Goal: Task Accomplishment & Management: Use online tool/utility

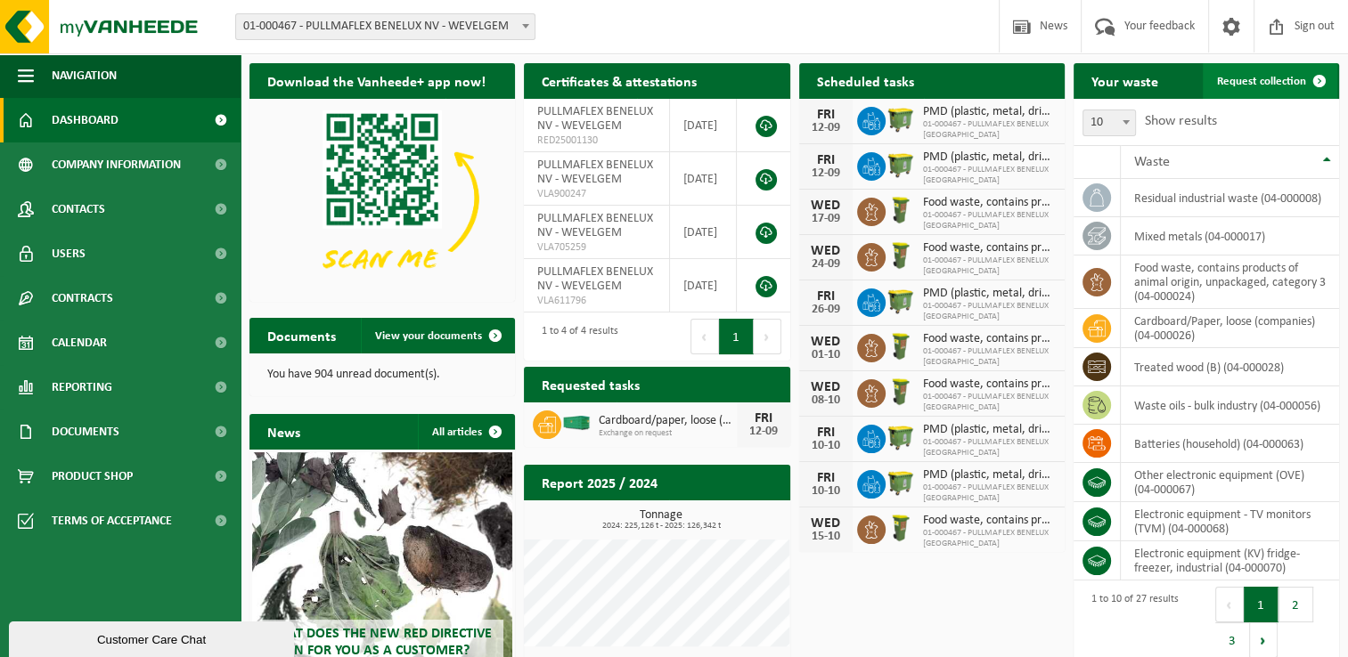
click at [1261, 79] on span "Request collection" at bounding box center [1261, 82] width 89 height 12
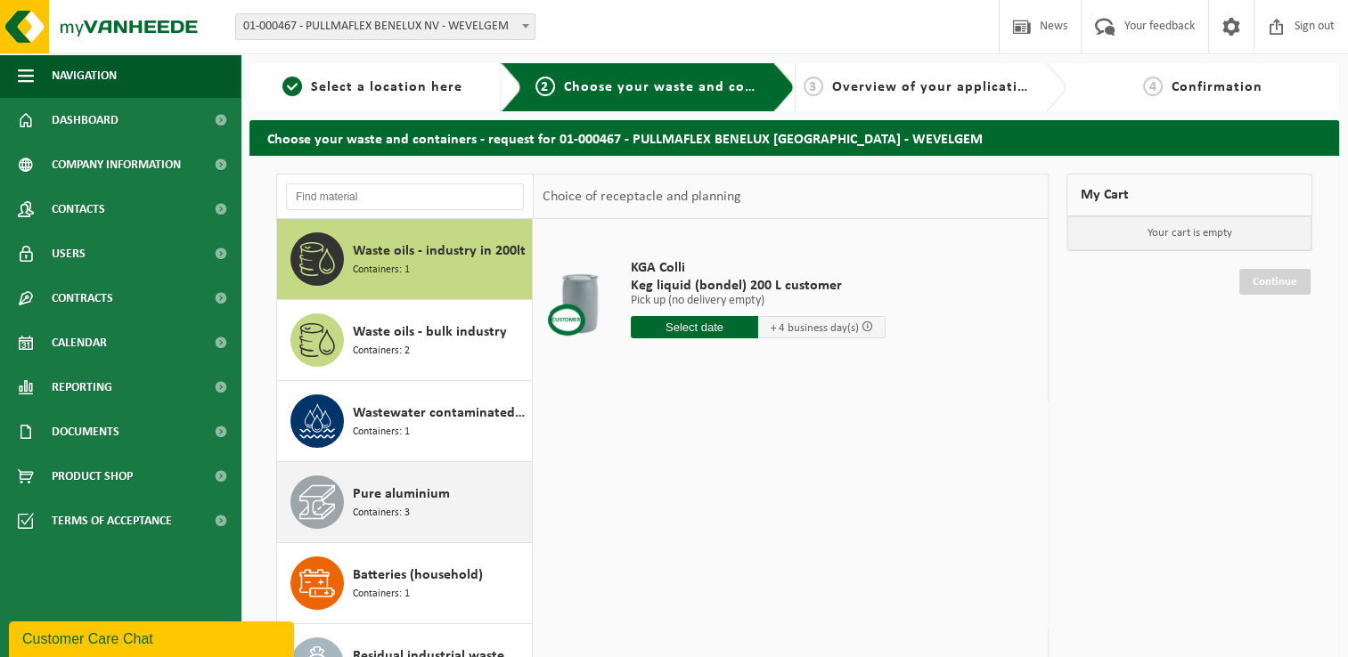
click at [396, 490] on span "Pure aluminium" at bounding box center [401, 494] width 97 height 21
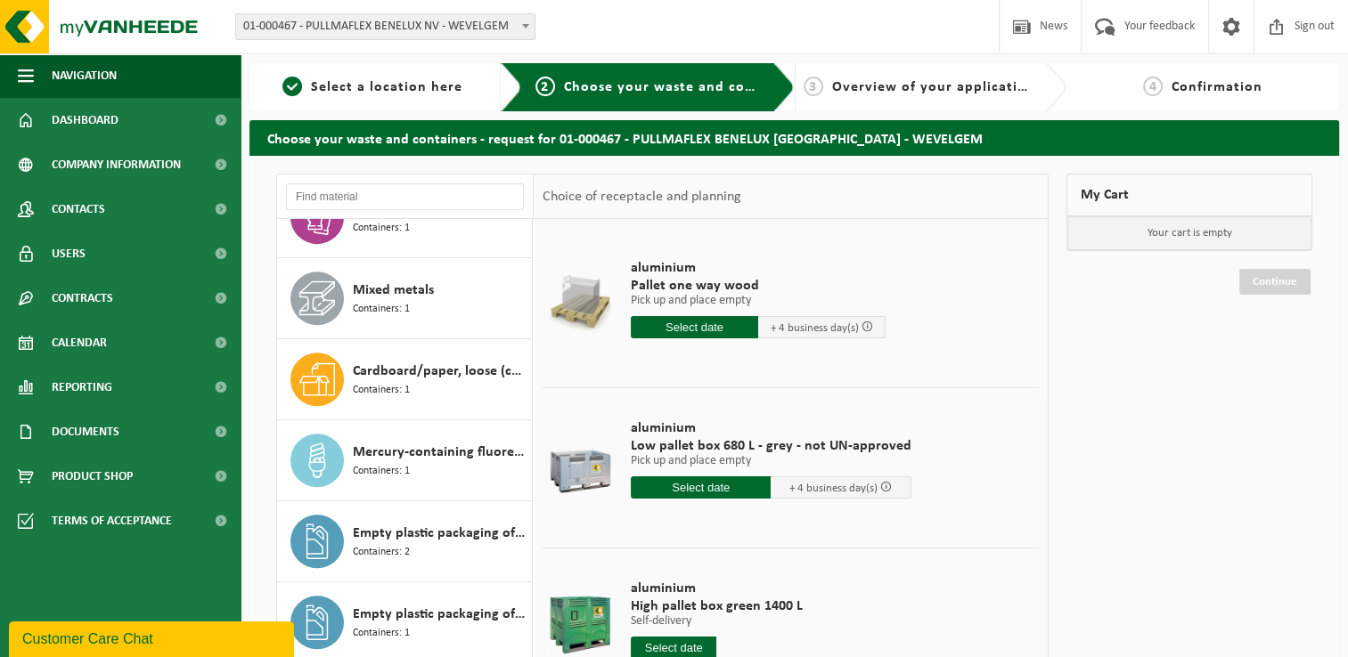
scroll to position [1018, 0]
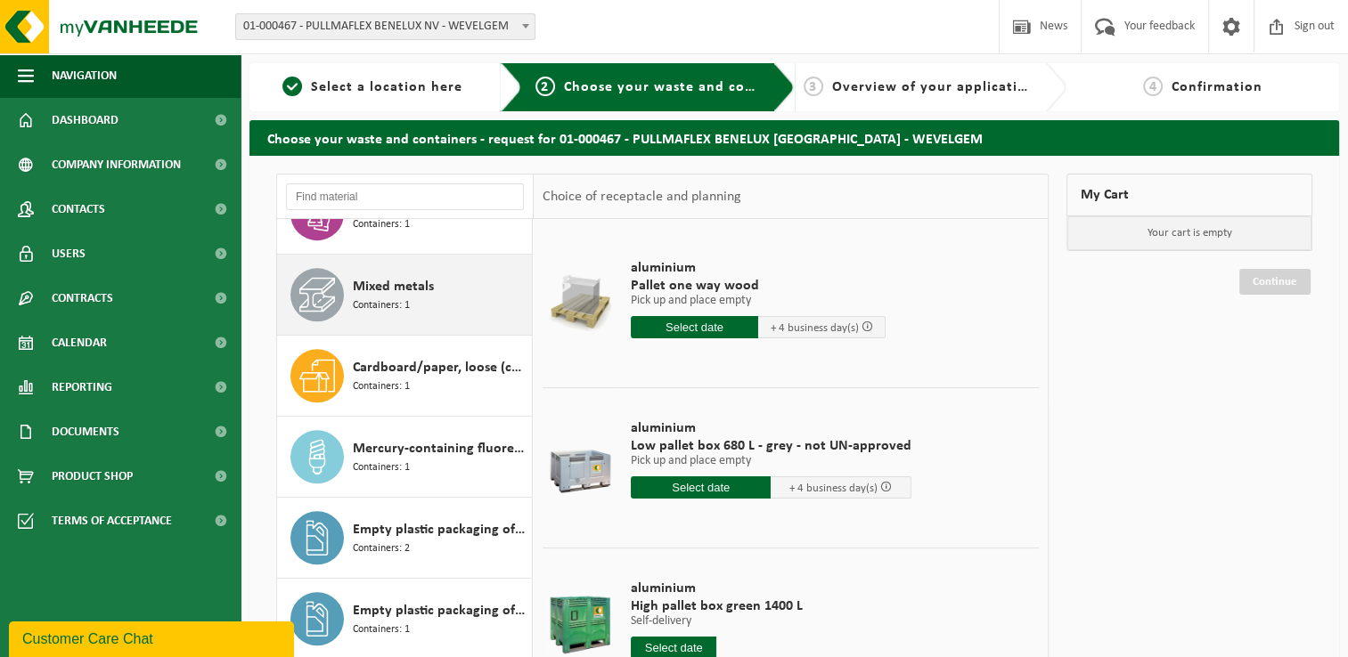
click at [388, 282] on span "Mixed metals" at bounding box center [393, 286] width 81 height 21
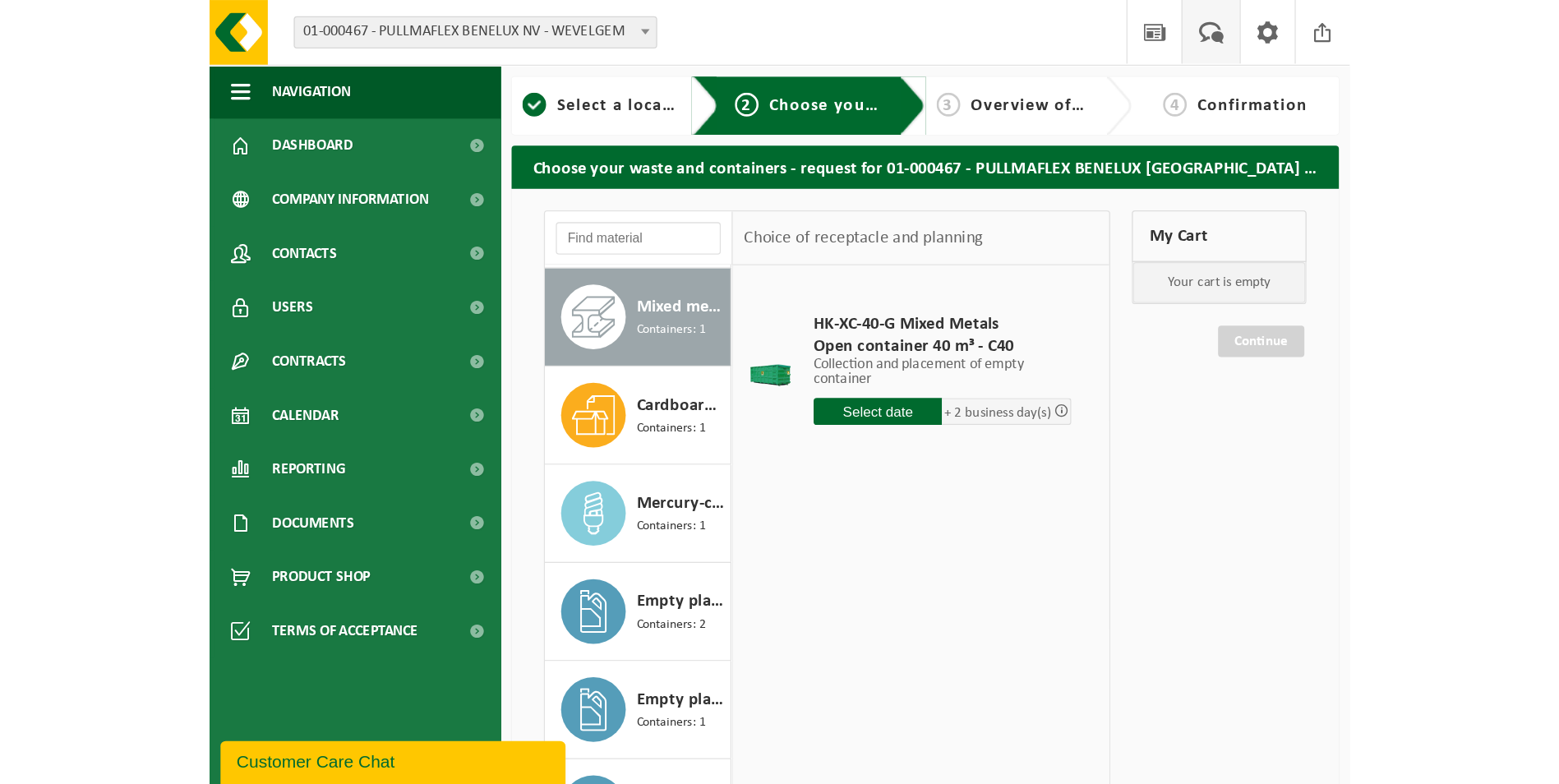
scroll to position [969, 0]
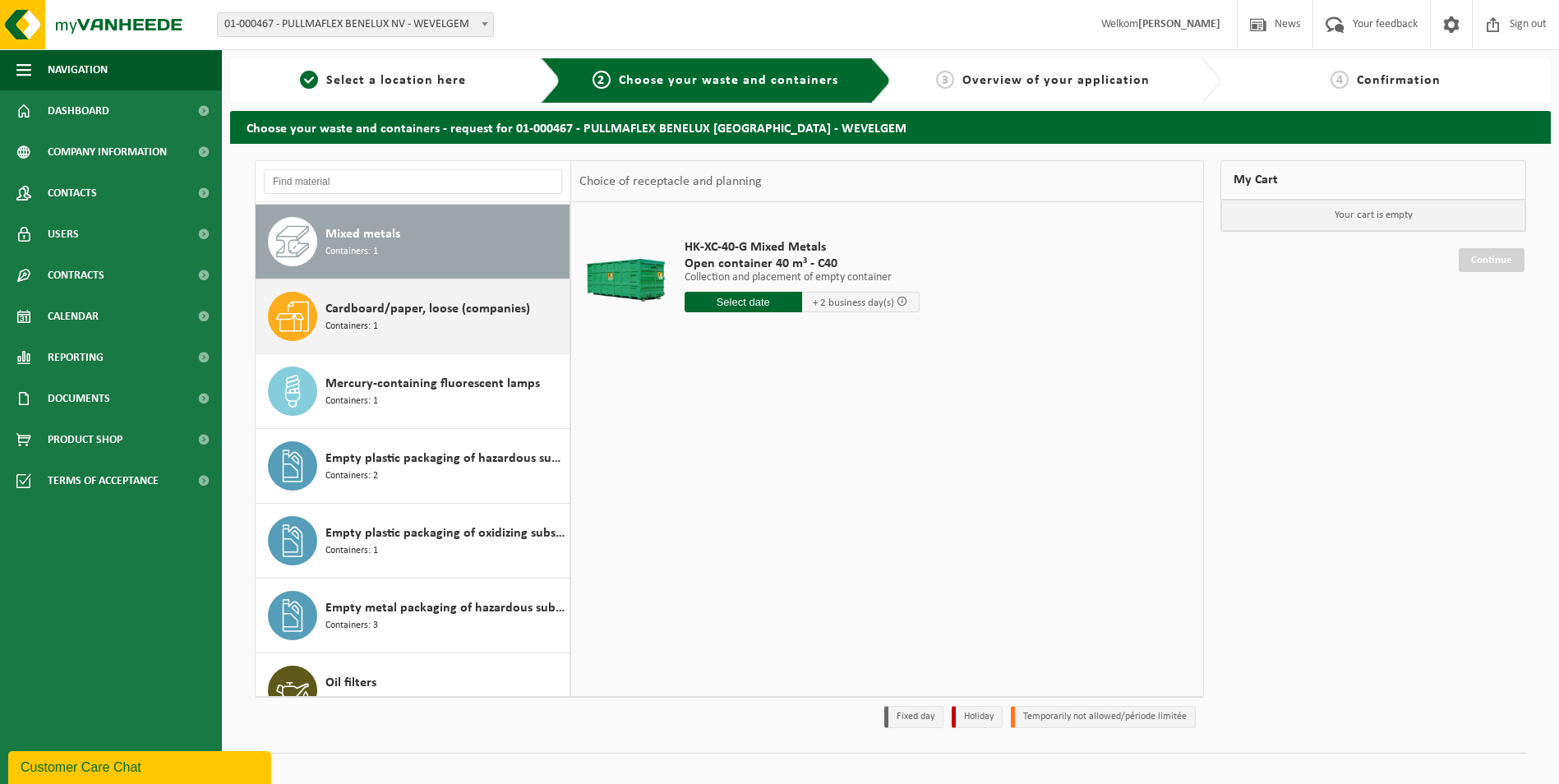
click at [340, 313] on span "Cardboard/paper, loose (companies)" at bounding box center [428, 308] width 205 height 19
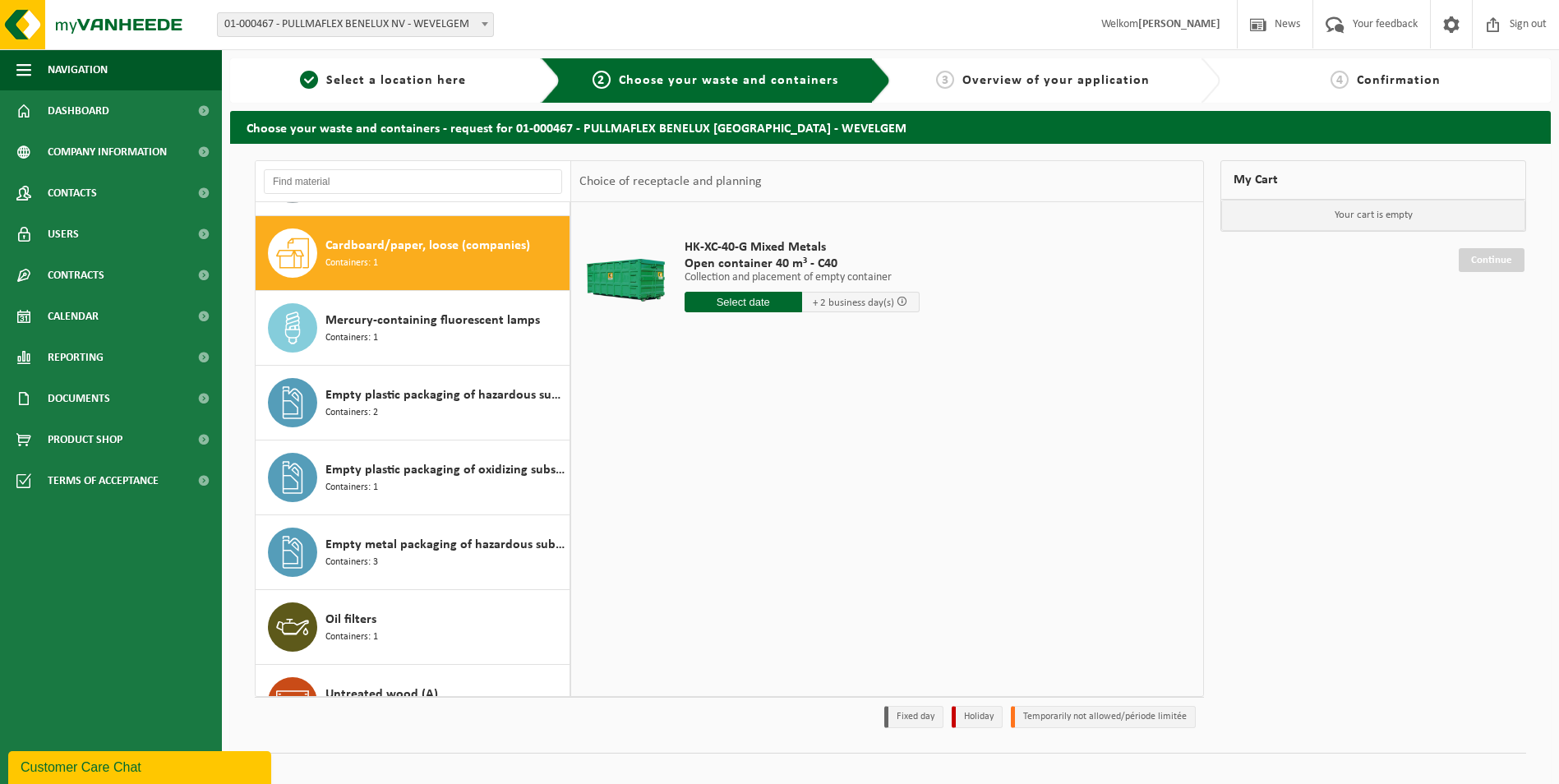
scroll to position [1047, 0]
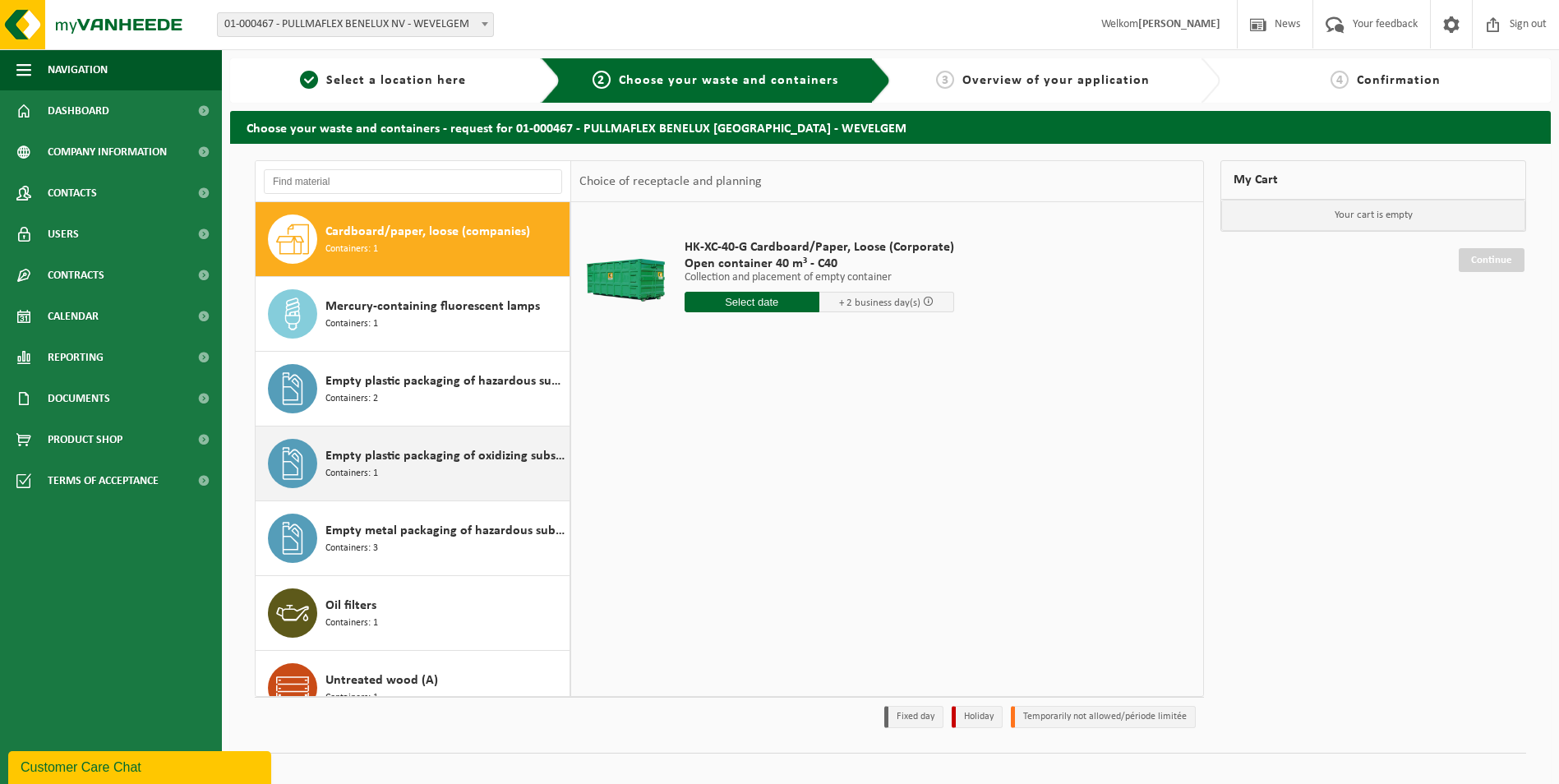
click at [490, 445] on div "Empty plastic packaging of oxidizing substances Containers: 1" at bounding box center [446, 463] width 240 height 49
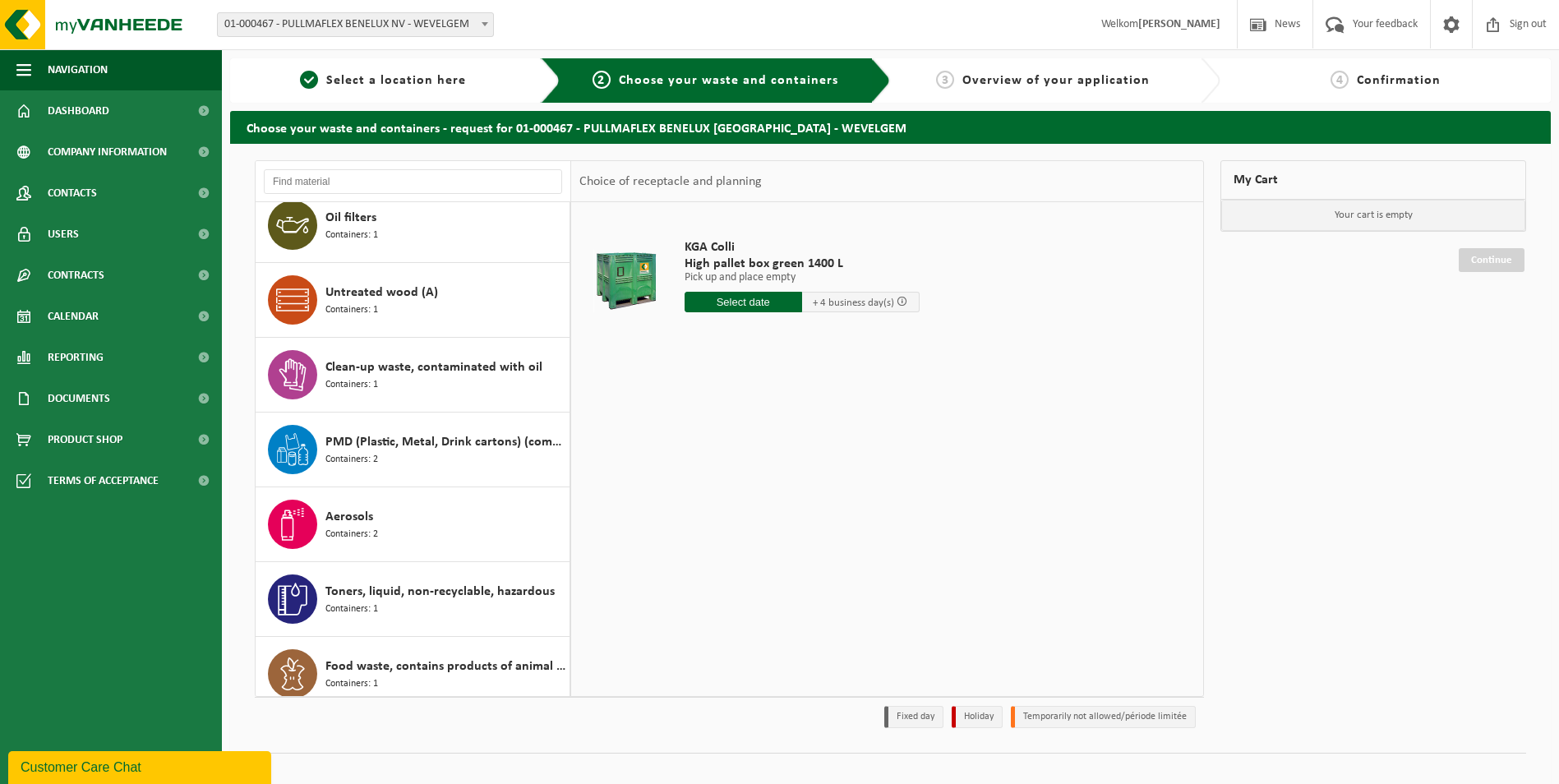
scroll to position [1450, 0]
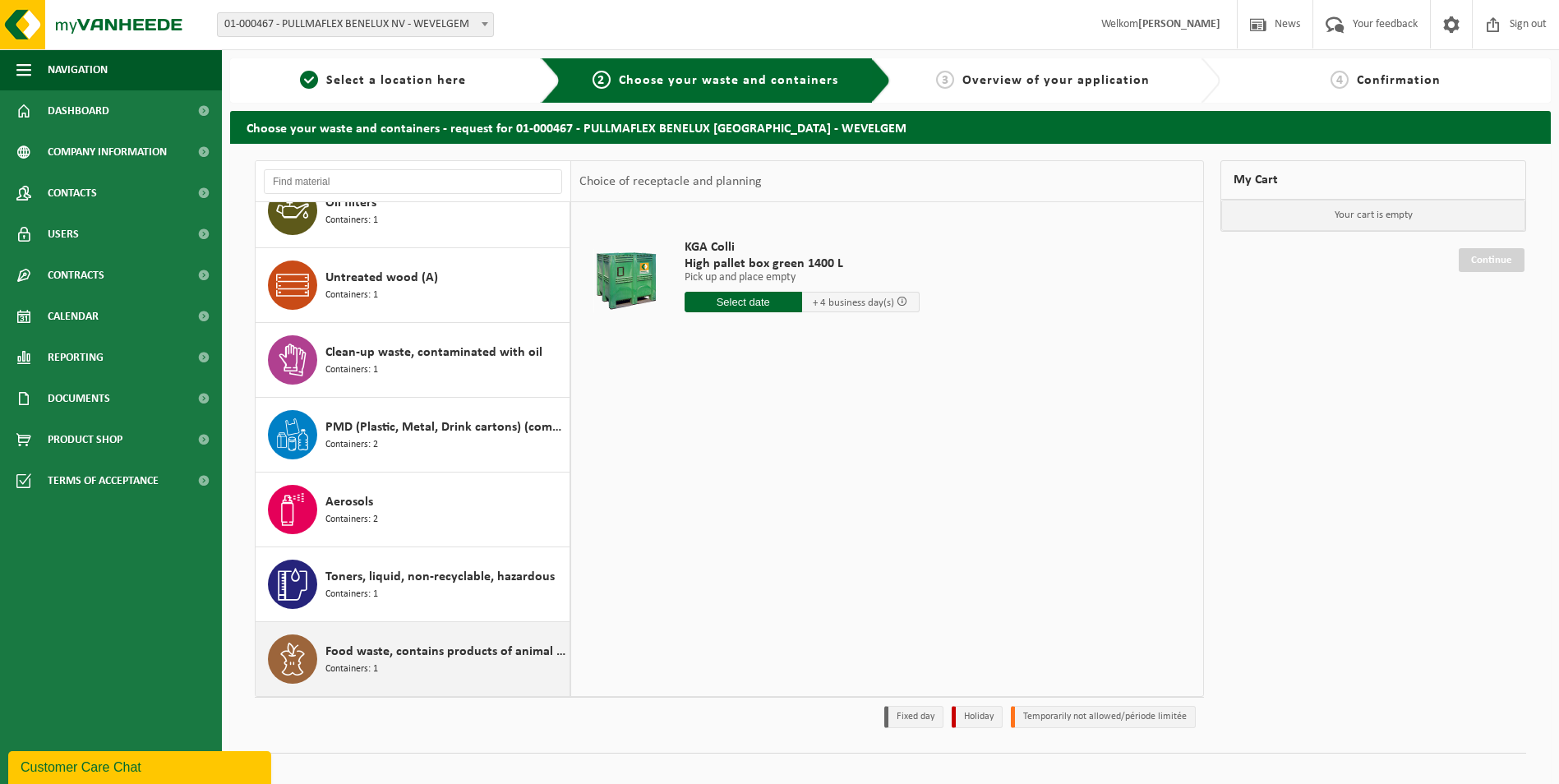
click at [433, 606] on span "Food waste, contains products of animal origin, unpackaged, category 3" at bounding box center [446, 651] width 240 height 19
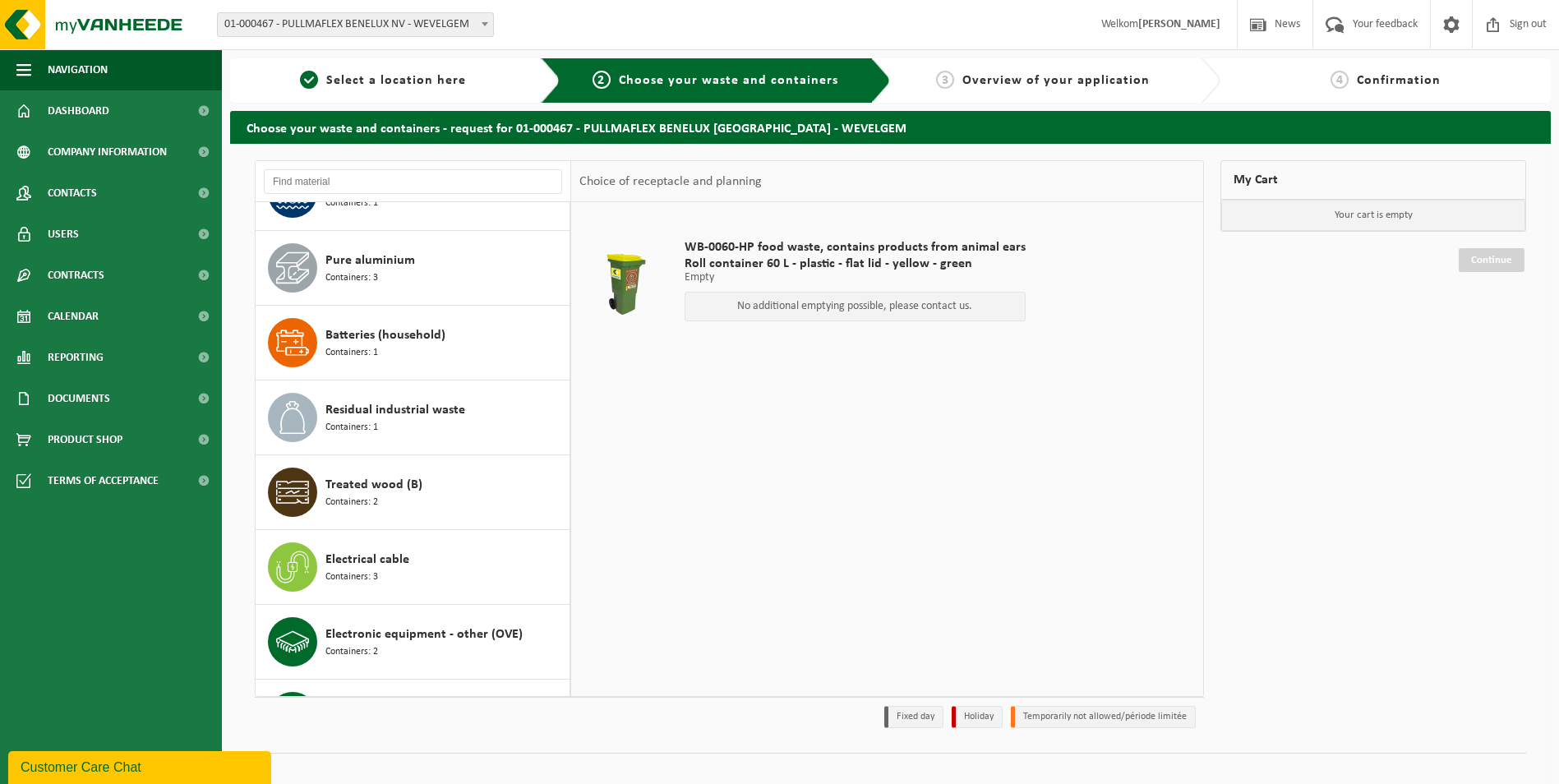
scroll to position [178, 0]
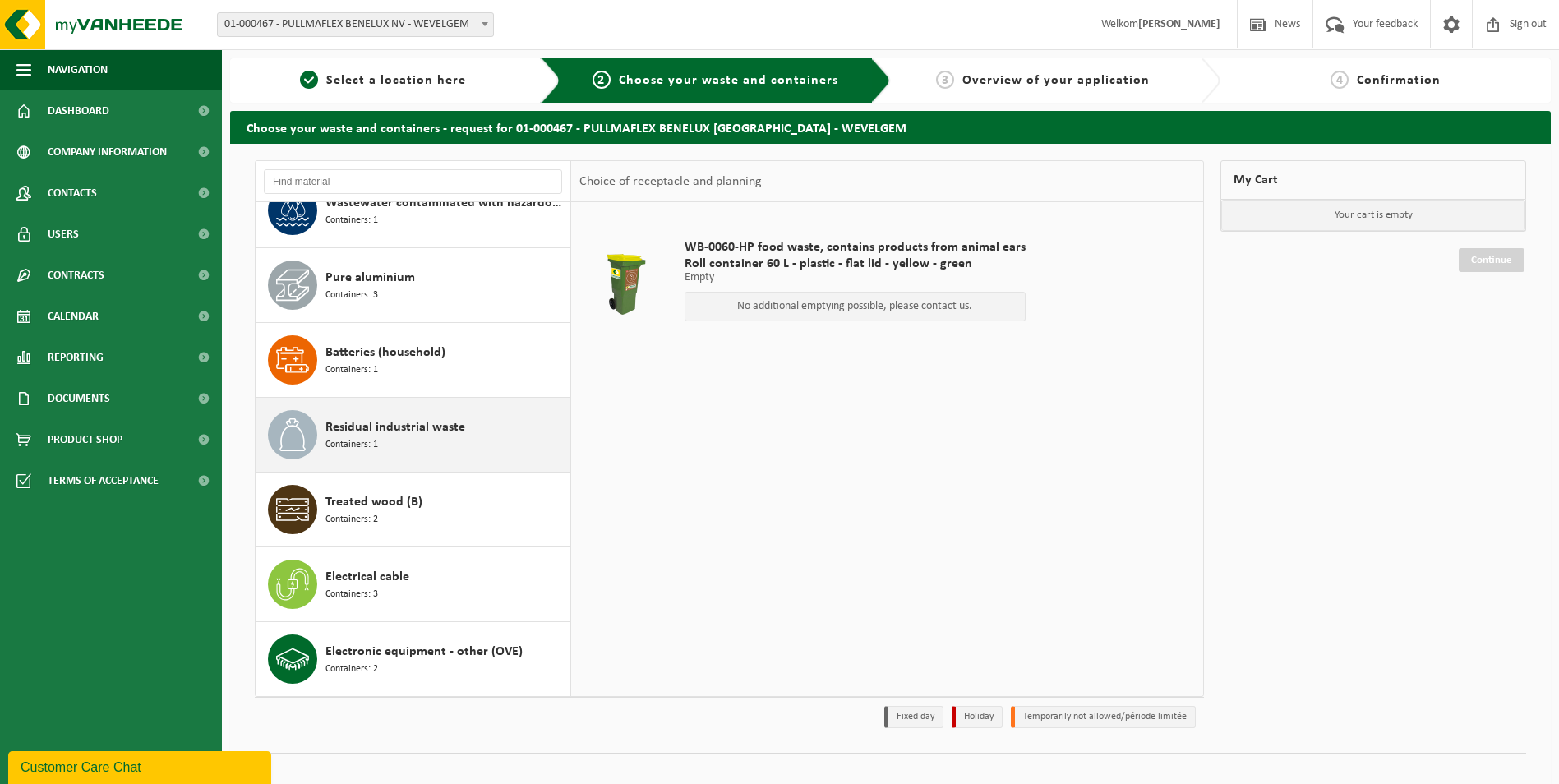
click at [420, 427] on span "Residual industrial waste" at bounding box center [395, 427] width 139 height 19
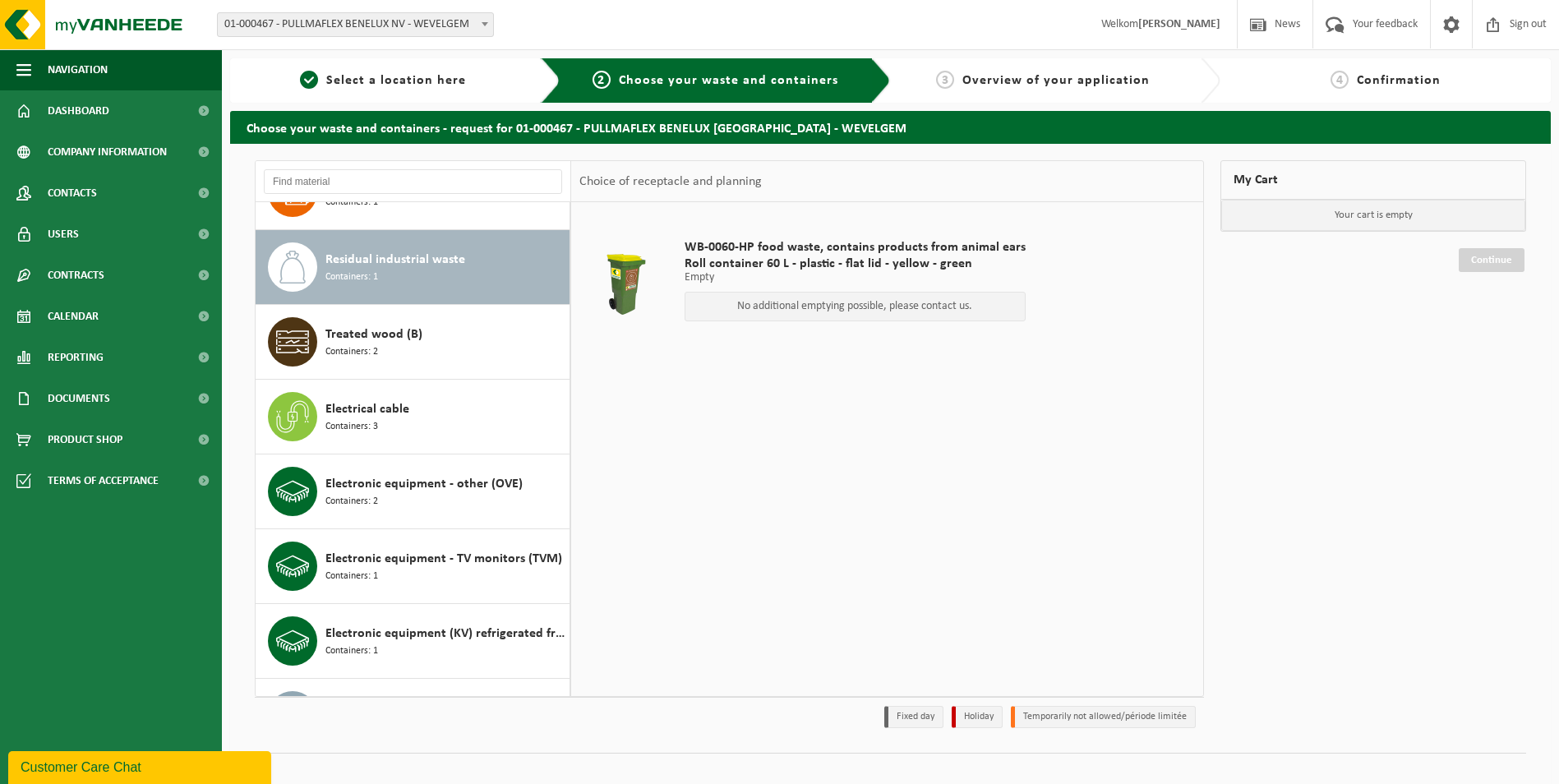
scroll to position [374, 0]
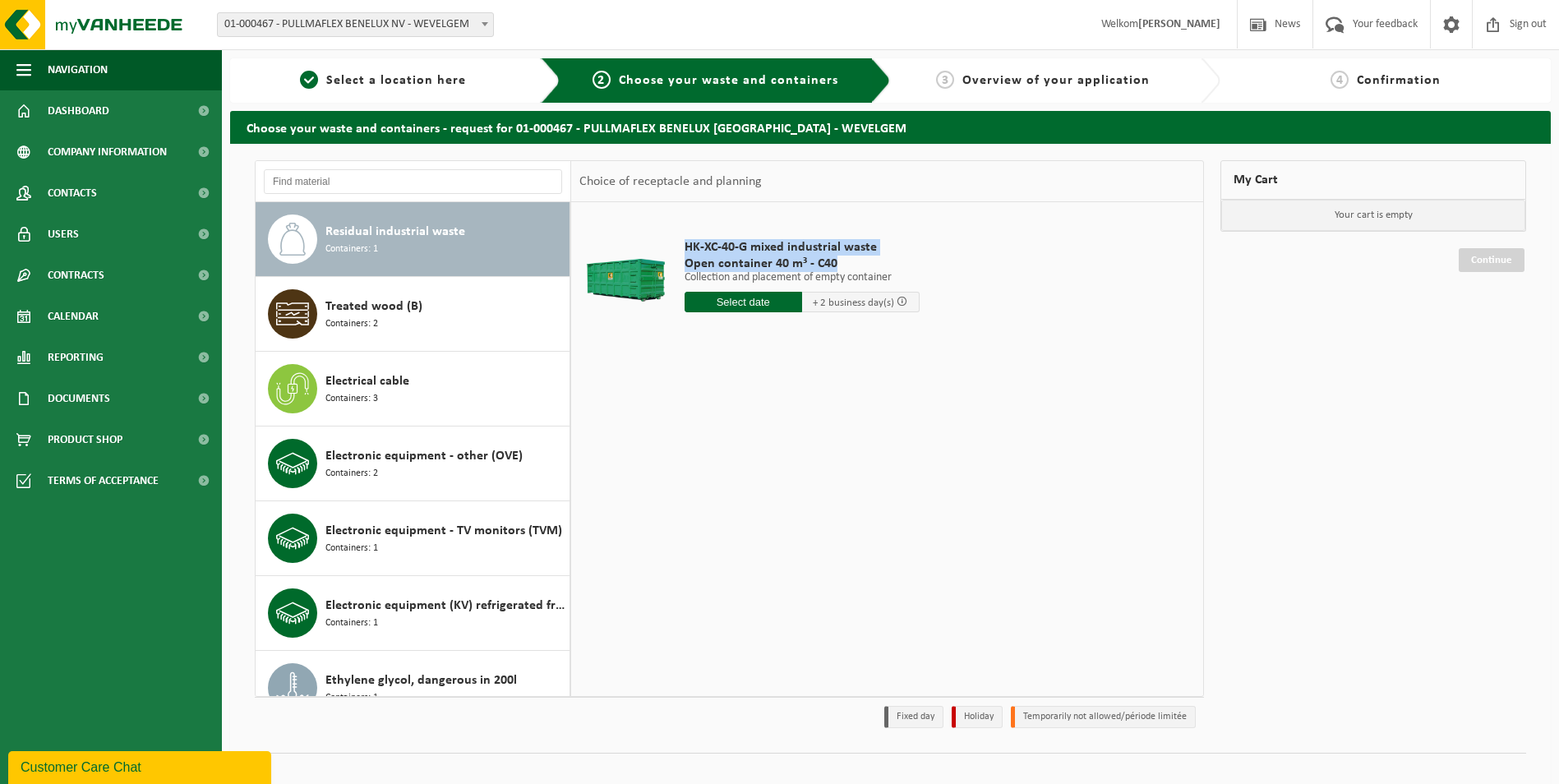
drag, startPoint x: 685, startPoint y: 241, endPoint x: 838, endPoint y: 260, distance: 154.2
click at [838, 260] on div "HK-XC-40-G mixed industrial waste Open container 40 m³ - C40 Ophalen en plaatse…" at bounding box center [802, 279] width 252 height 114
copy div "HK-XC-40-G mixed industrial waste Open container 40 m³ - C40"
click at [345, 312] on span "Treated wood (B)" at bounding box center [374, 306] width 97 height 19
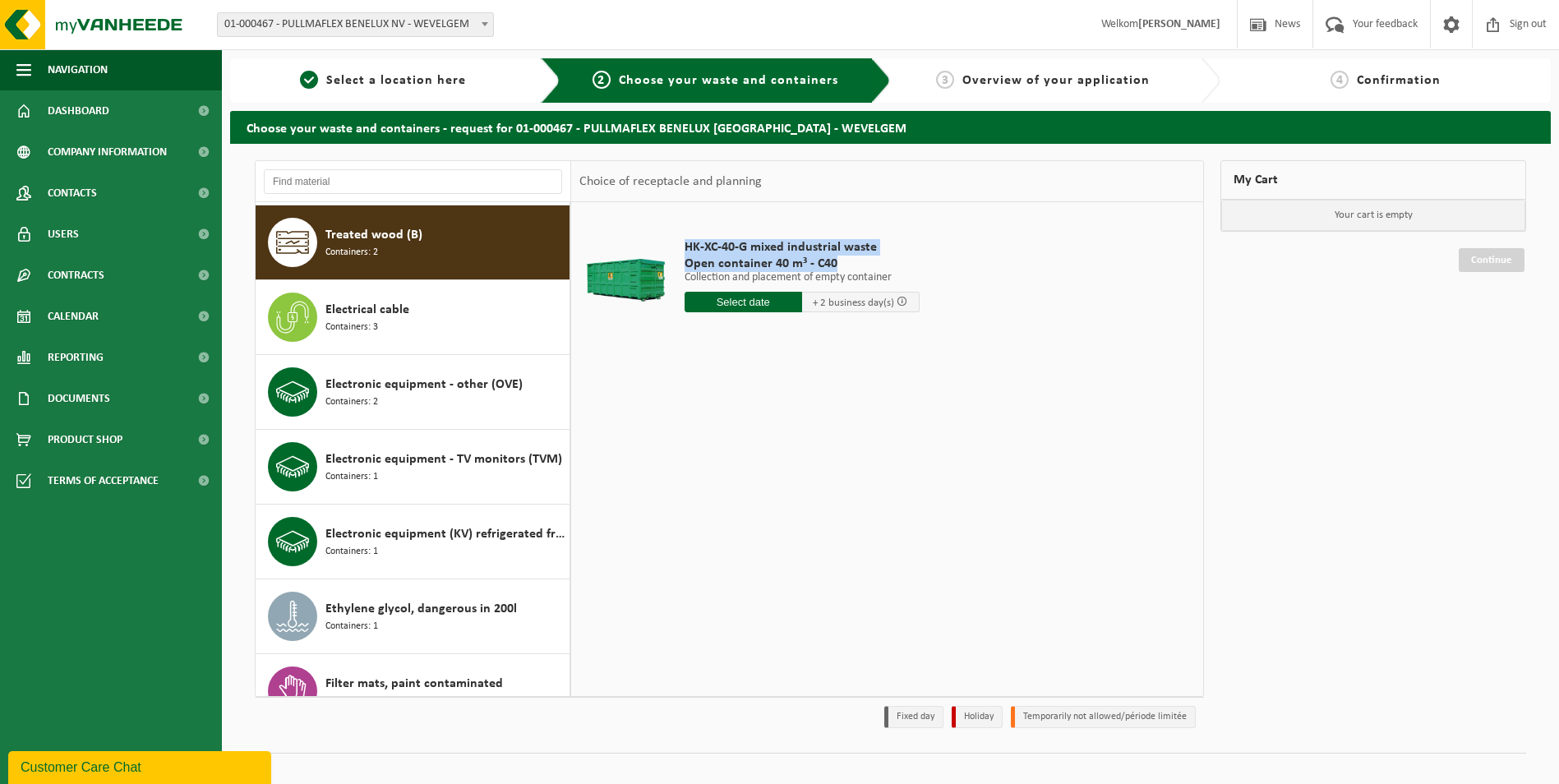
scroll to position [448, 0]
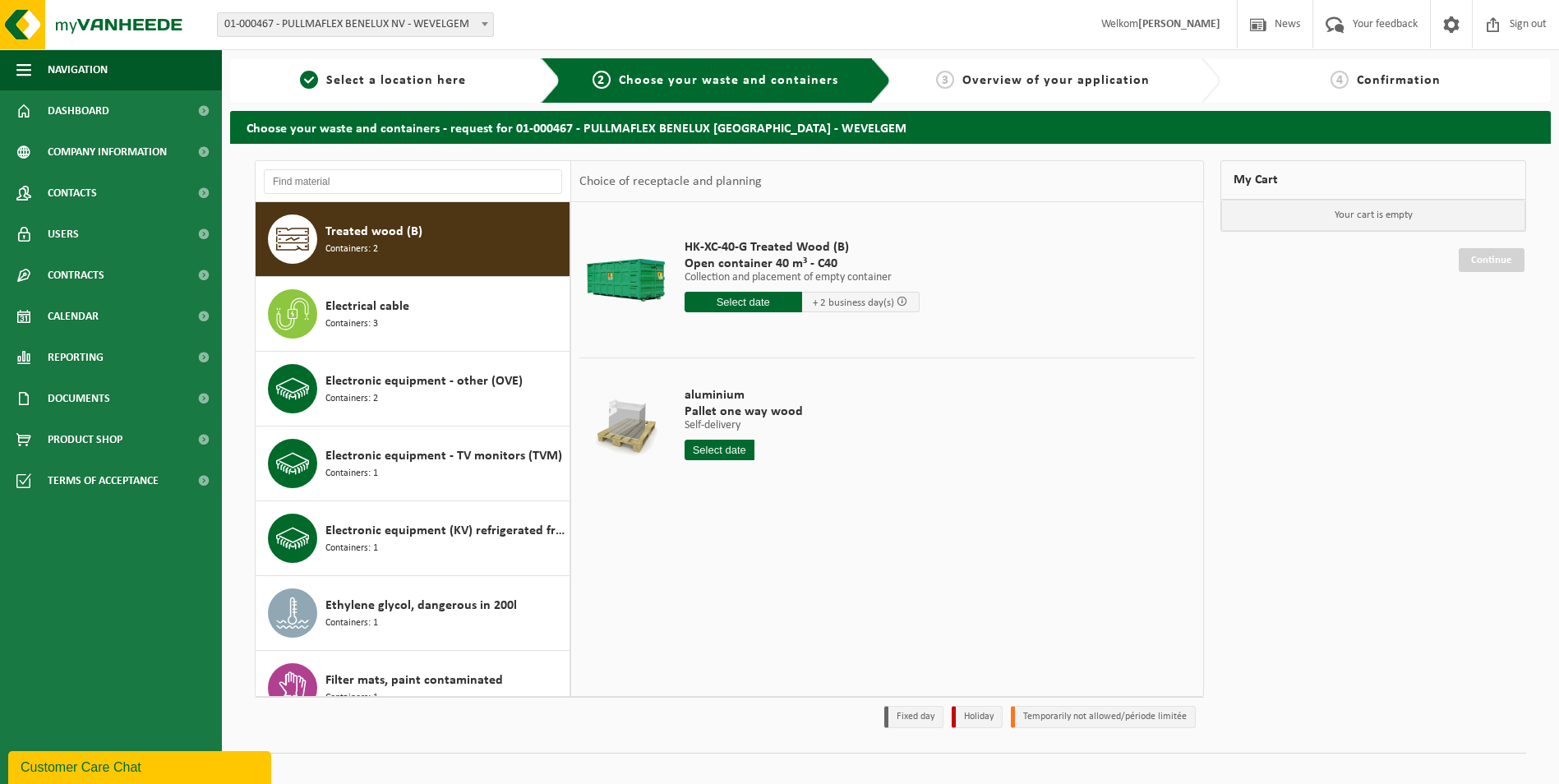
click at [683, 247] on div "HK-XC-40-G Treated Wood (B) Open container 40 m³ - C40 Ophalen en plaatsen lege…" at bounding box center [802, 279] width 252 height 114
click at [687, 243] on span "HK-XC-40-G Treated Wood (B)" at bounding box center [802, 247] width 235 height 17
drag, startPoint x: 687, startPoint y: 243, endPoint x: 849, endPoint y: 258, distance: 162.7
click at [849, 258] on div "HK-XC-40-G Treated Wood (B) Open container 40 m³ - C40 Ophalen en plaatsen lege…" at bounding box center [802, 279] width 252 height 114
copy div "HK-XC-40-G Treated Wood (B) Open container 40 m³ - C40"
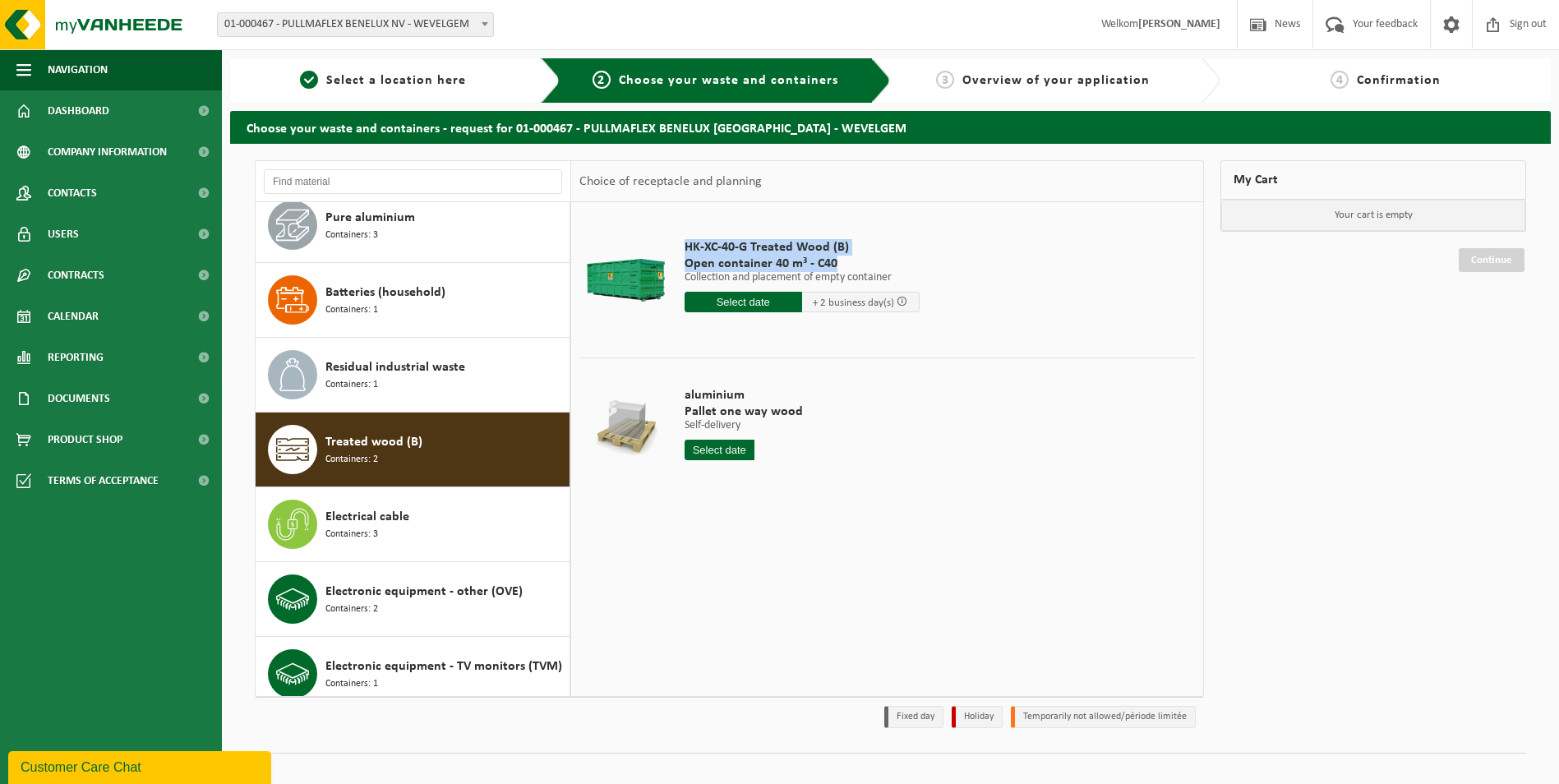
scroll to position [222, 0]
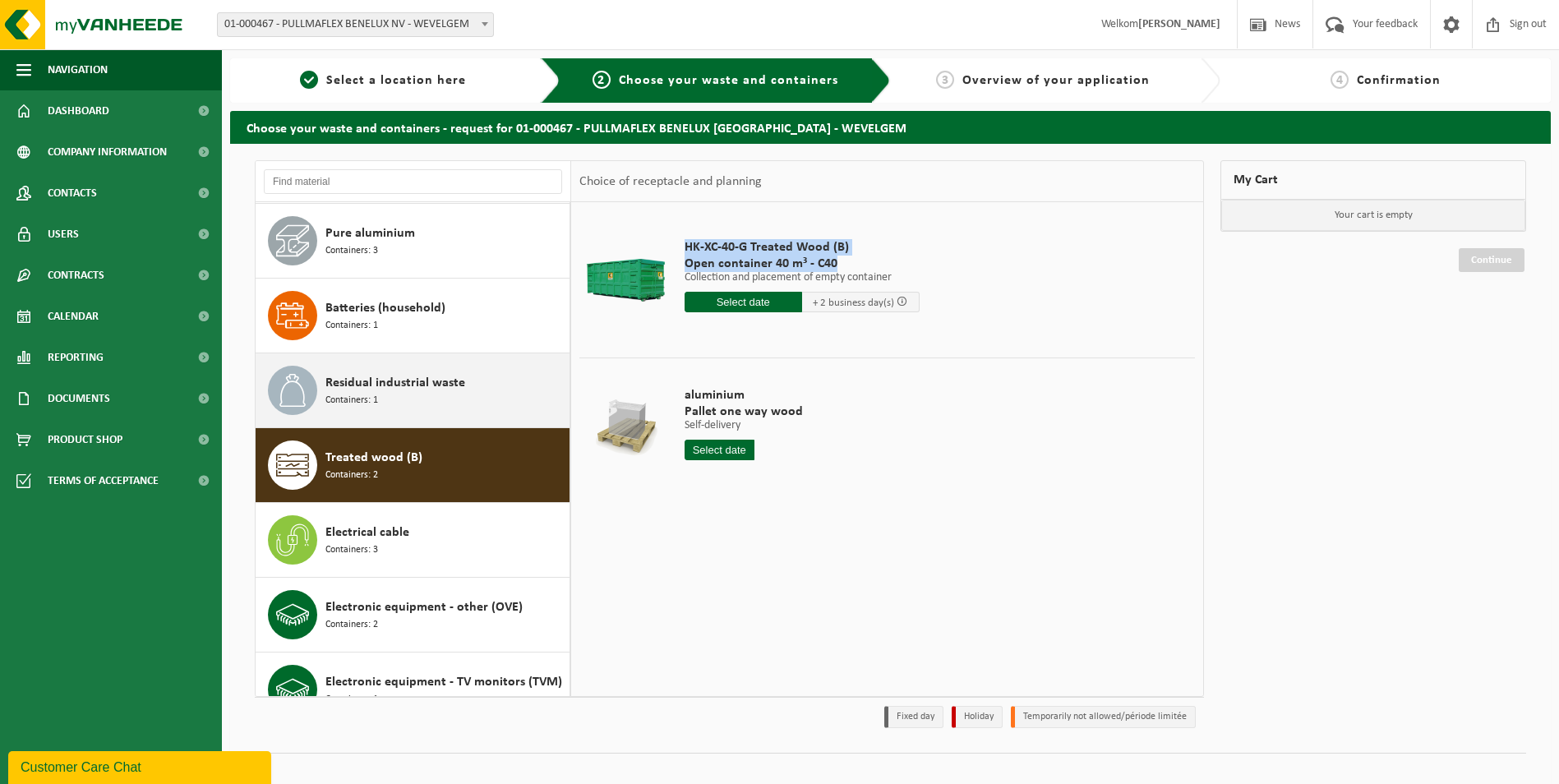
click at [412, 375] on span "Residual industrial waste" at bounding box center [395, 382] width 139 height 19
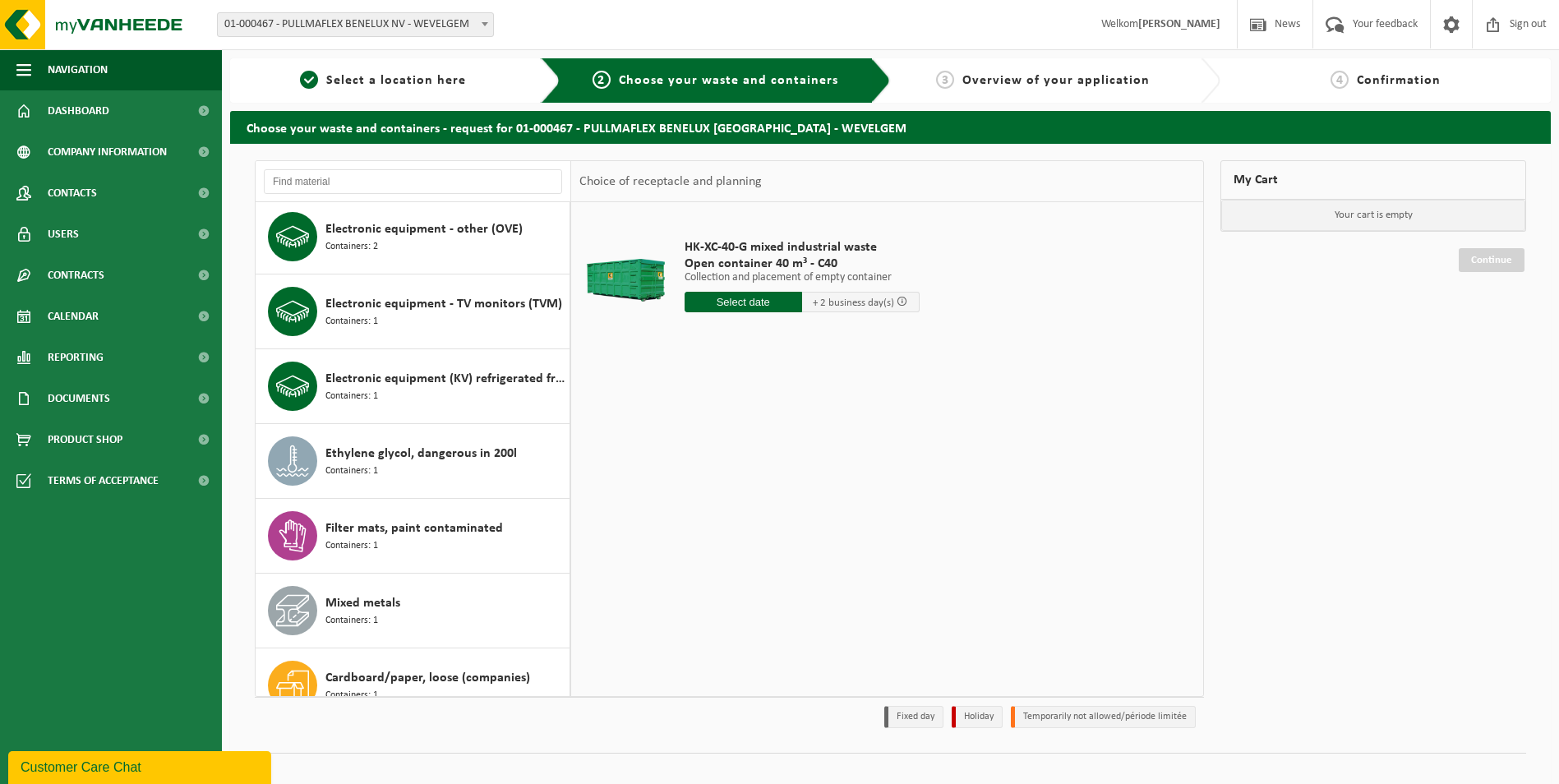
scroll to position [636, 0]
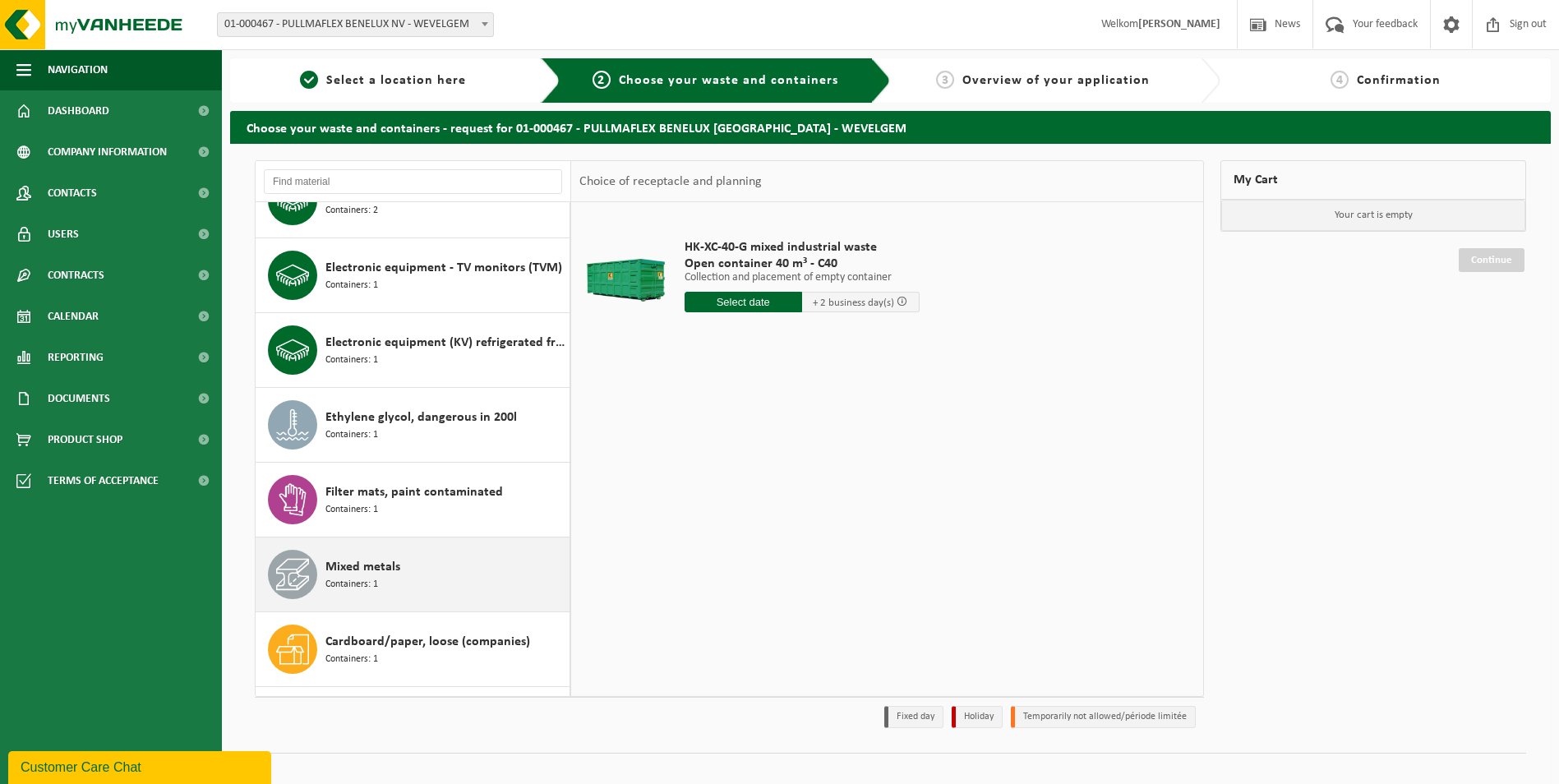
click at [354, 574] on span "Mixed metals" at bounding box center [363, 566] width 75 height 19
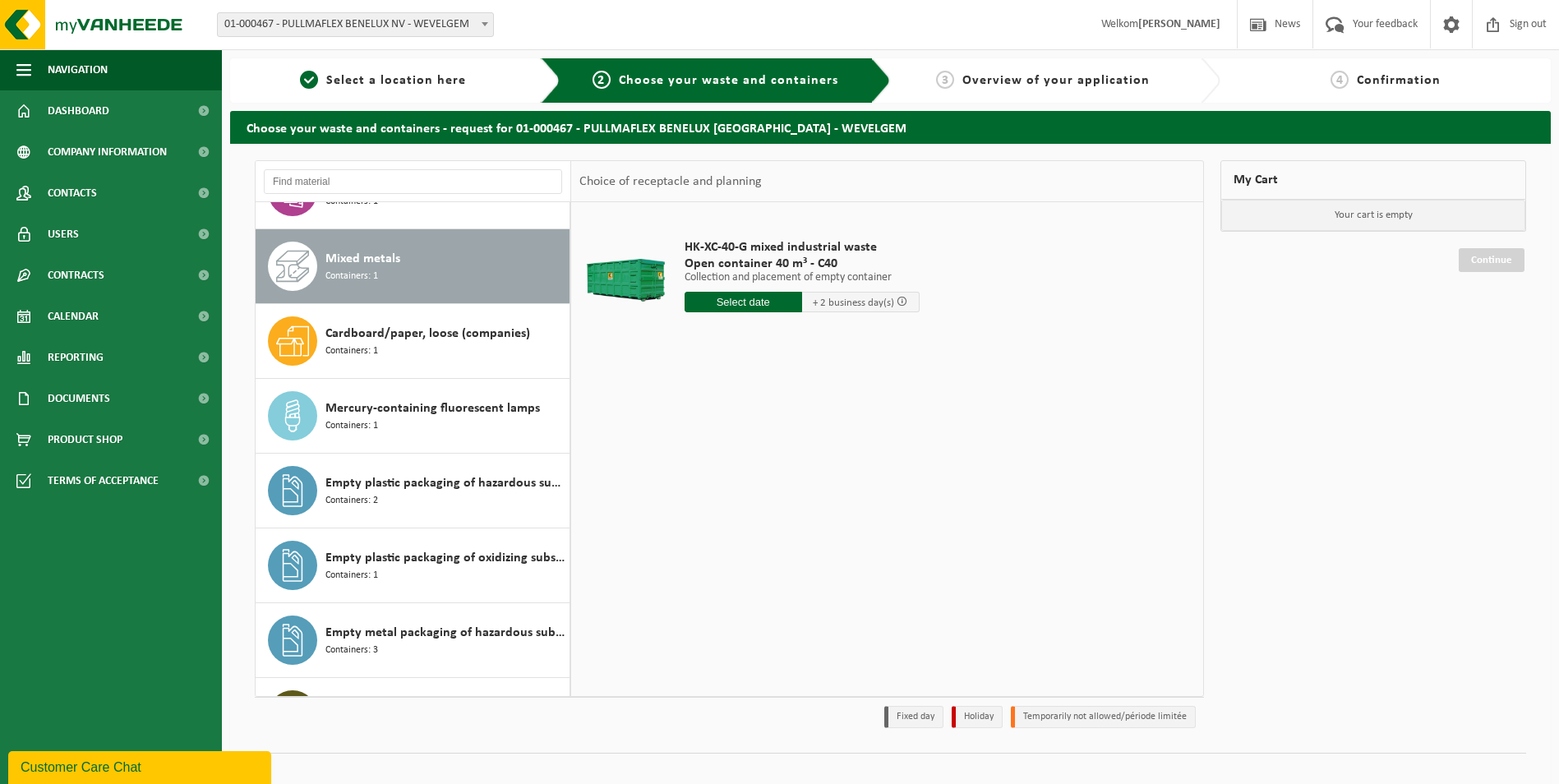
scroll to position [972, 0]
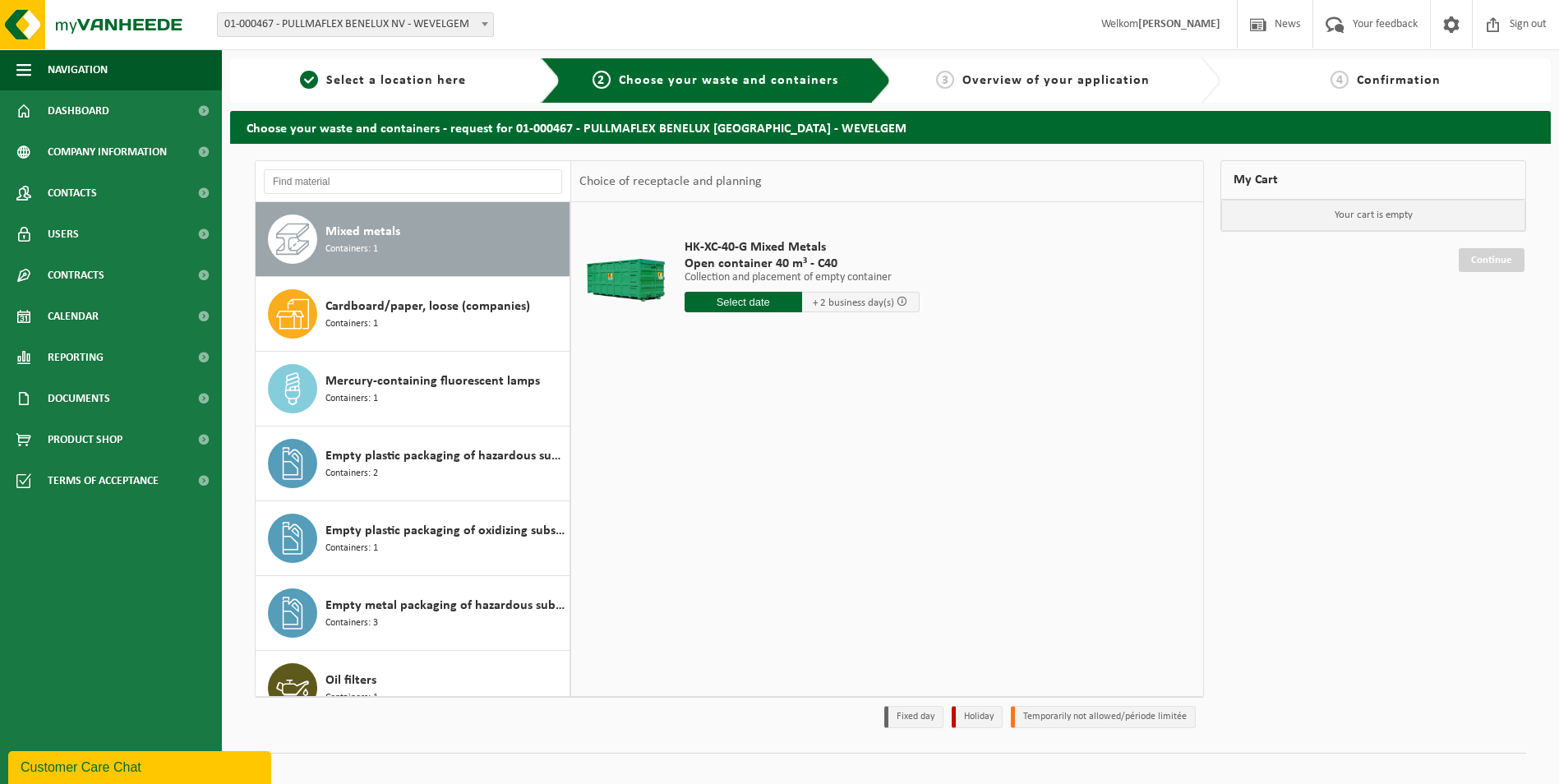
click at [684, 248] on span "HK-XC-40-G Mixed Metals" at bounding box center [802, 247] width 235 height 17
click at [685, 247] on span "HK-XC-40-G Mixed Metals" at bounding box center [802, 247] width 235 height 17
drag, startPoint x: 685, startPoint y: 247, endPoint x: 839, endPoint y: 264, distance: 154.9
click at [839, 264] on div "HK-XC-40-G Mixed Metals Open container 40 m³ - C40 Ophalen en plaatsen lege con…" at bounding box center [802, 279] width 252 height 114
copy div "HK-XC-40-G Mixed Metals Open container 40 m³ - C40"
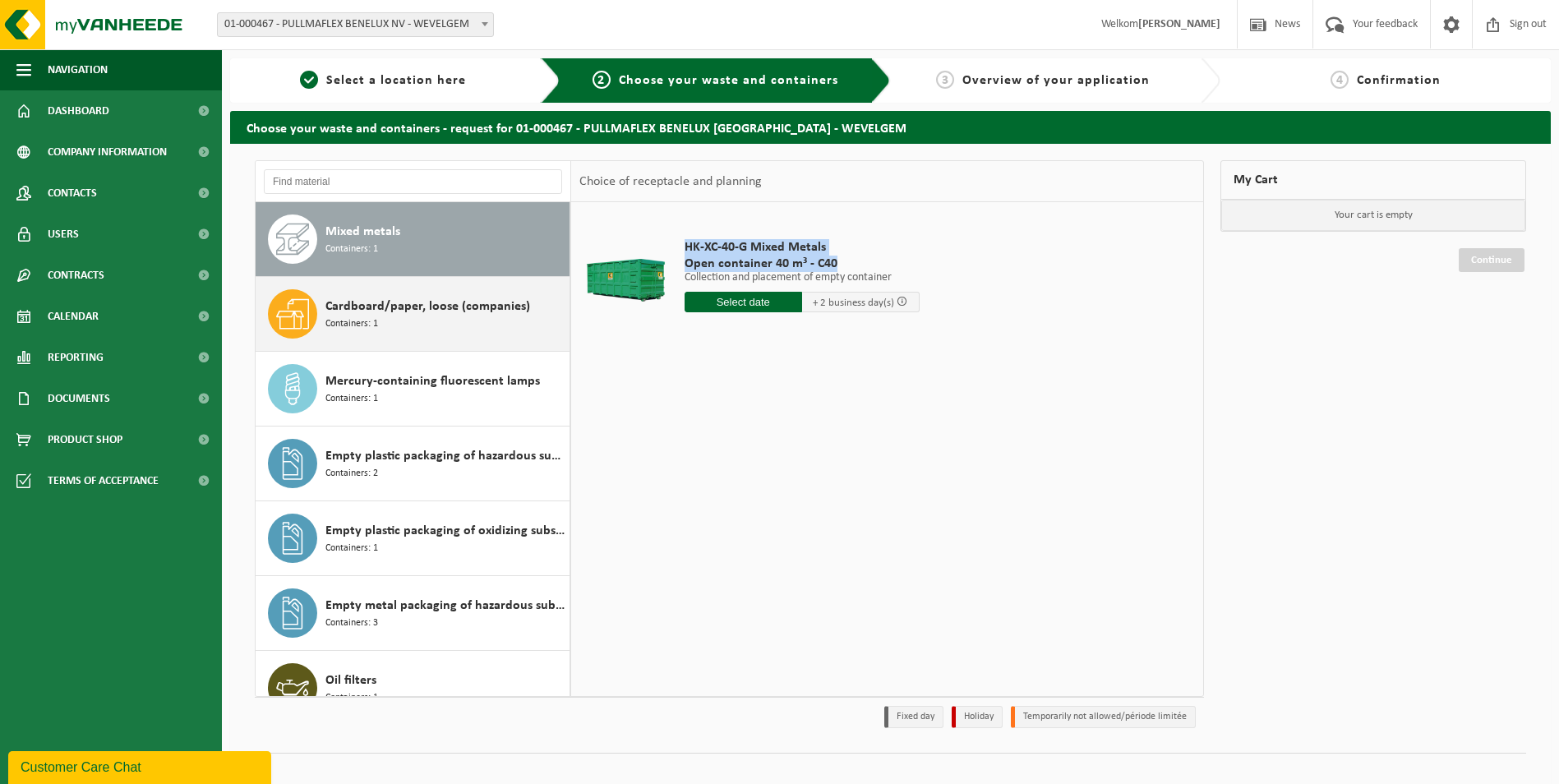
click at [377, 312] on span "Cardboard/paper, loose (companies)" at bounding box center [428, 306] width 205 height 19
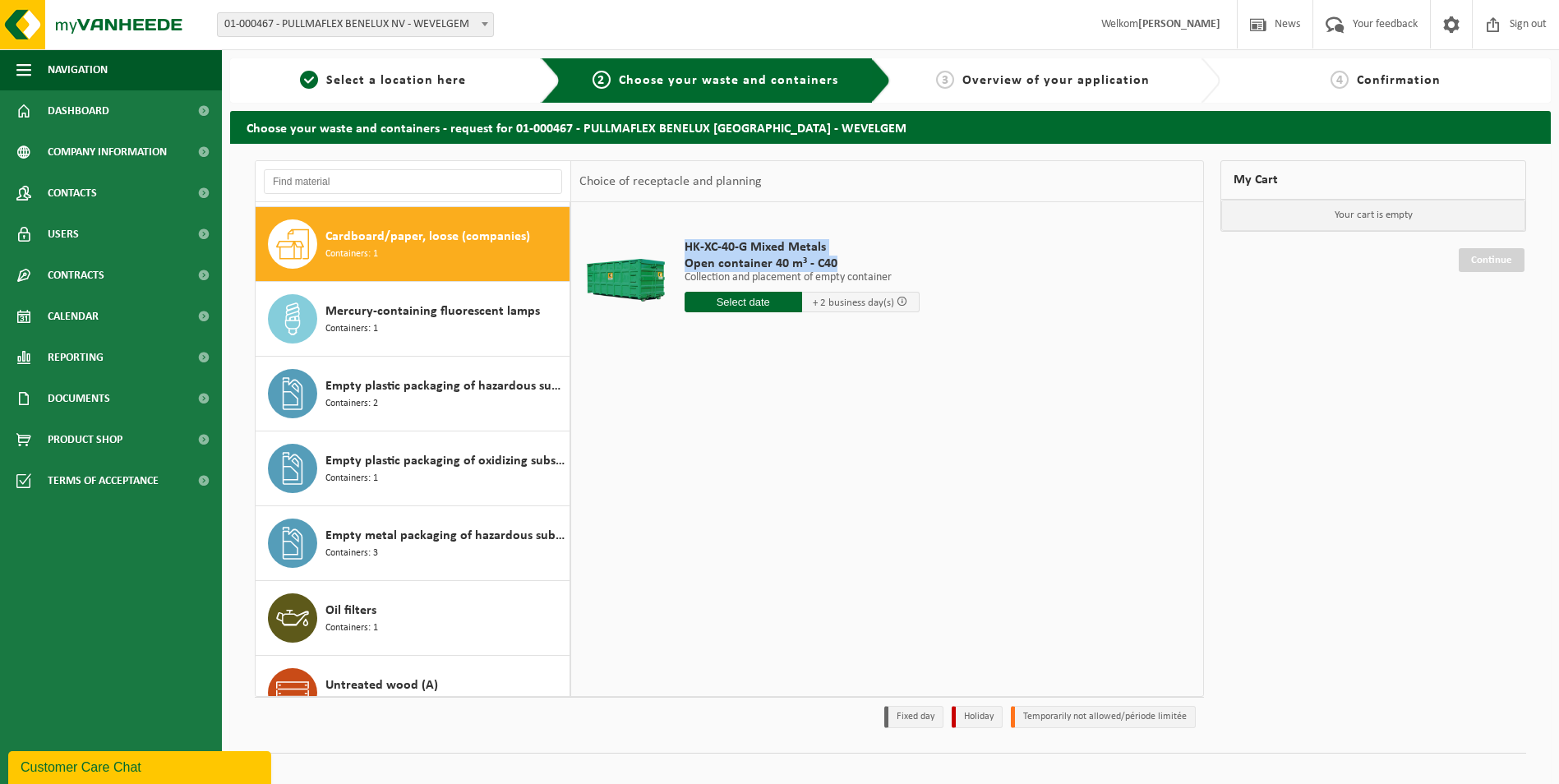
scroll to position [1047, 0]
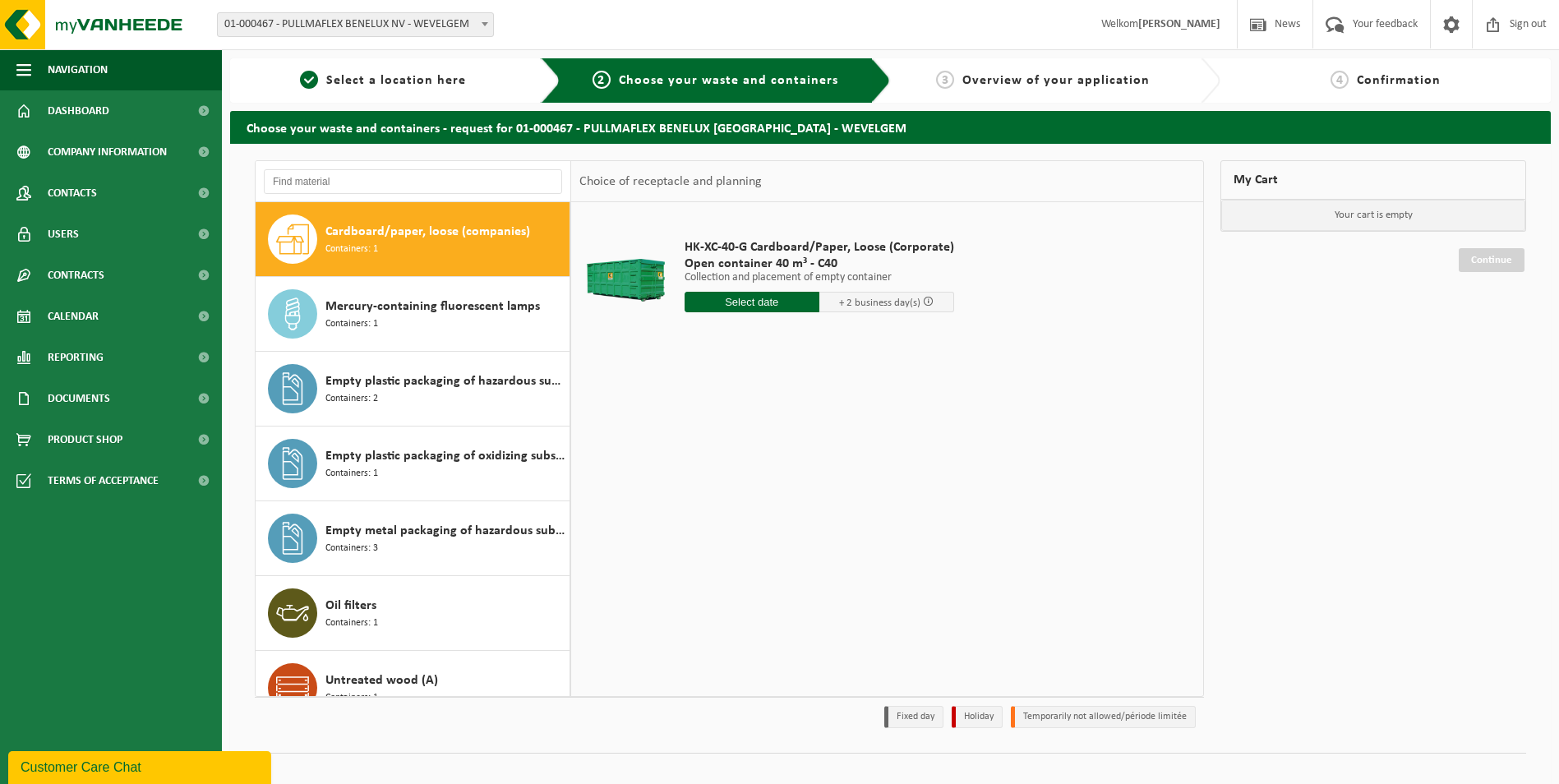
click at [685, 244] on span "HK-XC-40-G Cardboard/Paper, Loose (Corporate)" at bounding box center [819, 247] width 269 height 17
drag, startPoint x: 685, startPoint y: 244, endPoint x: 837, endPoint y: 260, distance: 152.8
click at [837, 260] on div "HK-XC-40-G Cardboard/Paper, Loose (Corporate) Open container 40 m³ - C40 Ophale…" at bounding box center [819, 279] width 286 height 114
copy div "HK-XC-40-G Cardboard/Paper, Loose (Corporate) Open container 40 m³ - C40"
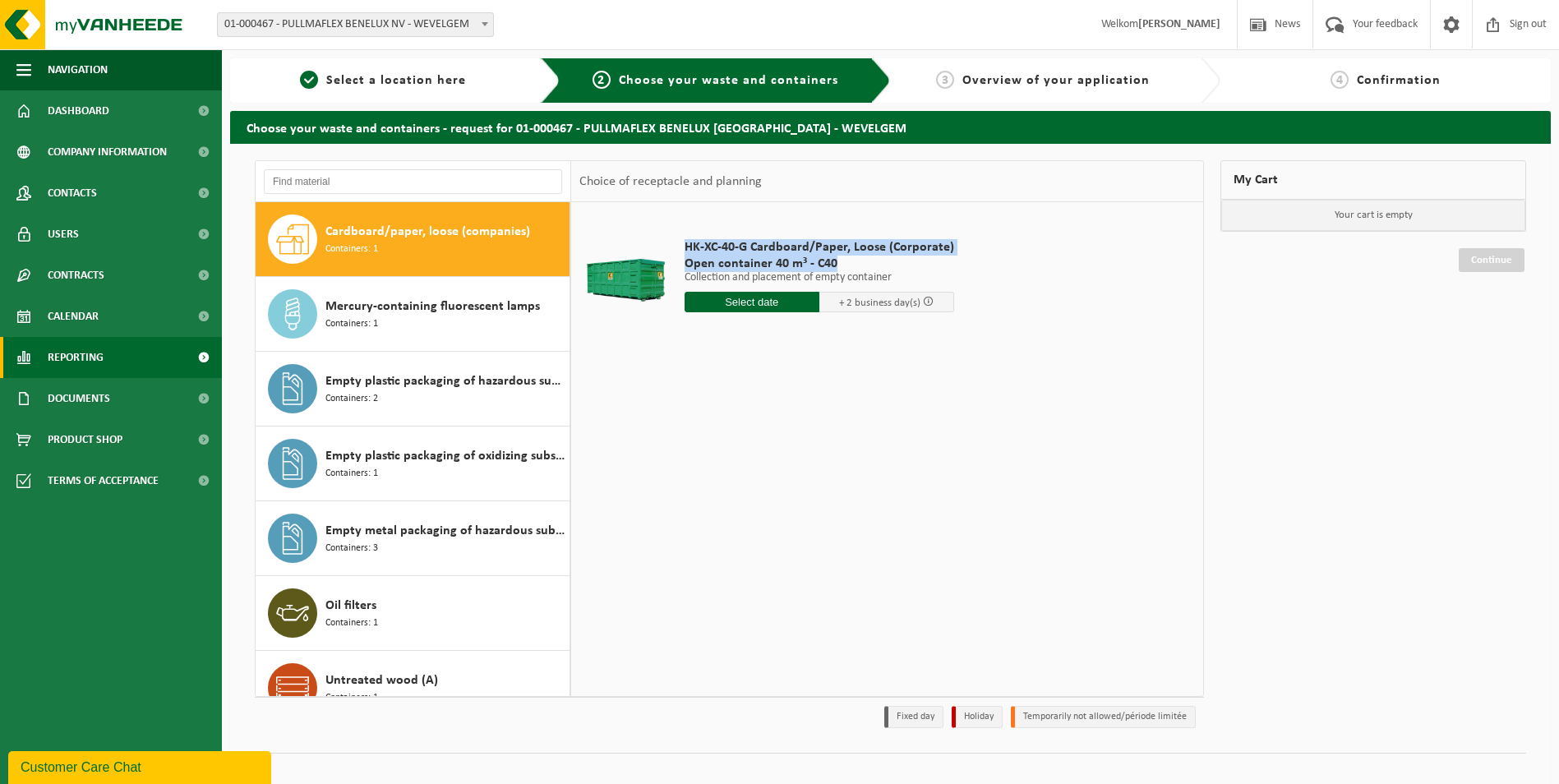
click at [70, 348] on span "Reporting" at bounding box center [76, 357] width 56 height 42
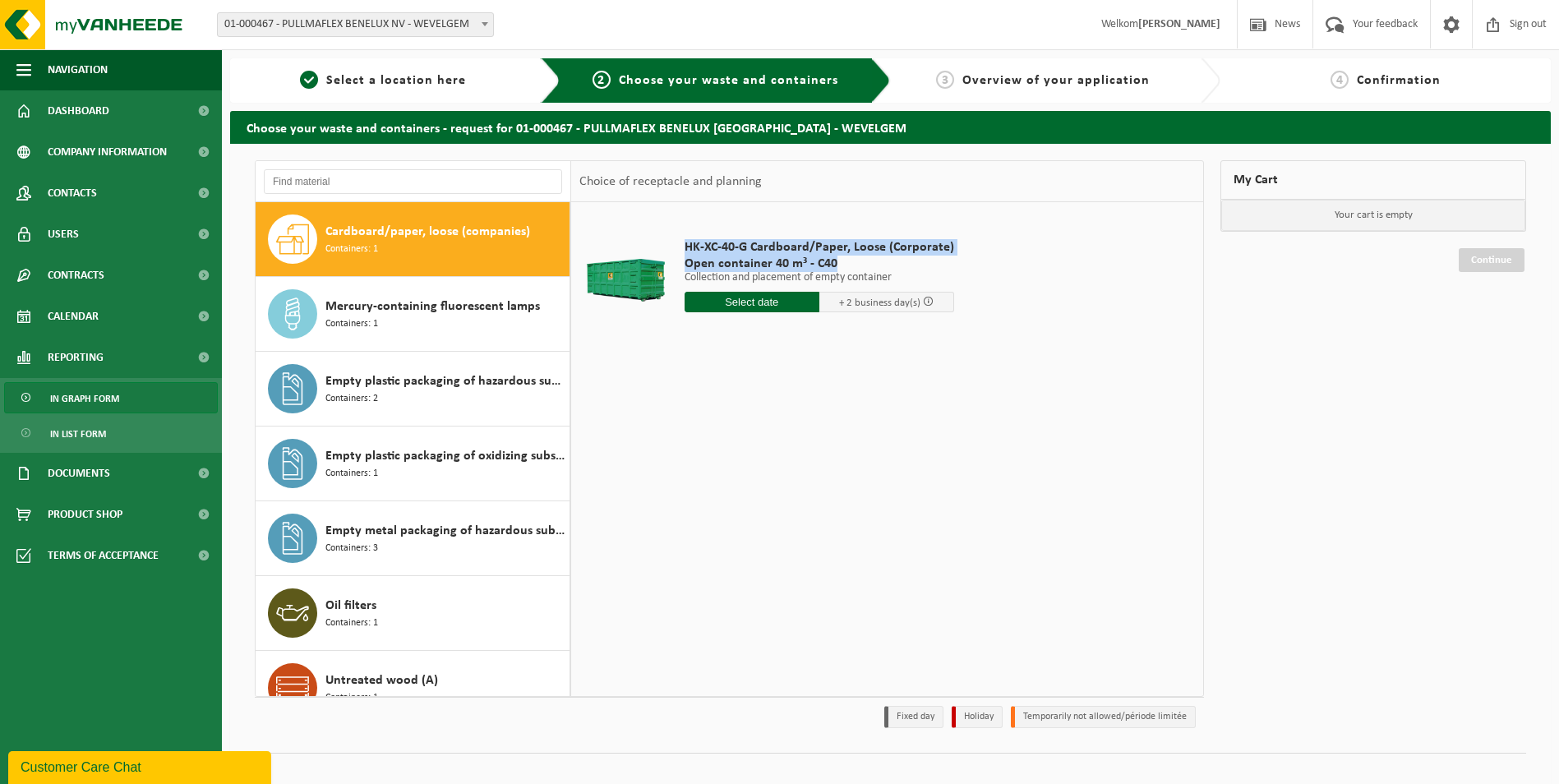
click at [83, 396] on span "In graph form" at bounding box center [84, 398] width 69 height 31
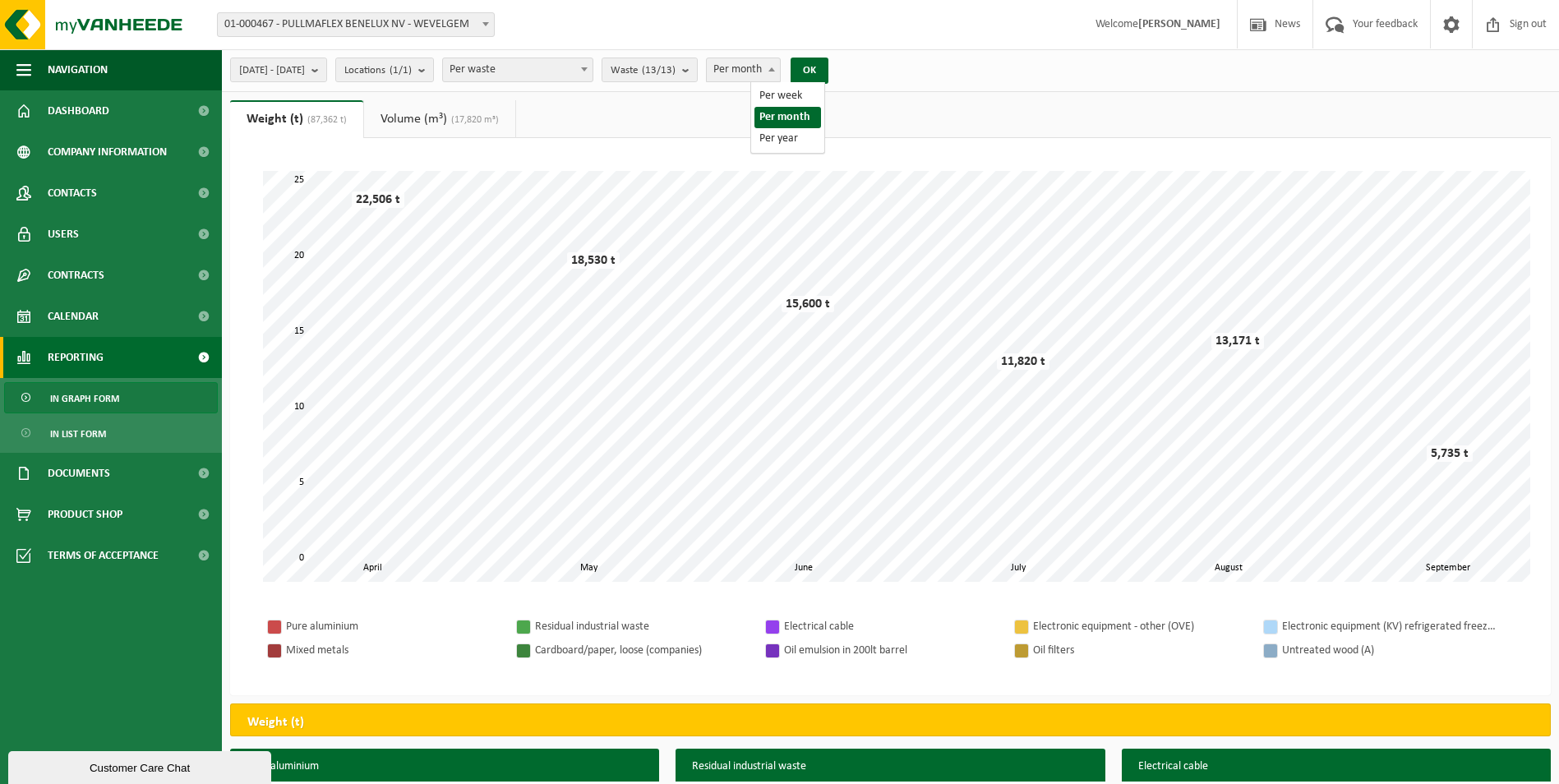
click at [780, 63] on span at bounding box center [772, 68] width 17 height 21
select select "3"
click at [828, 72] on button "OK" at bounding box center [809, 70] width 38 height 27
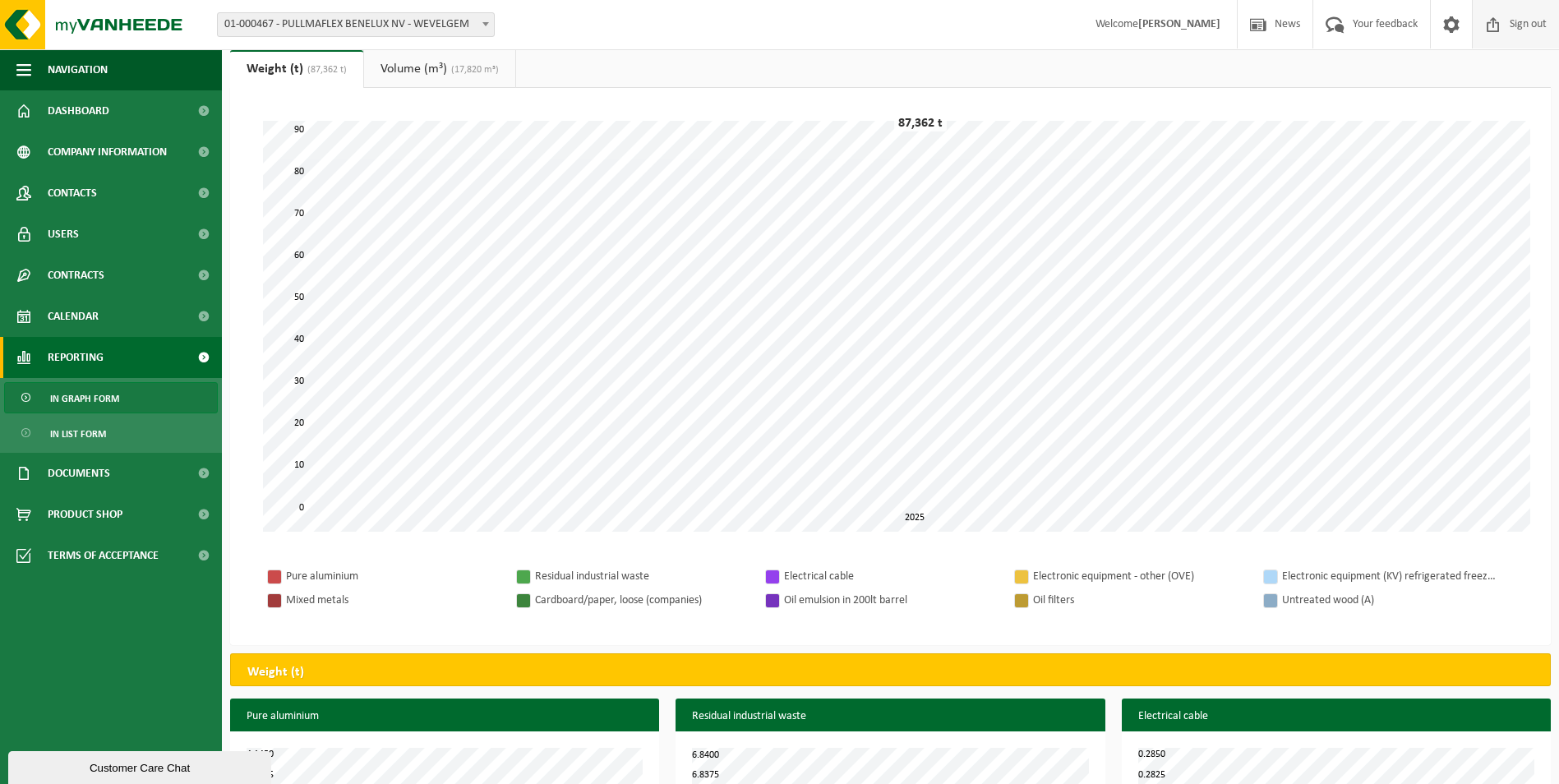
scroll to position [49, 0]
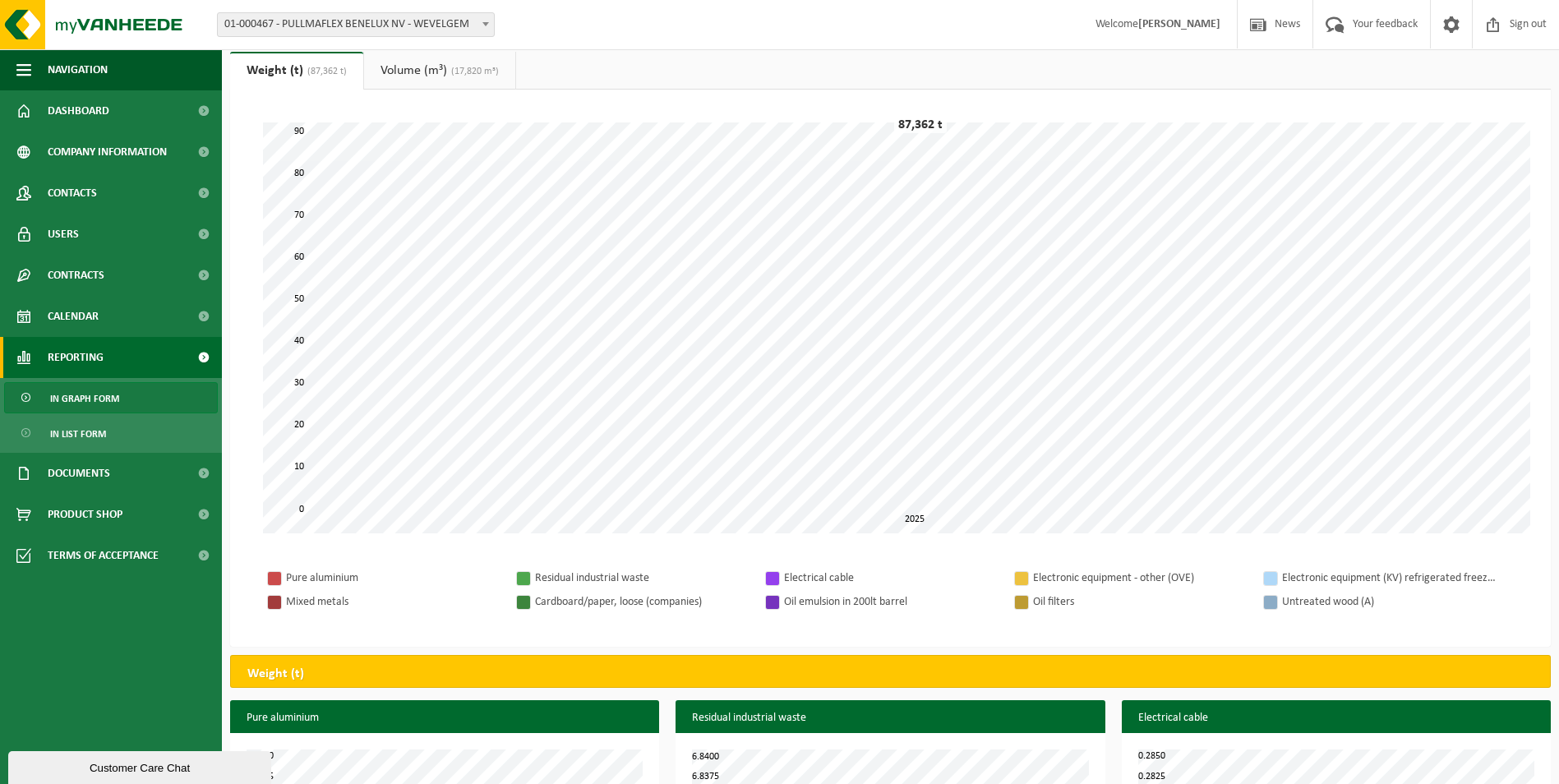
click at [86, 389] on span "In graph form" at bounding box center [84, 398] width 69 height 31
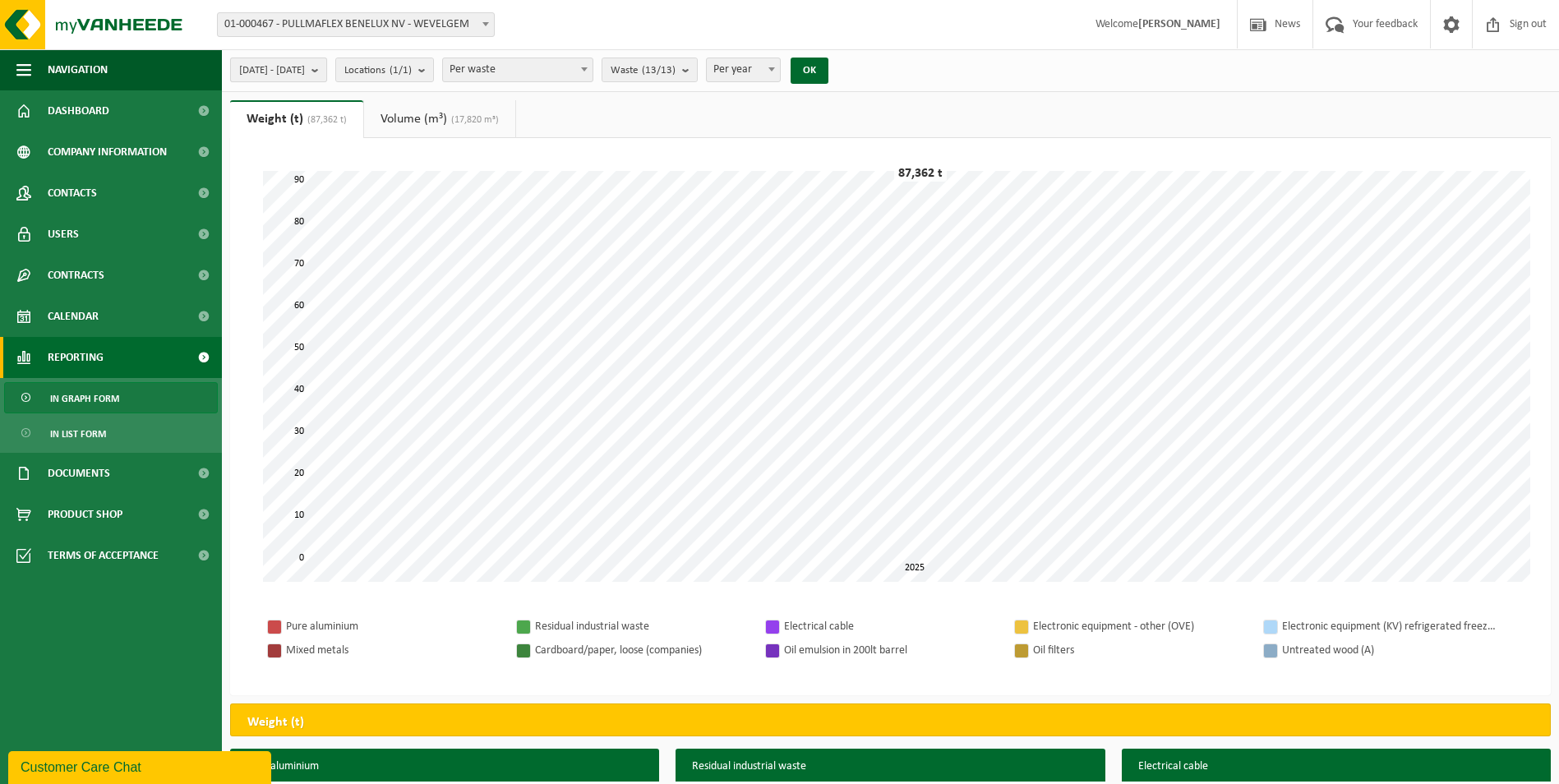
click at [327, 74] on b "submit" at bounding box center [319, 69] width 15 height 23
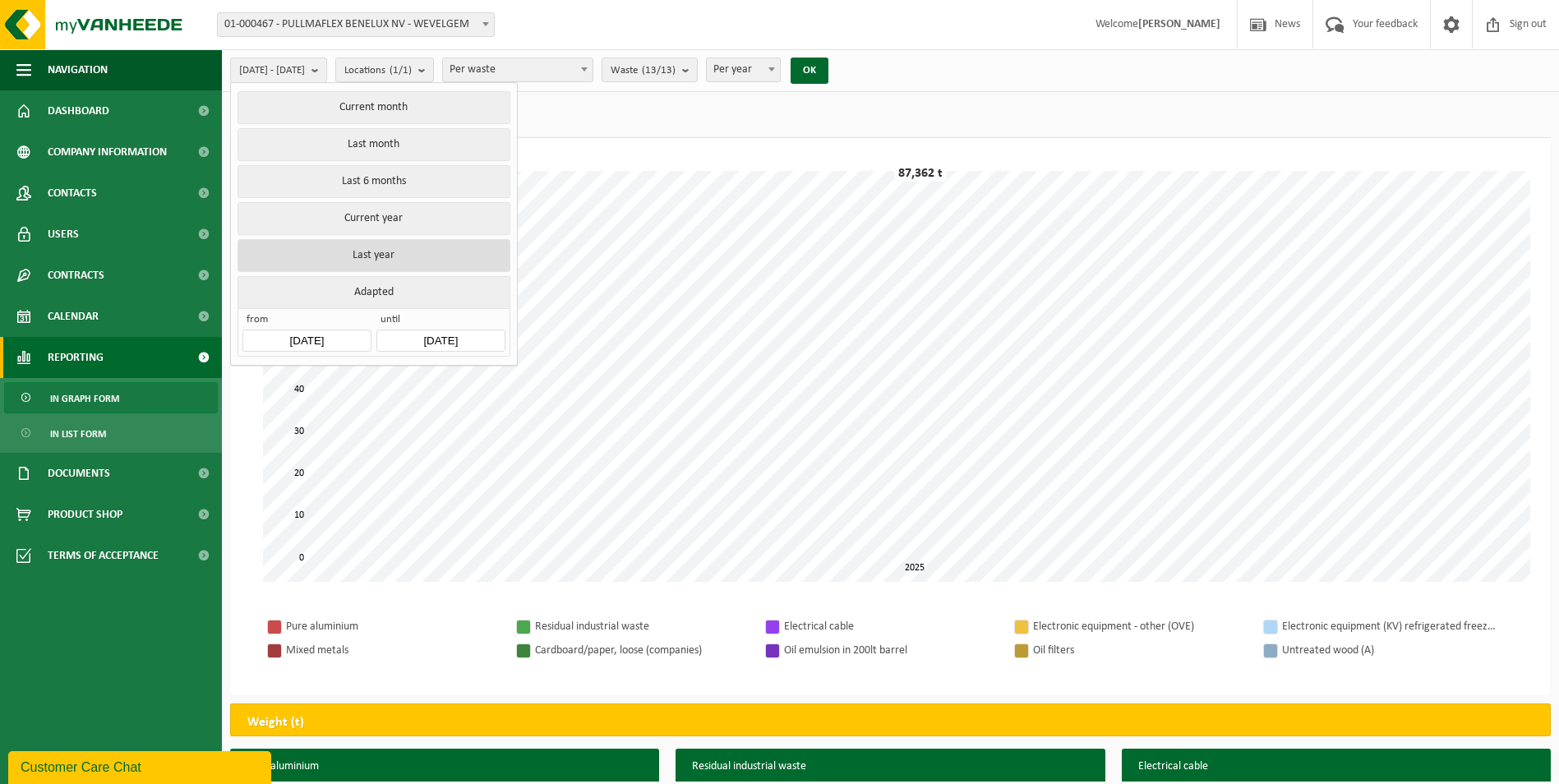
click at [364, 246] on button "Last year" at bounding box center [373, 255] width 272 height 33
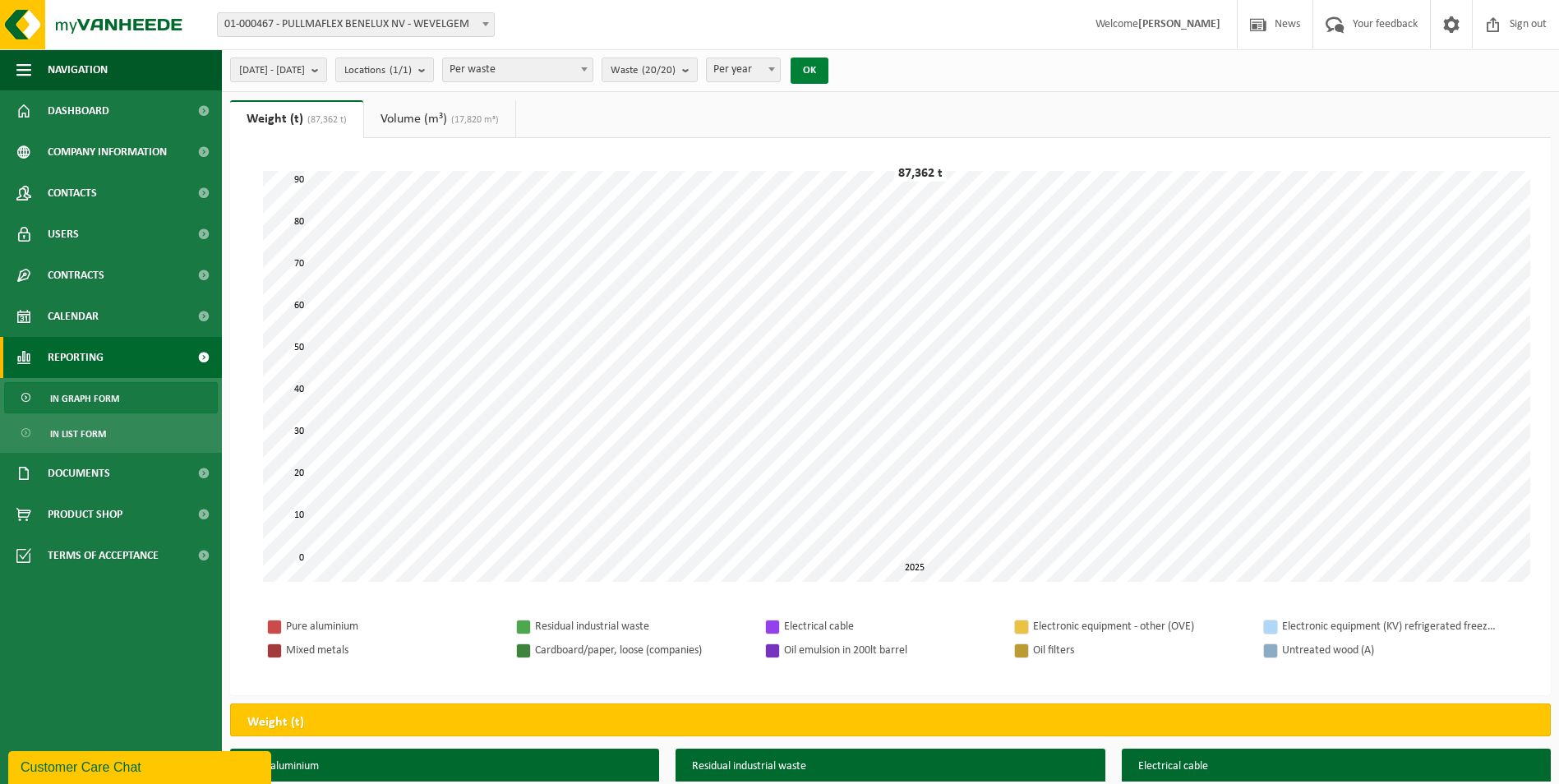
click at [828, 70] on button "OK" at bounding box center [809, 70] width 38 height 27
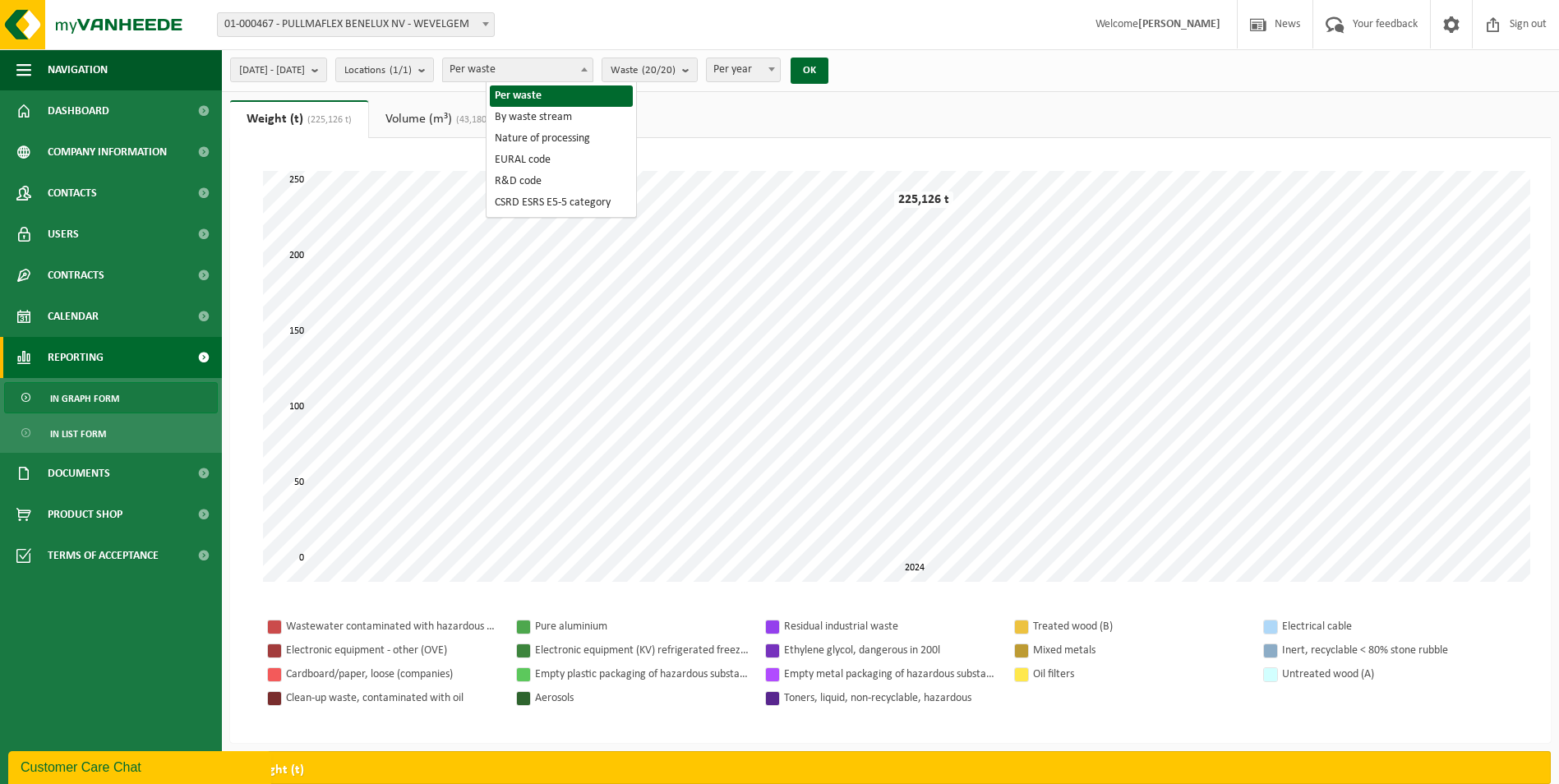
click at [588, 69] on b at bounding box center [584, 69] width 6 height 4
click at [720, 129] on ul "Weight (t) (225,126 t) Volume (m³) (43,180 m³)" at bounding box center [890, 119] width 1321 height 38
click at [407, 124] on font "Volume (m³)" at bounding box center [419, 119] width 66 height 13
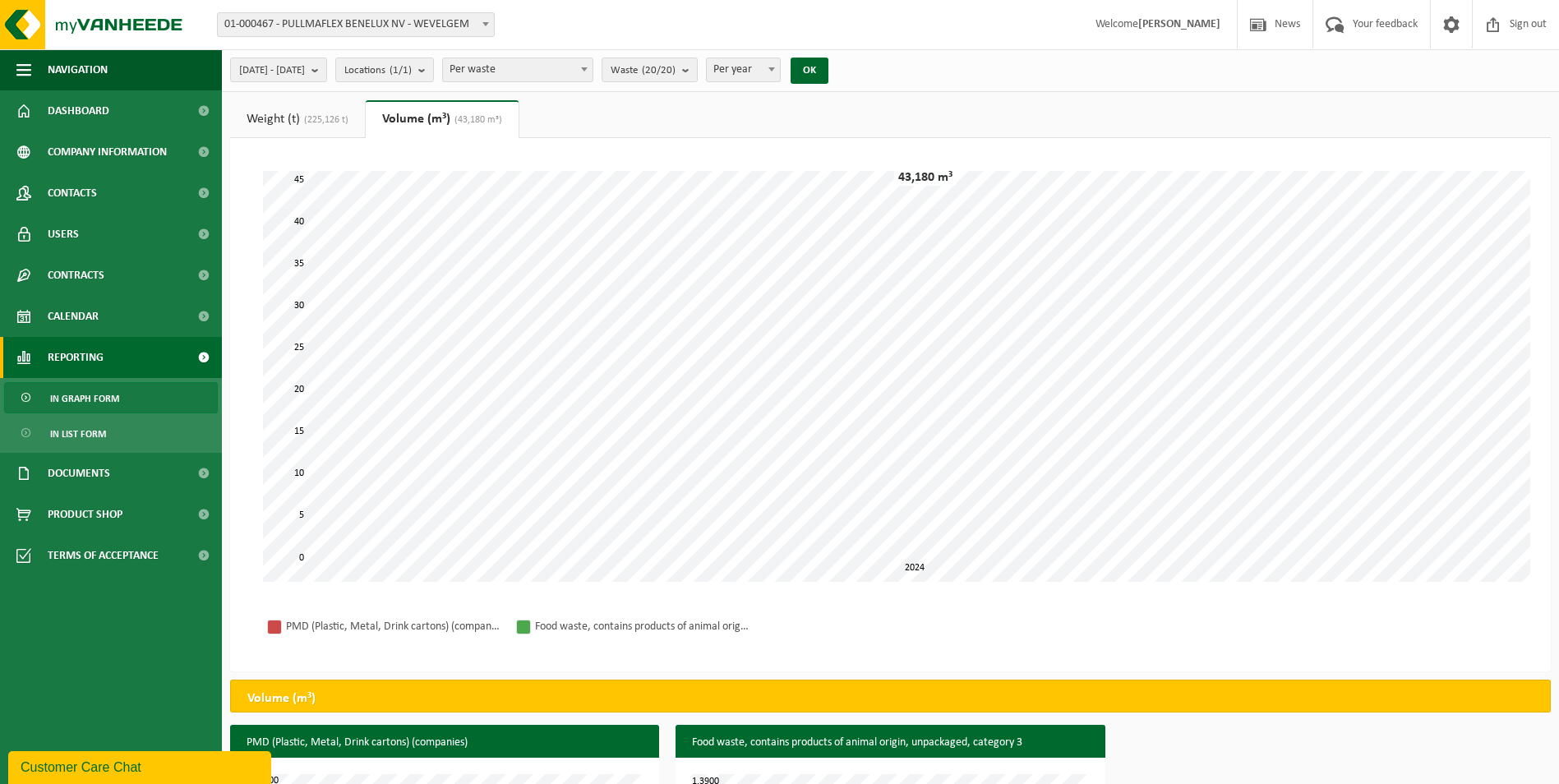
click at [108, 398] on span "In graph form" at bounding box center [84, 398] width 69 height 31
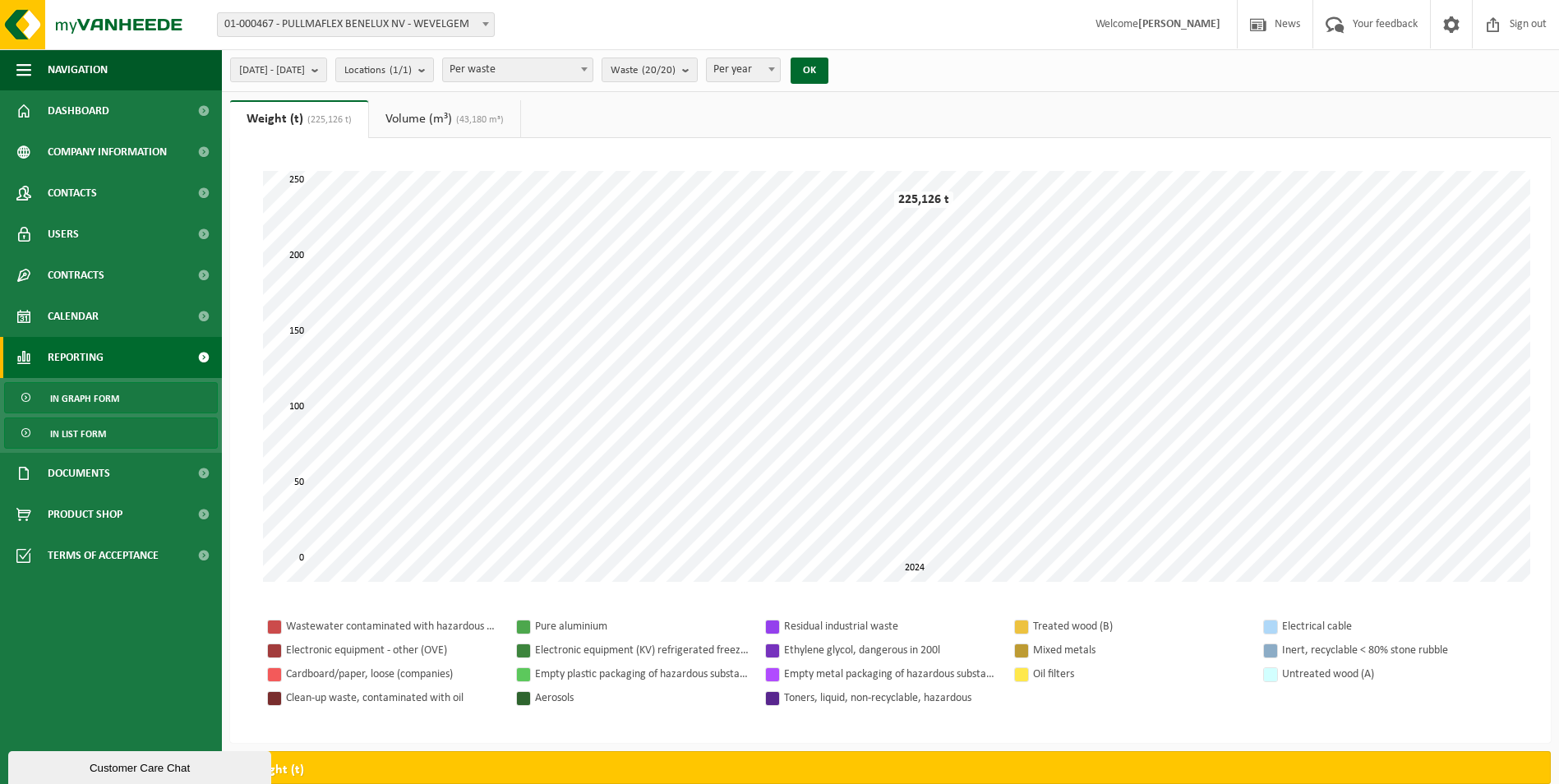
click at [75, 431] on span "In list form" at bounding box center [77, 434] width 56 height 31
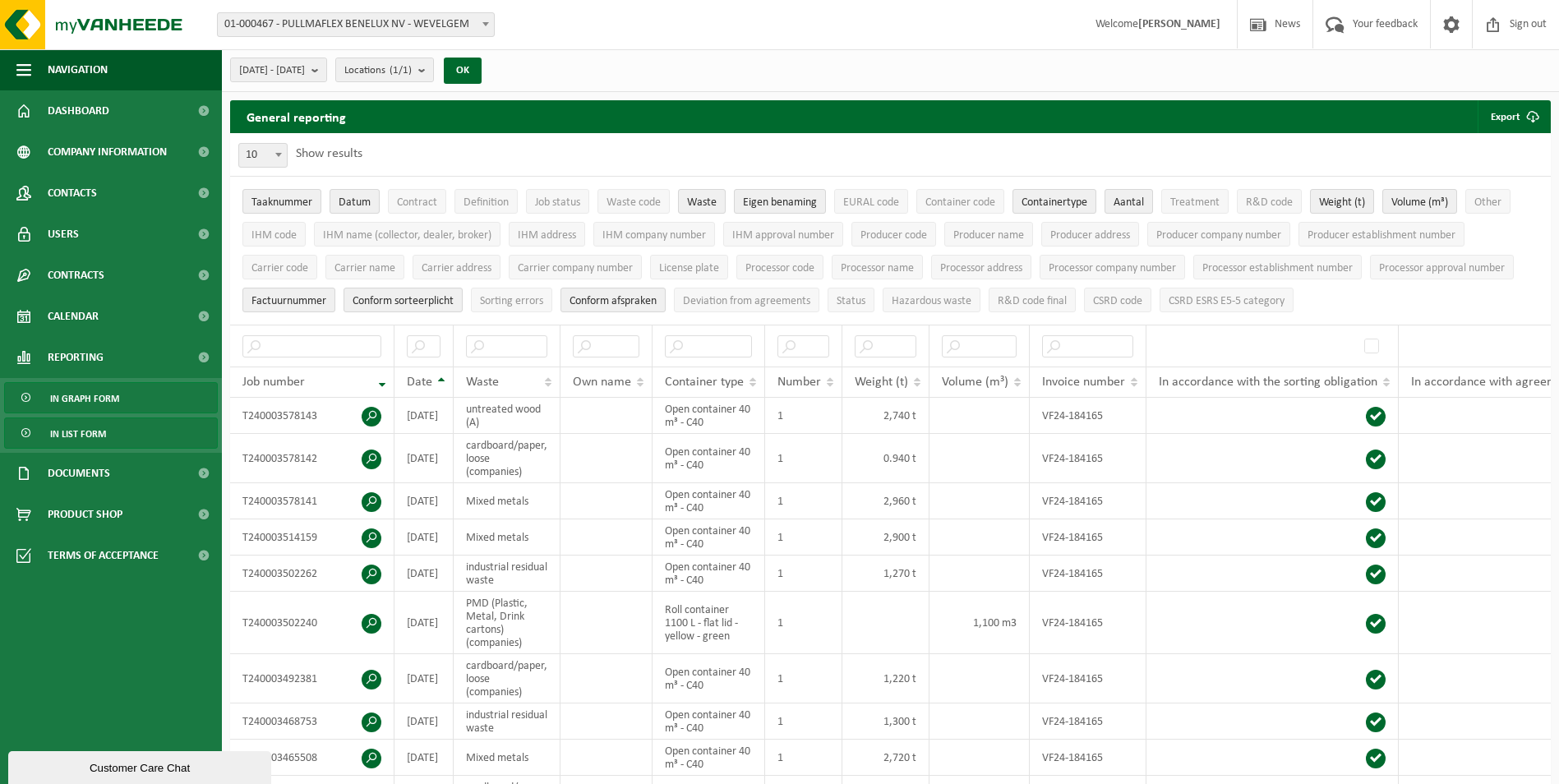
click at [77, 396] on span "In graph form" at bounding box center [84, 398] width 69 height 31
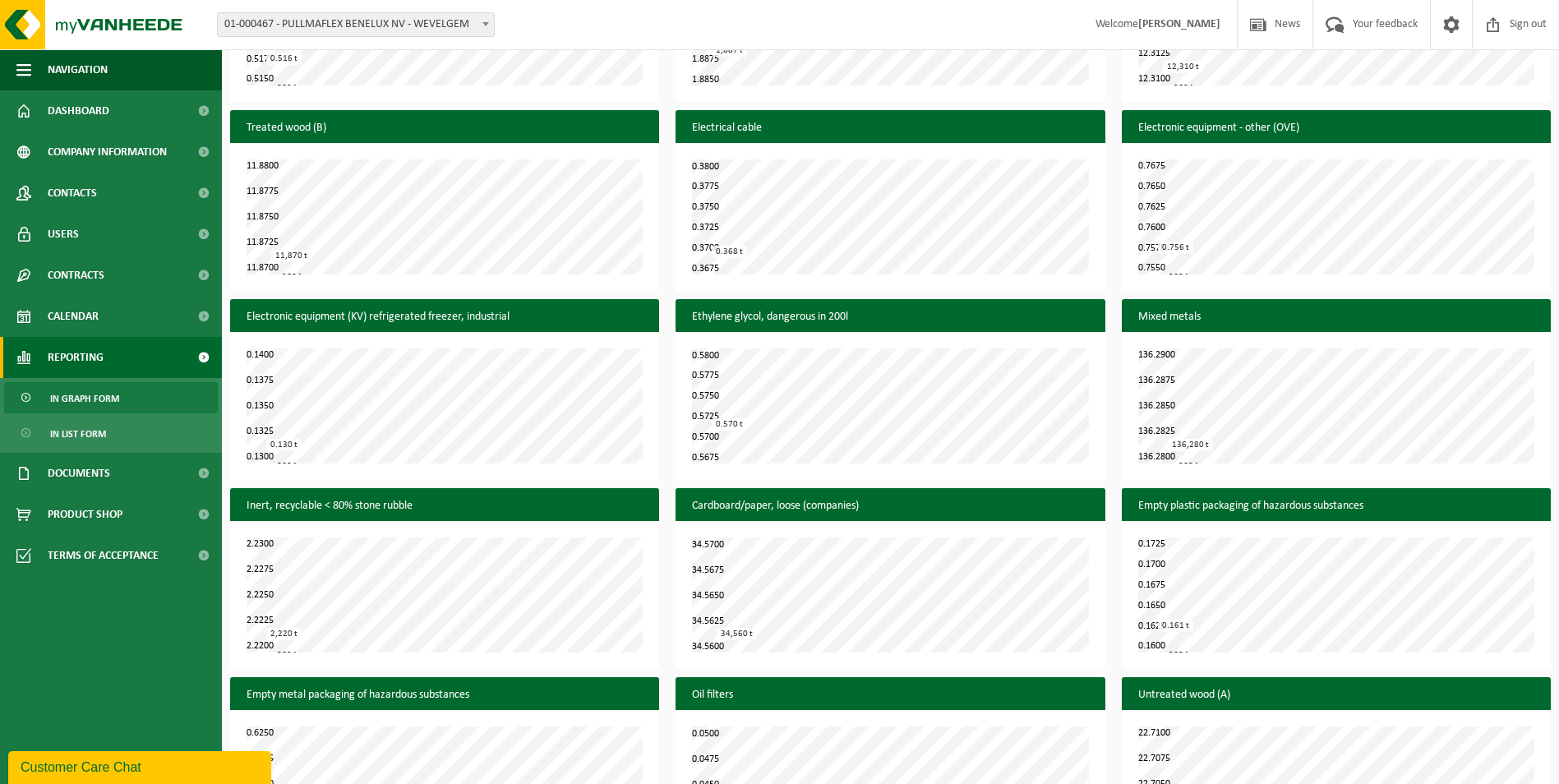
scroll to position [880, 0]
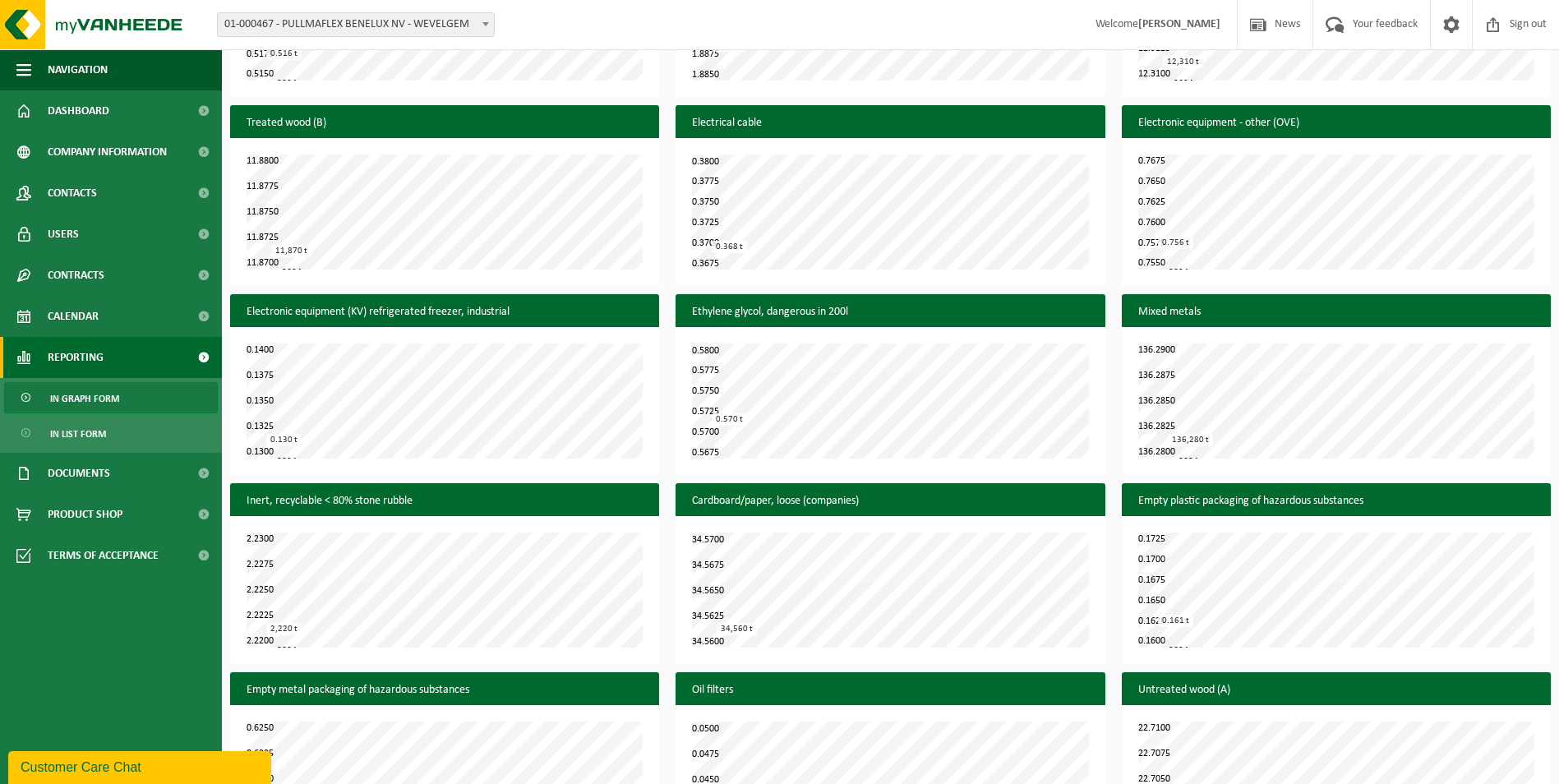
click at [74, 397] on span "In graph form" at bounding box center [84, 398] width 69 height 31
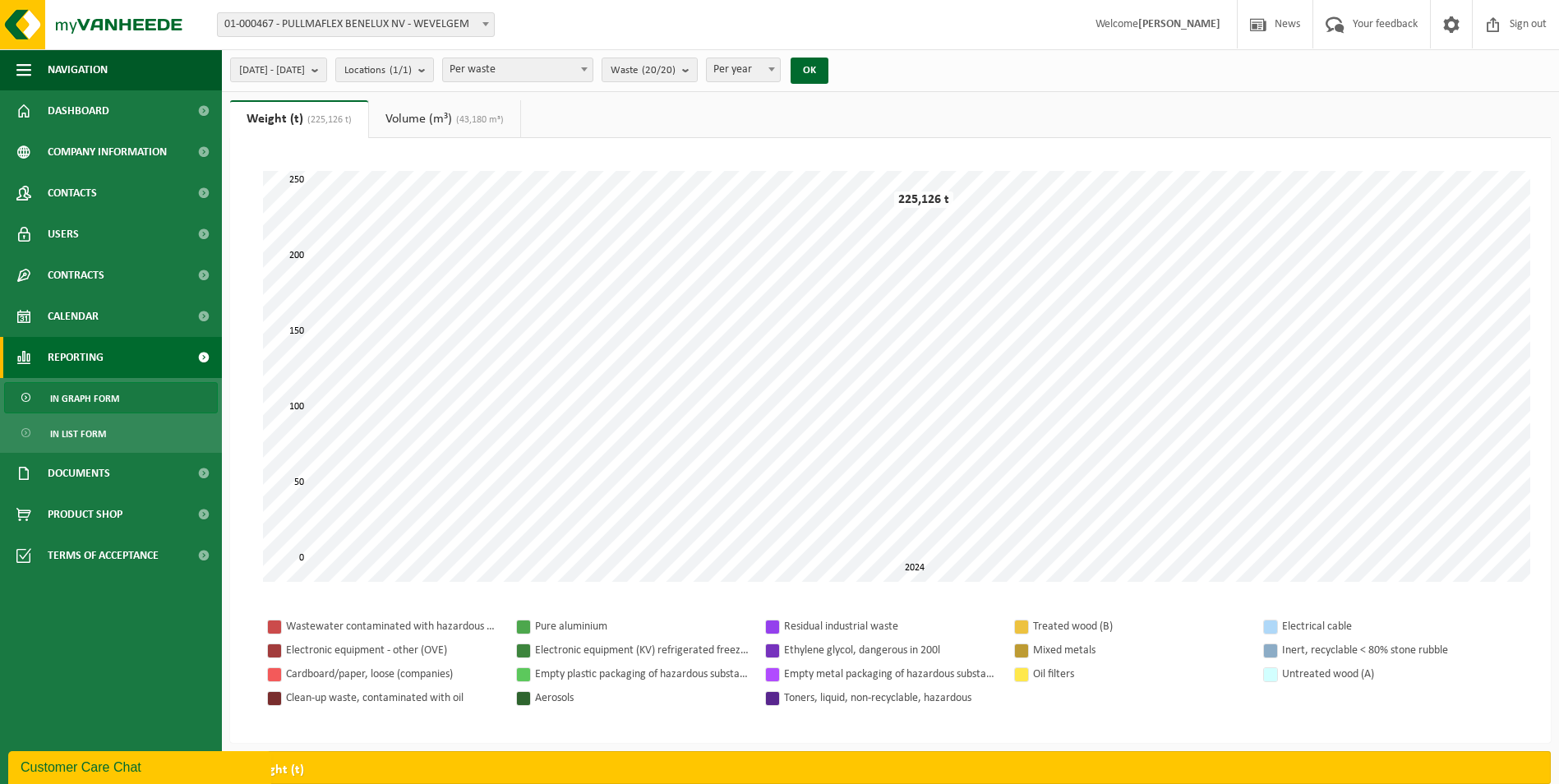
click at [412, 124] on font "Volume (m³)" at bounding box center [419, 119] width 66 height 13
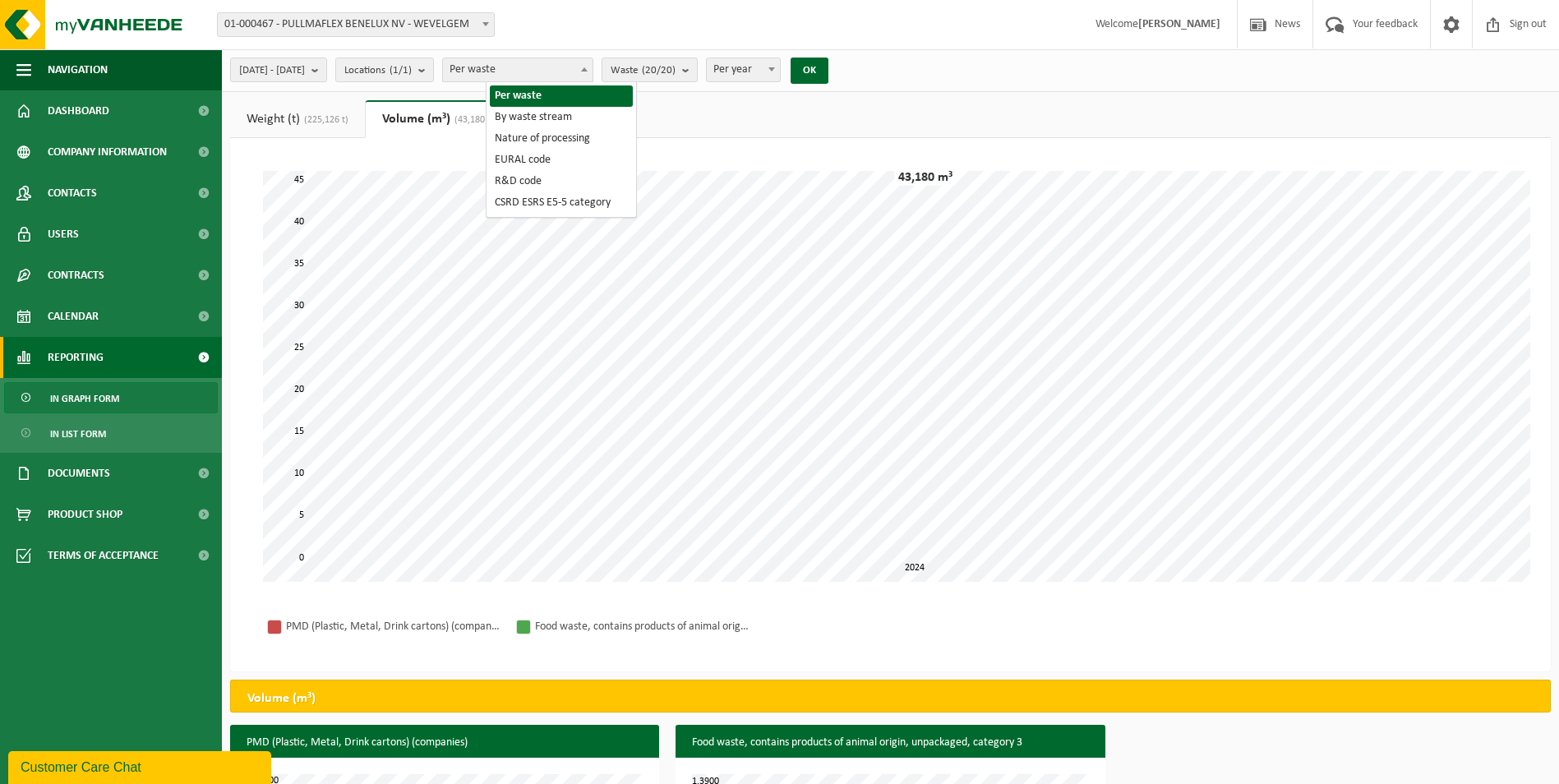
click at [531, 70] on span "Per waste" at bounding box center [518, 69] width 149 height 23
select select "2"
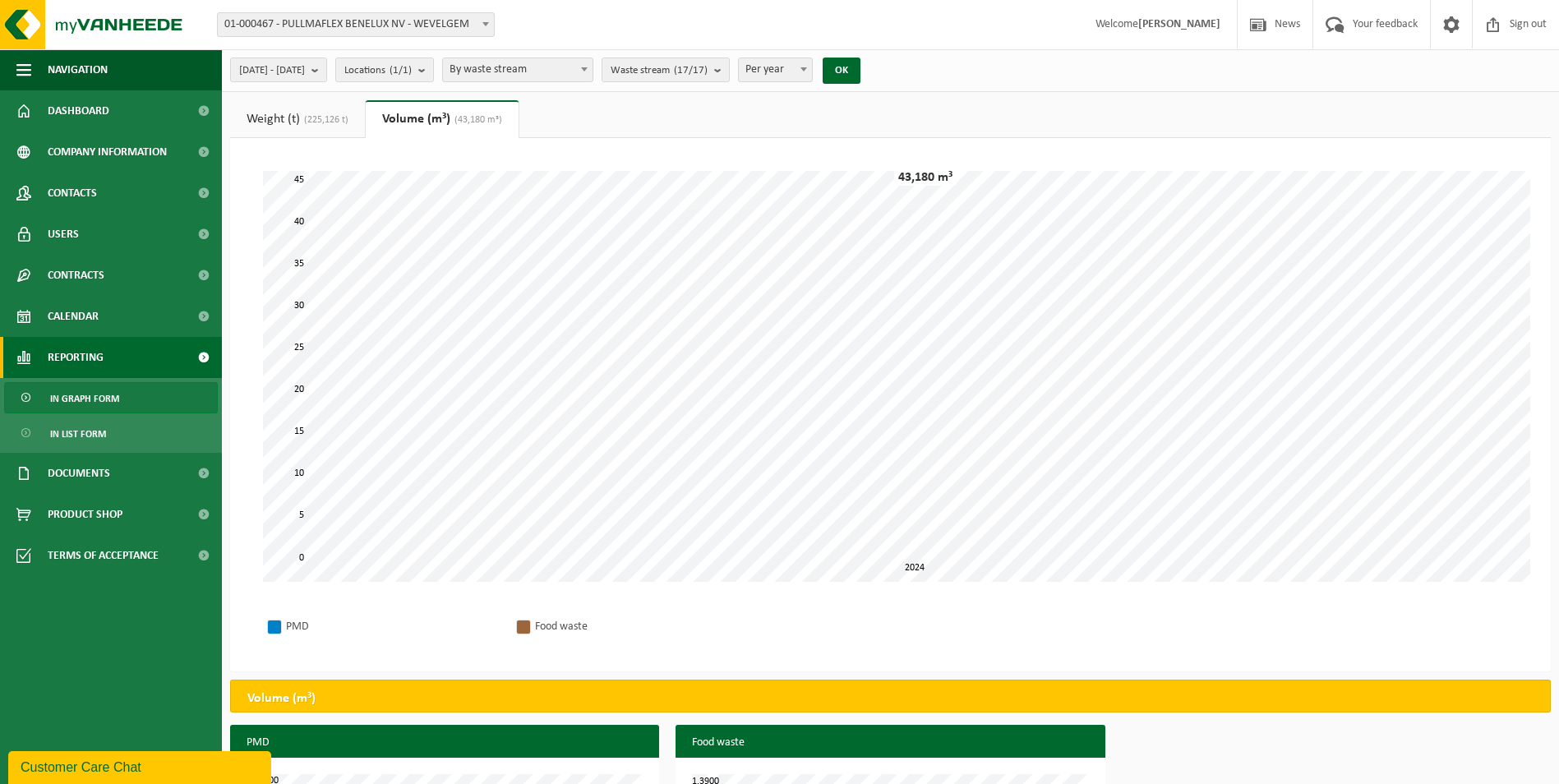
click at [274, 122] on font "Weight (t)" at bounding box center [273, 119] width 54 height 13
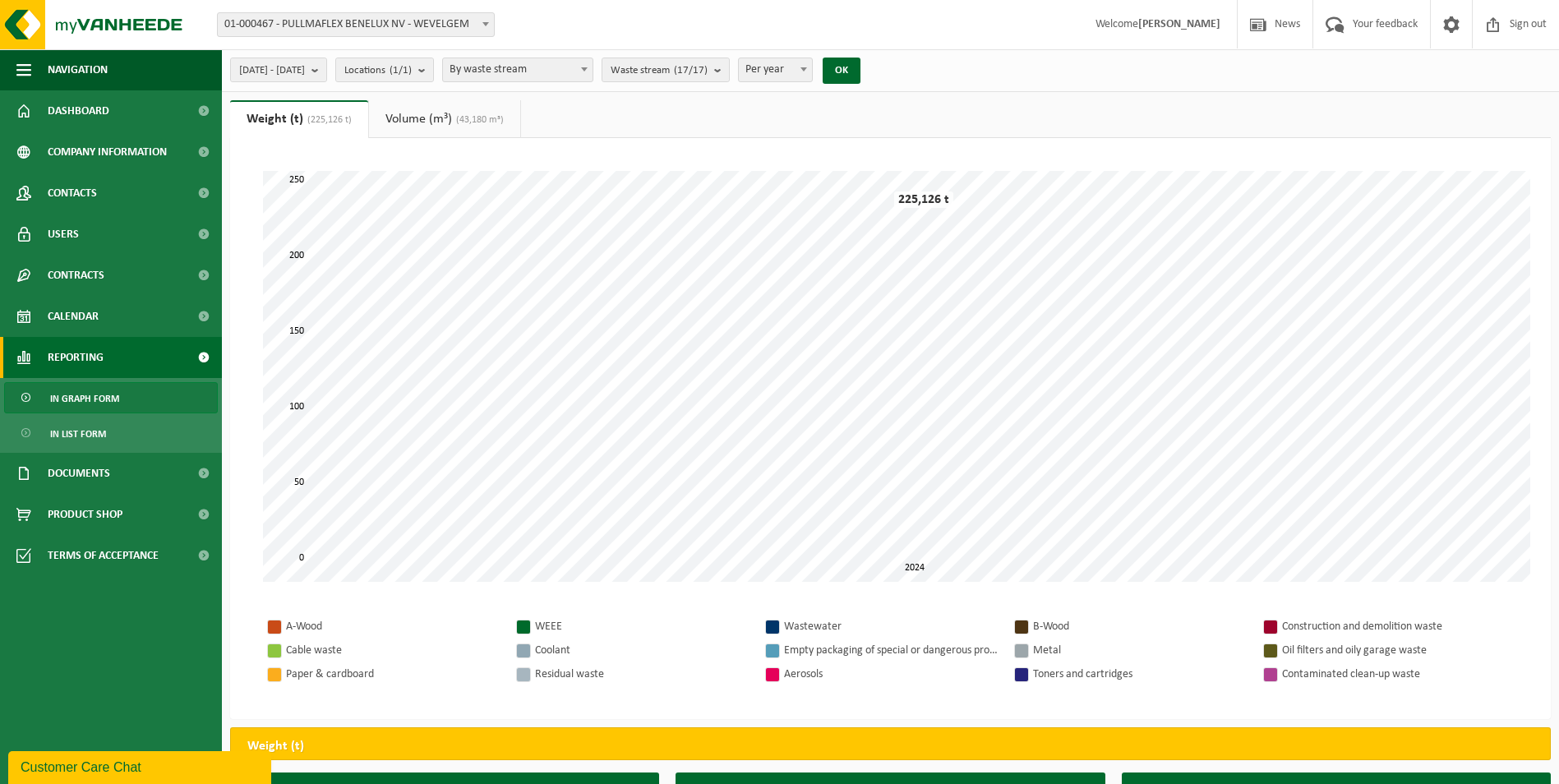
click at [411, 113] on font "Volume (m³)" at bounding box center [419, 119] width 66 height 13
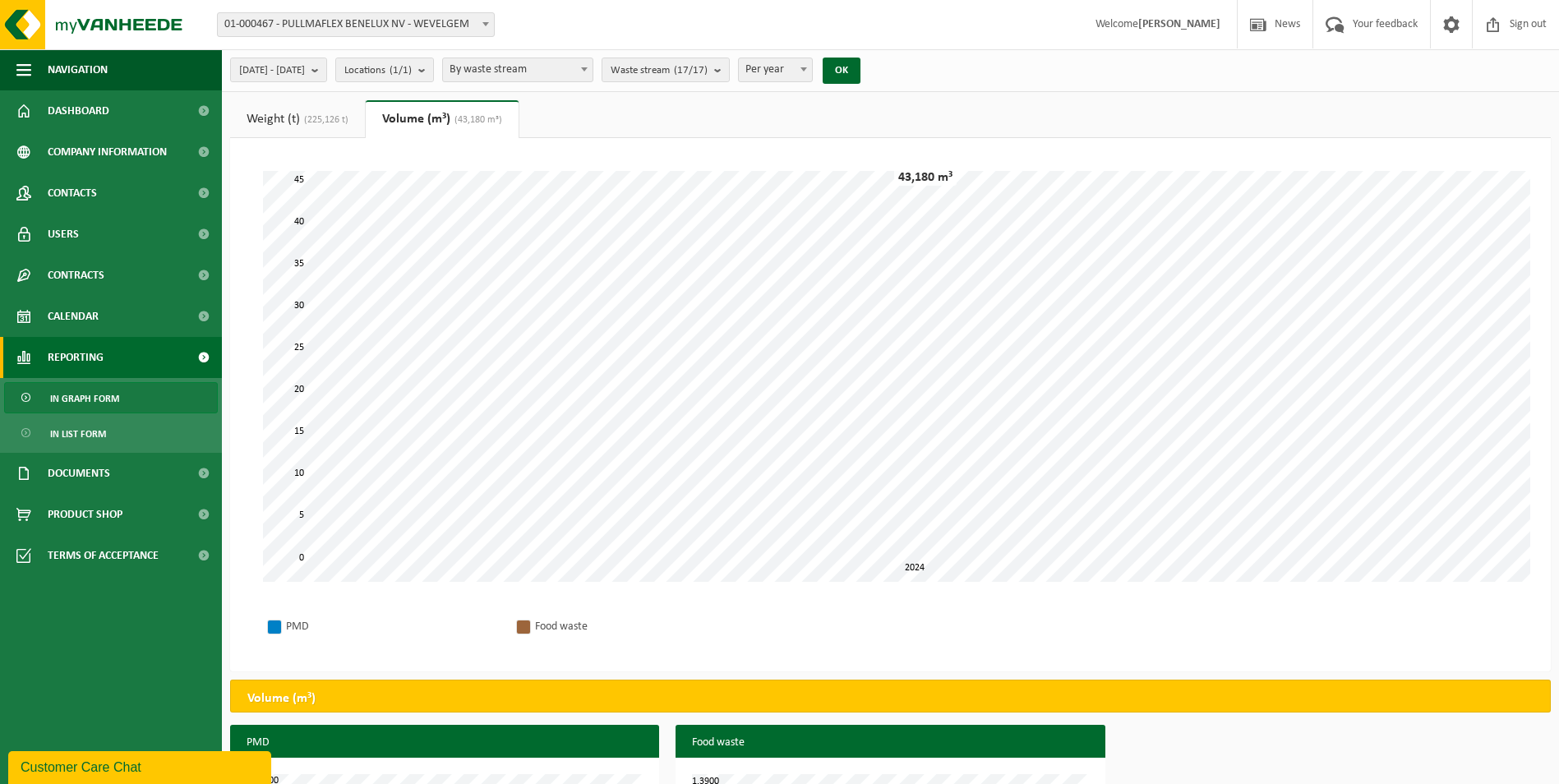
click at [109, 389] on span "In graph form" at bounding box center [84, 398] width 69 height 31
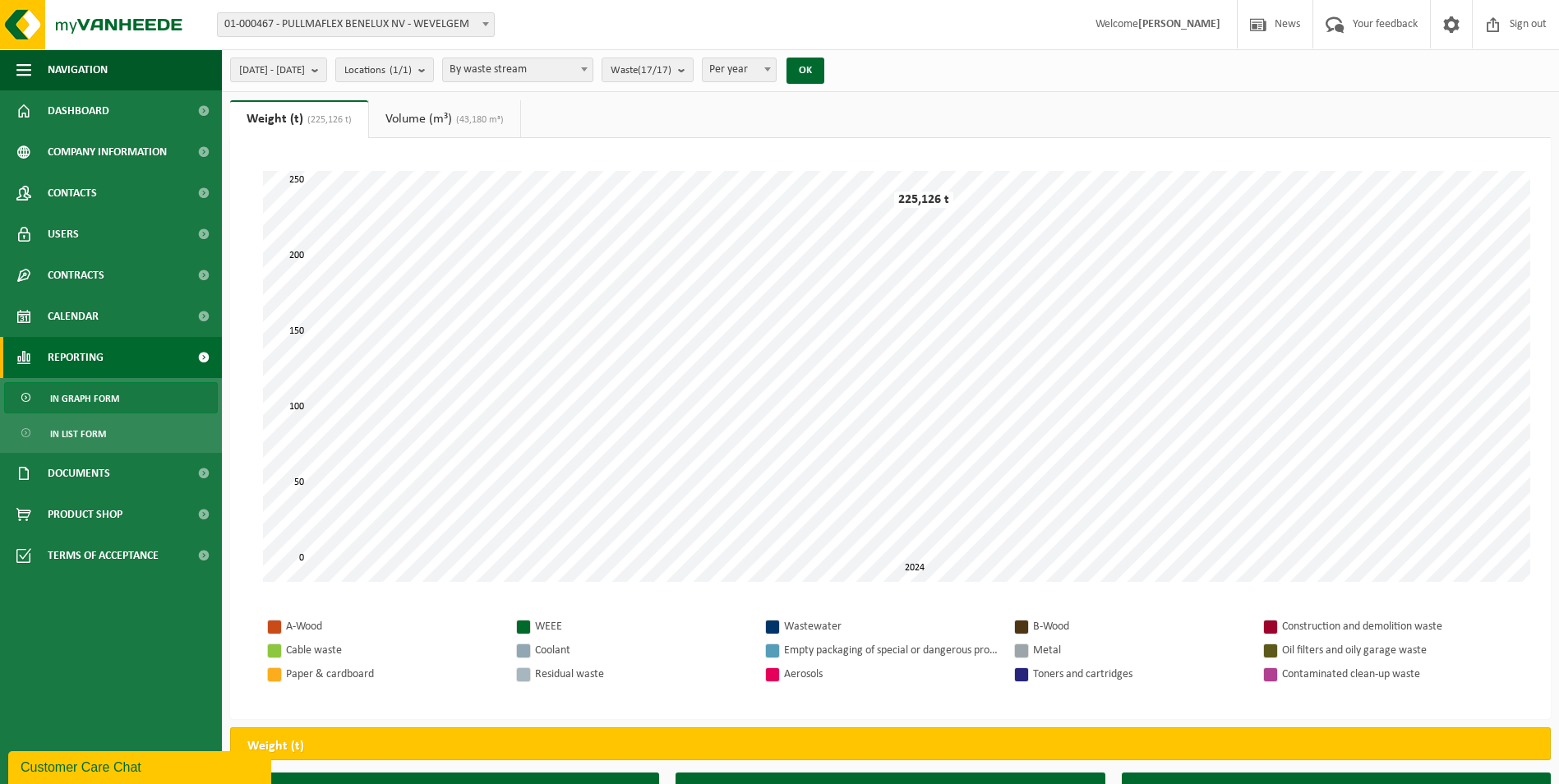
click at [67, 396] on span "In graph form" at bounding box center [84, 398] width 69 height 31
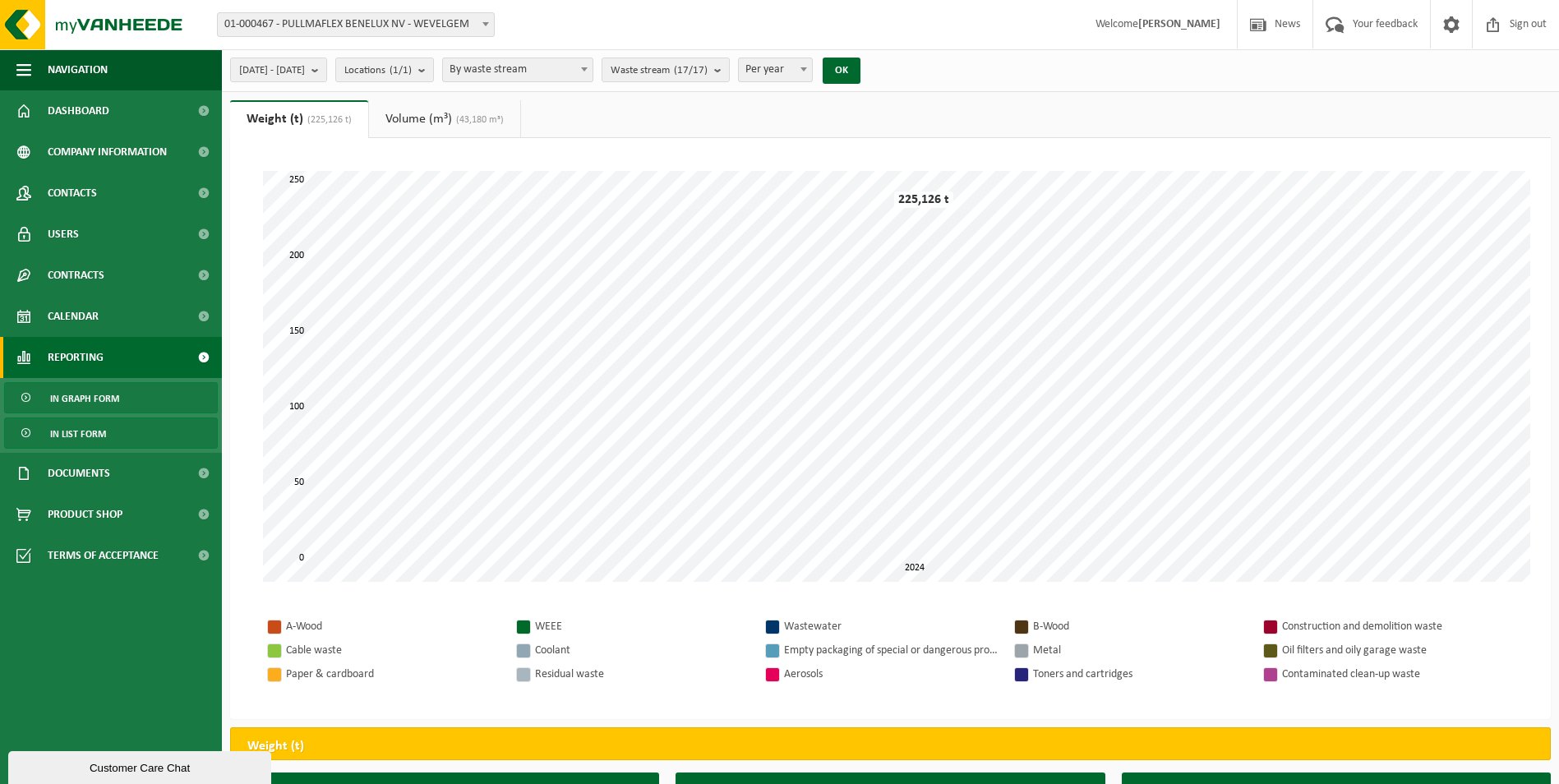
click at [65, 428] on span "In list form" at bounding box center [77, 434] width 56 height 31
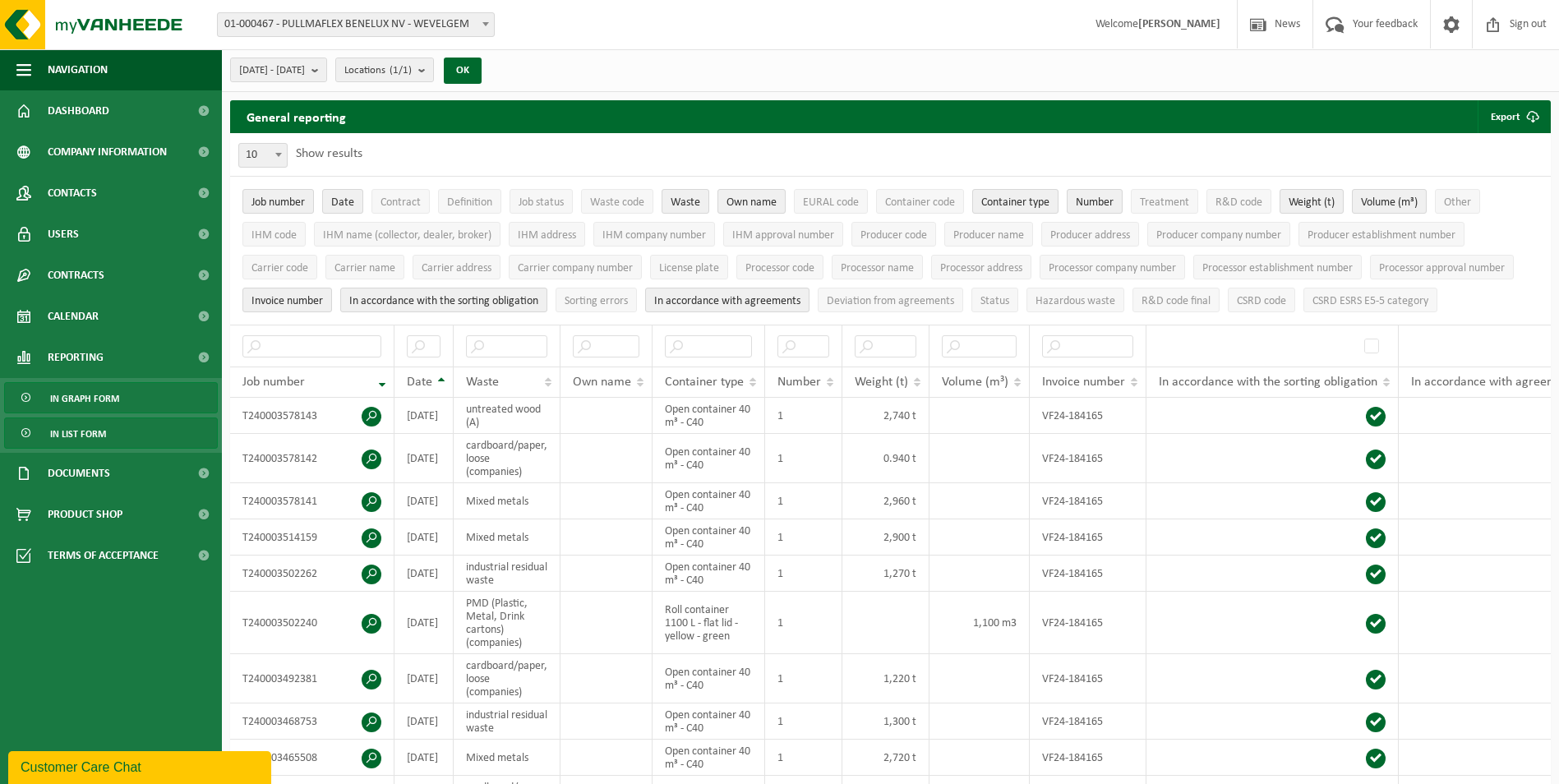
click at [74, 397] on span "In graph form" at bounding box center [84, 398] width 69 height 31
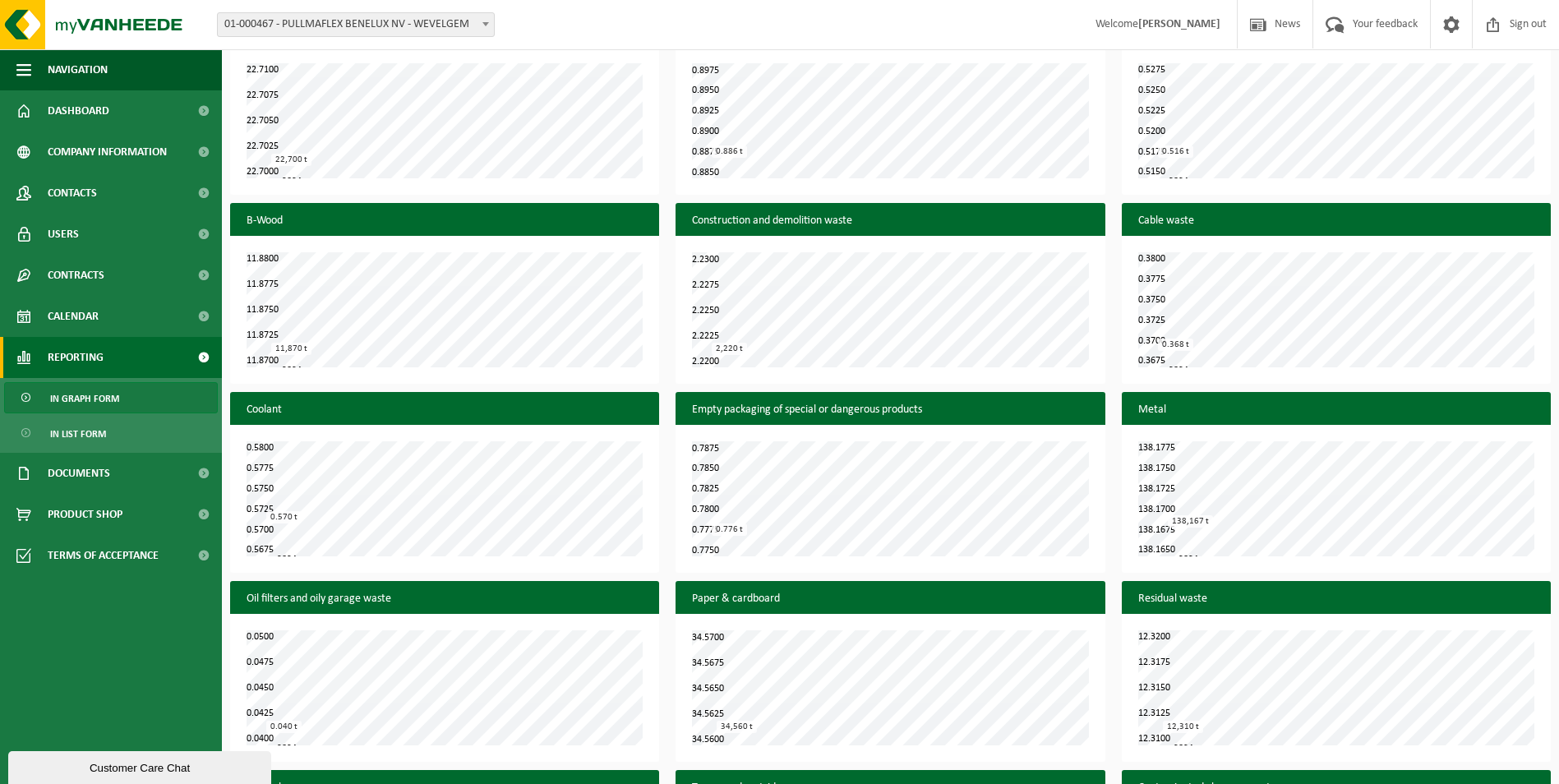
scroll to position [743, 0]
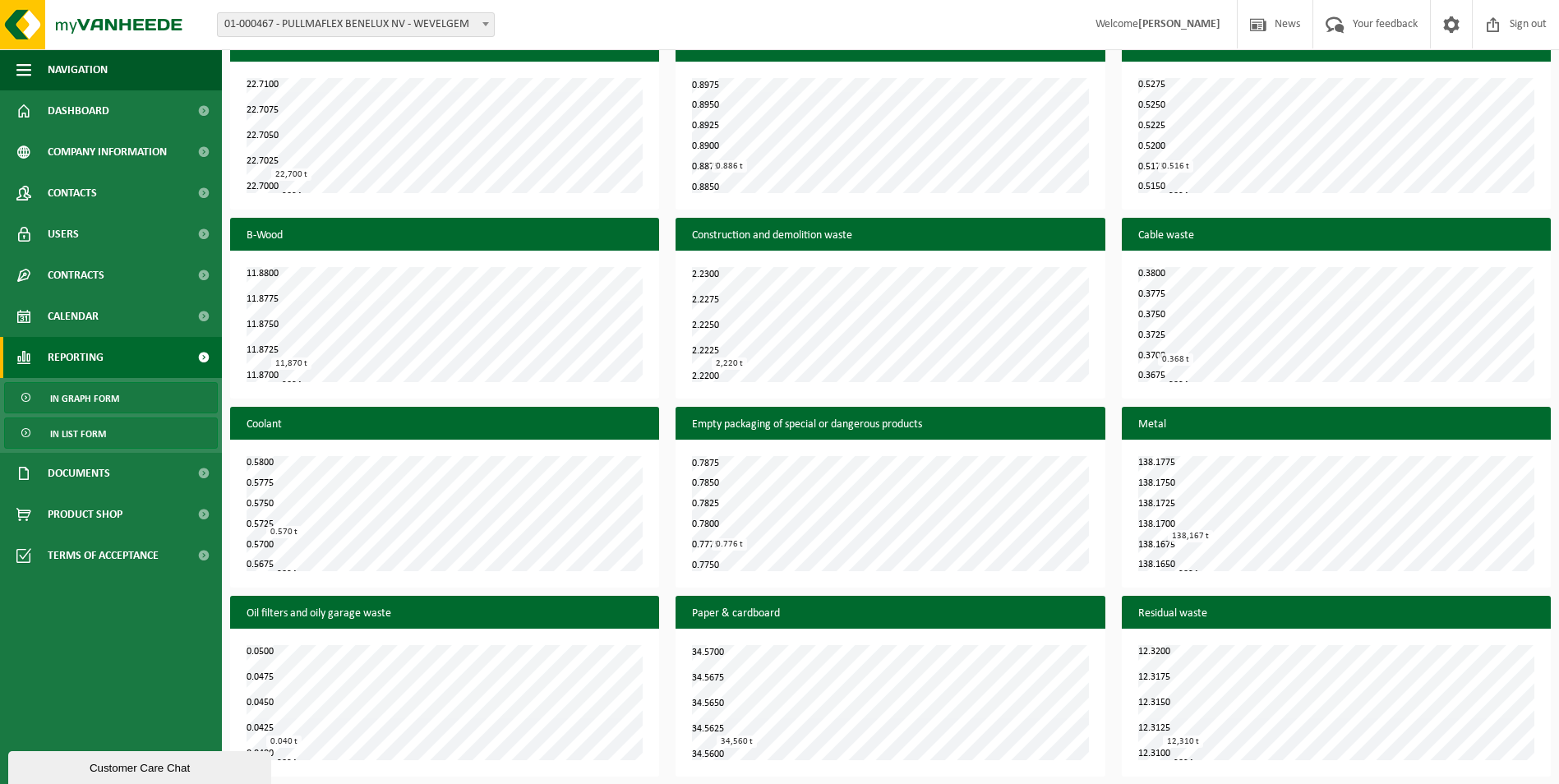
click at [65, 434] on span "In list form" at bounding box center [77, 434] width 56 height 31
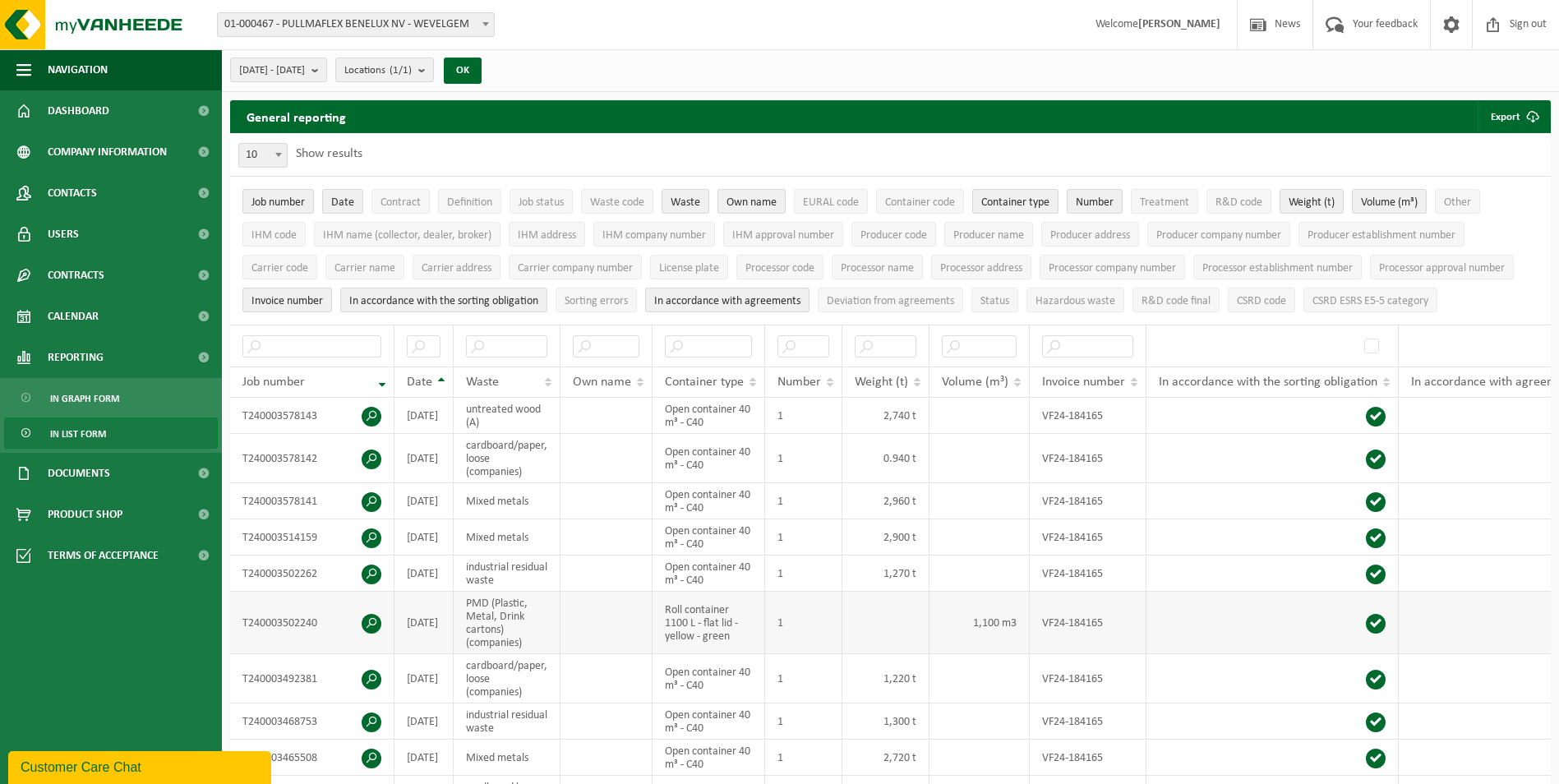
click at [374, 621] on span at bounding box center [371, 623] width 19 height 19
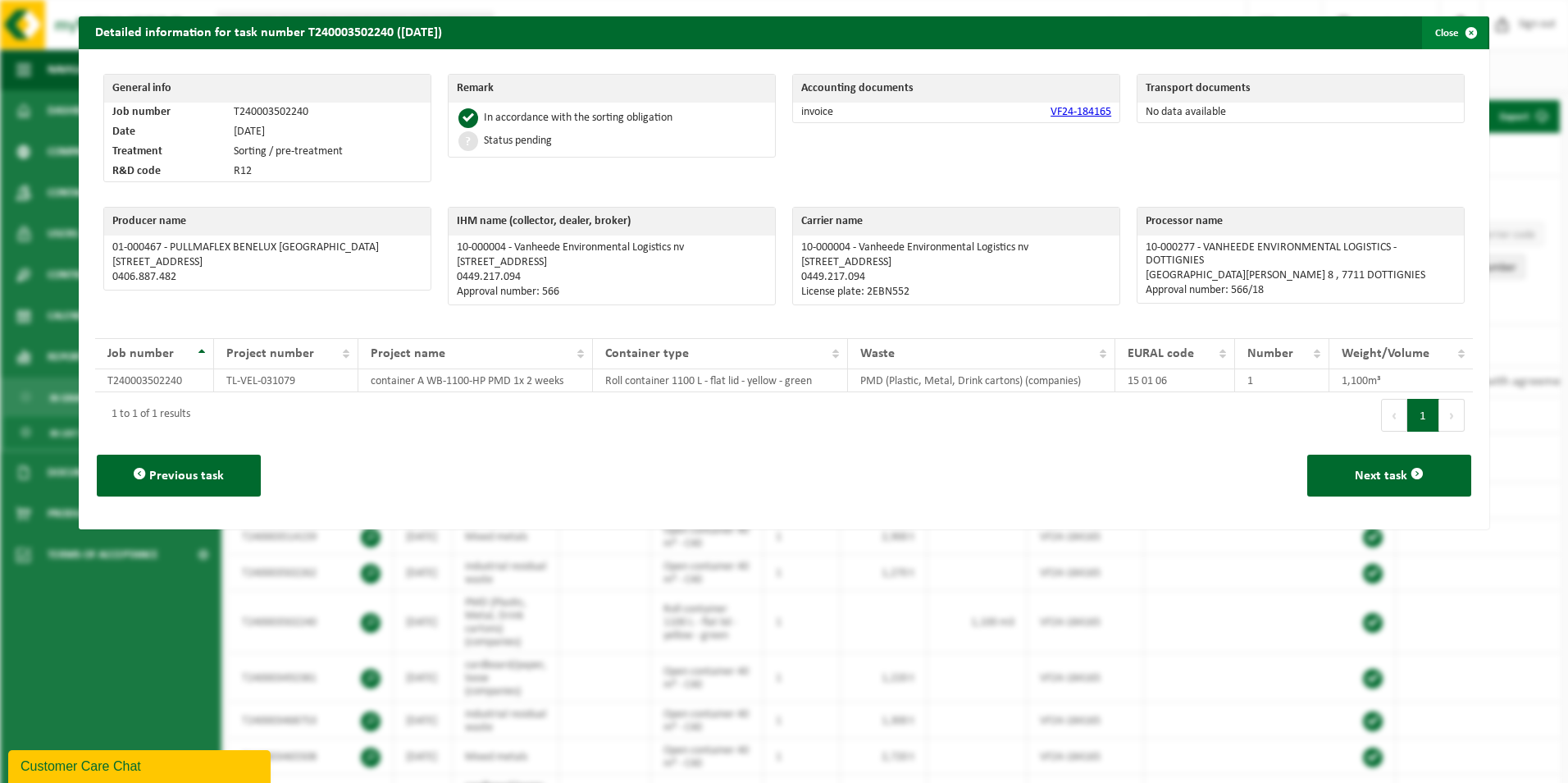
click at [1459, 36] on span "button" at bounding box center [1471, 33] width 33 height 33
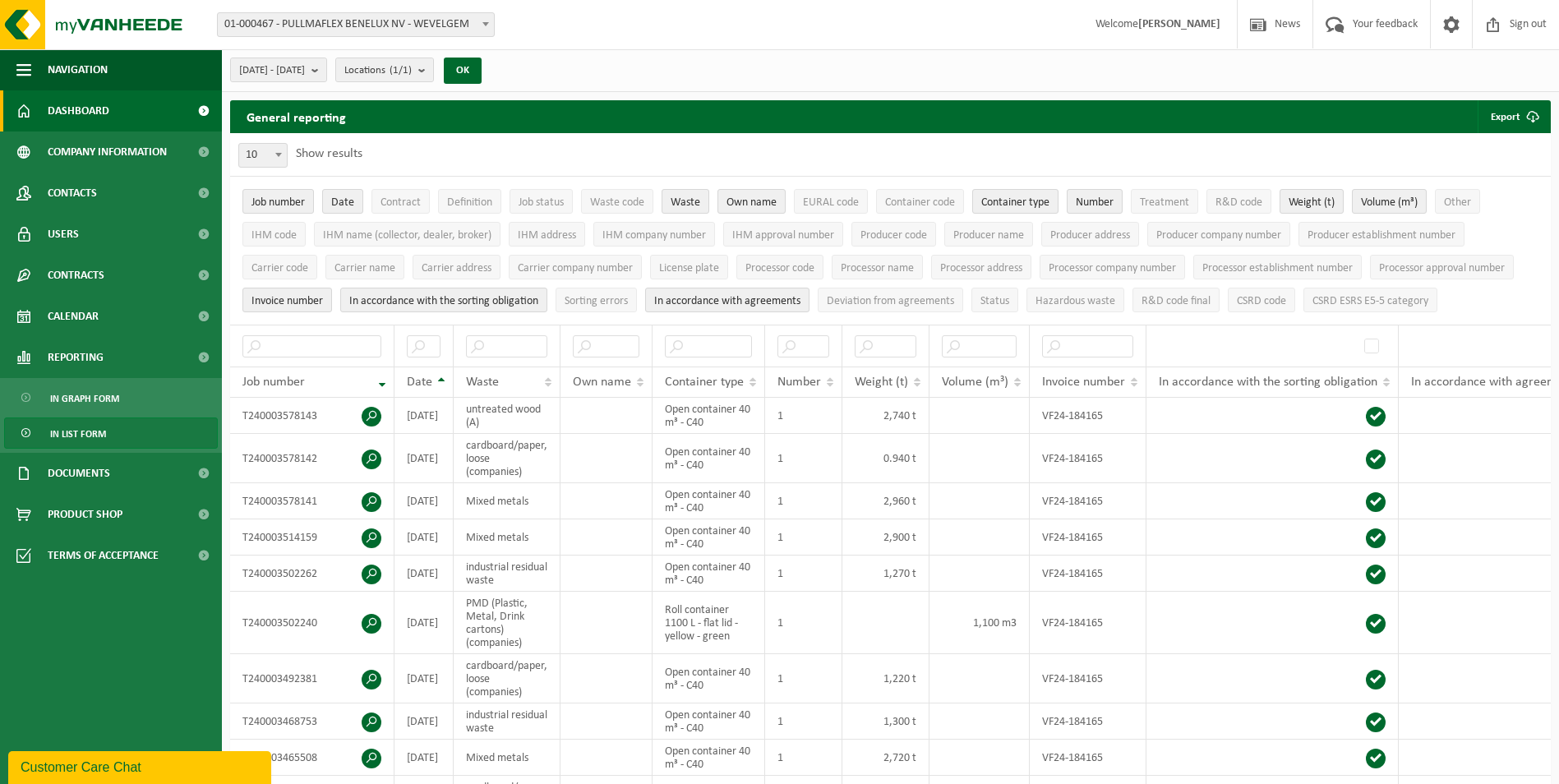
click at [78, 108] on span "Dashboard" at bounding box center [78, 111] width 62 height 42
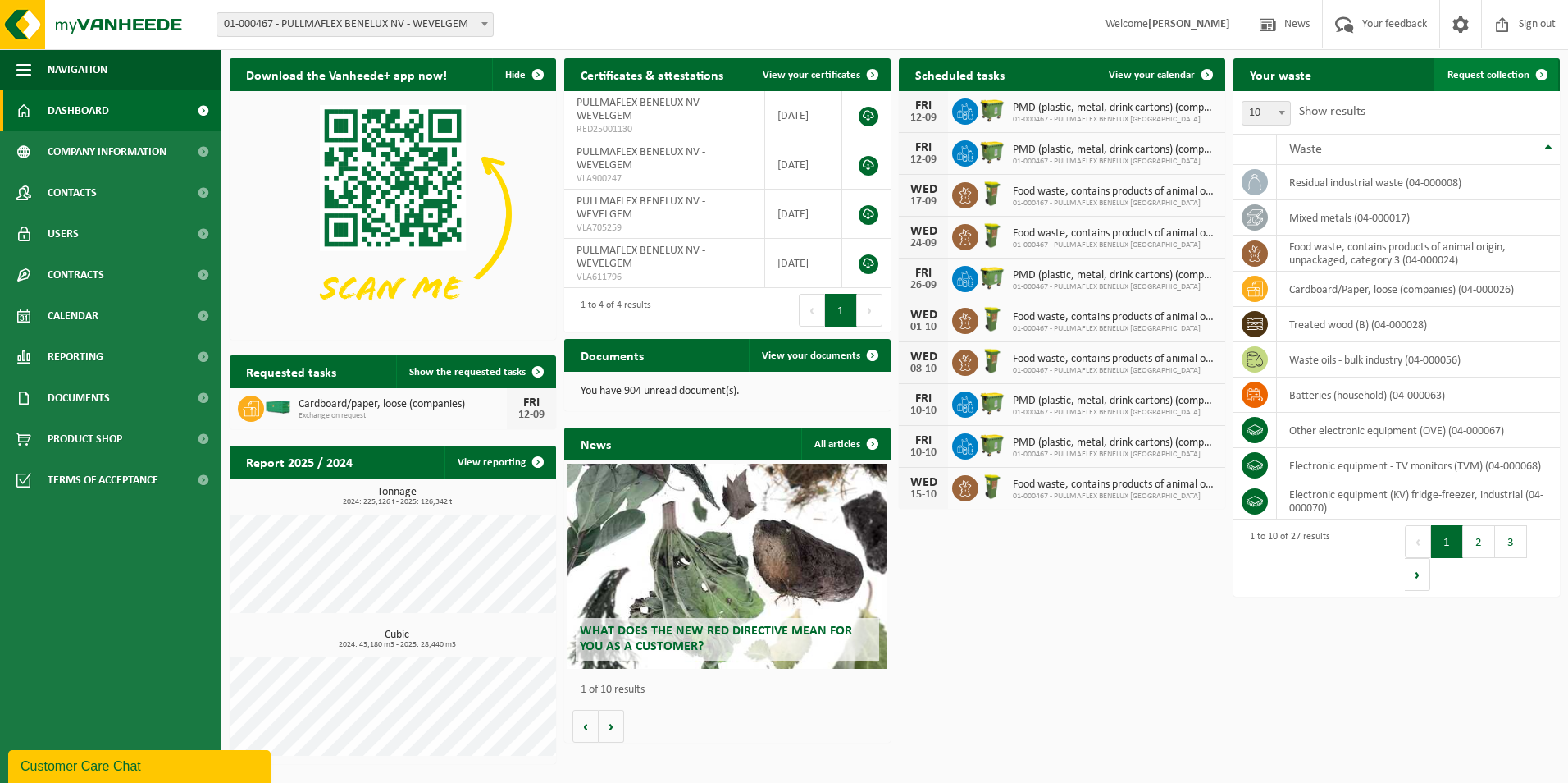
click at [1491, 72] on span "Request collection" at bounding box center [1488, 76] width 82 height 11
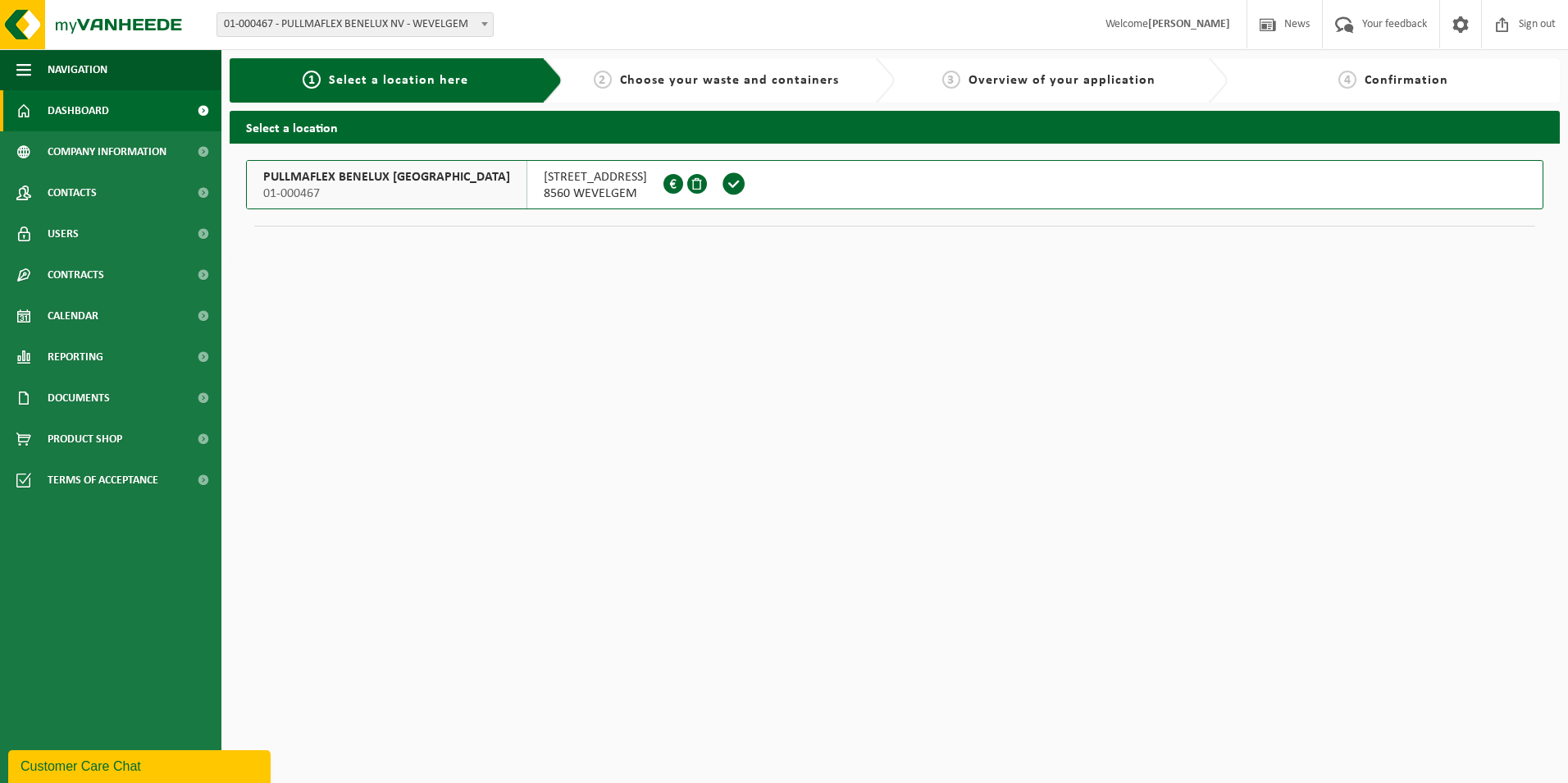
click at [75, 103] on span "Dashboard" at bounding box center [78, 111] width 62 height 41
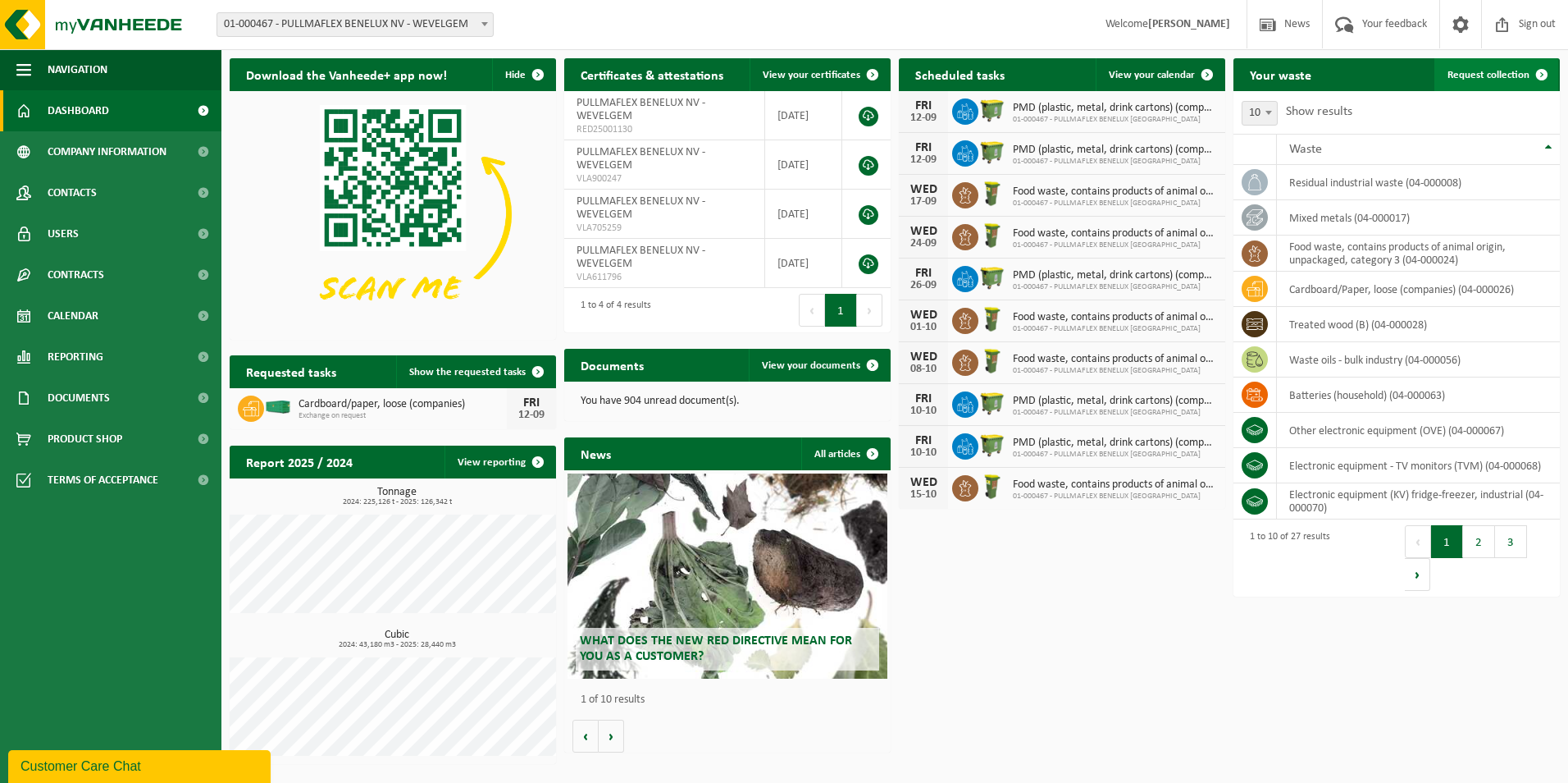
click at [1473, 73] on span "Request collection" at bounding box center [1488, 76] width 82 height 11
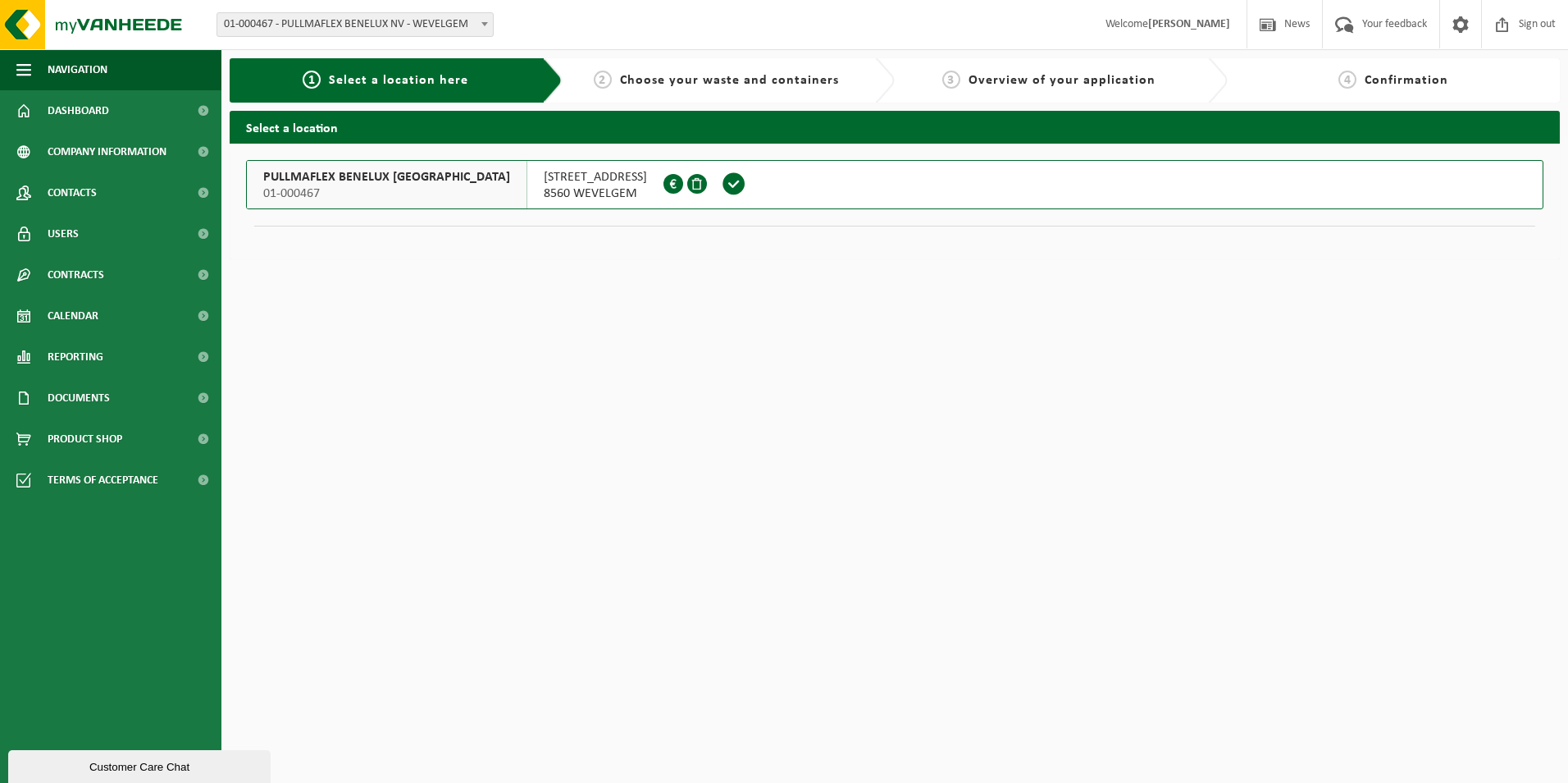
click at [366, 181] on span "PULLMAFLEX BENELUX [GEOGRAPHIC_DATA]" at bounding box center [387, 178] width 247 height 17
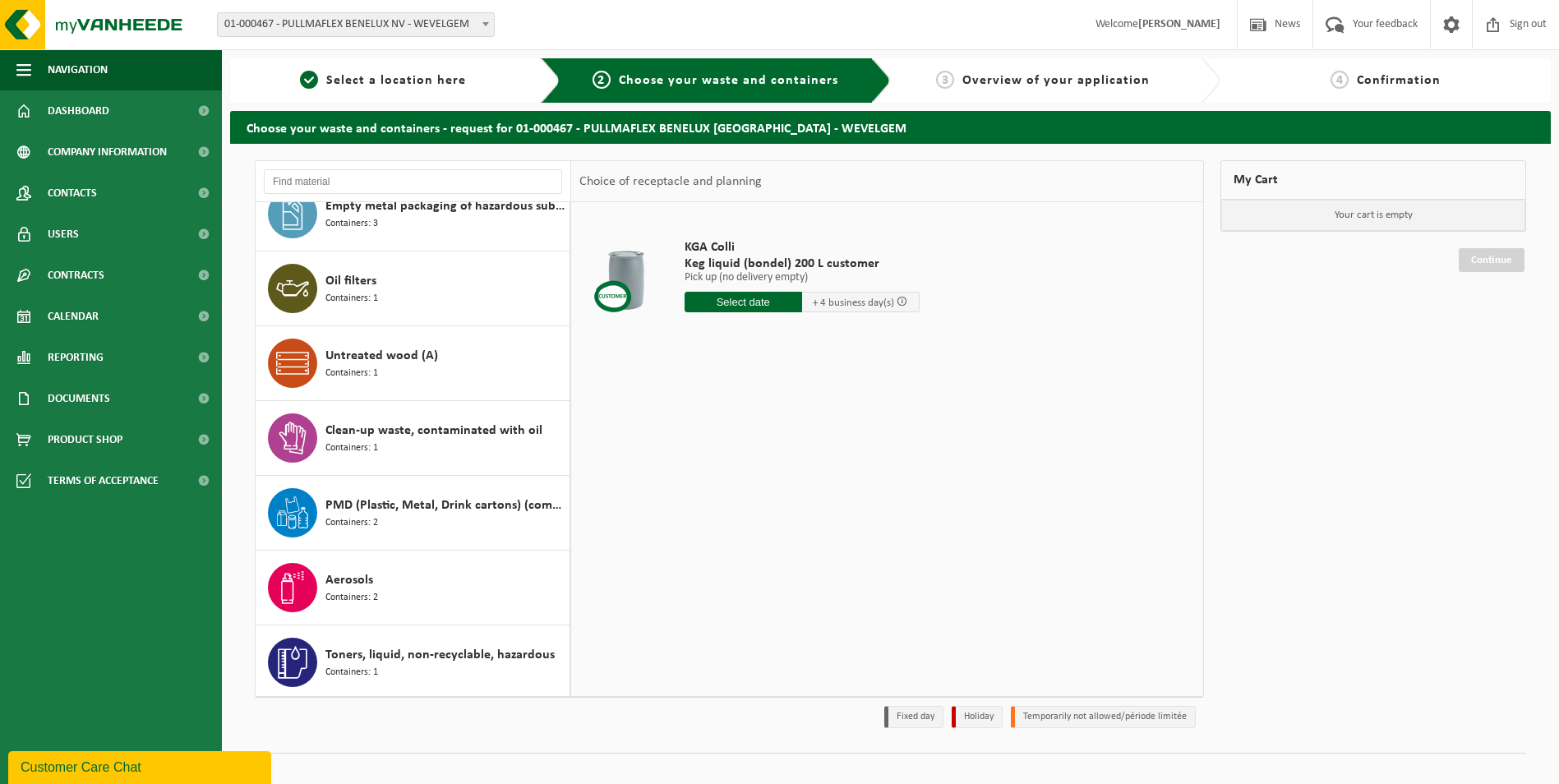
scroll to position [1381, 0]
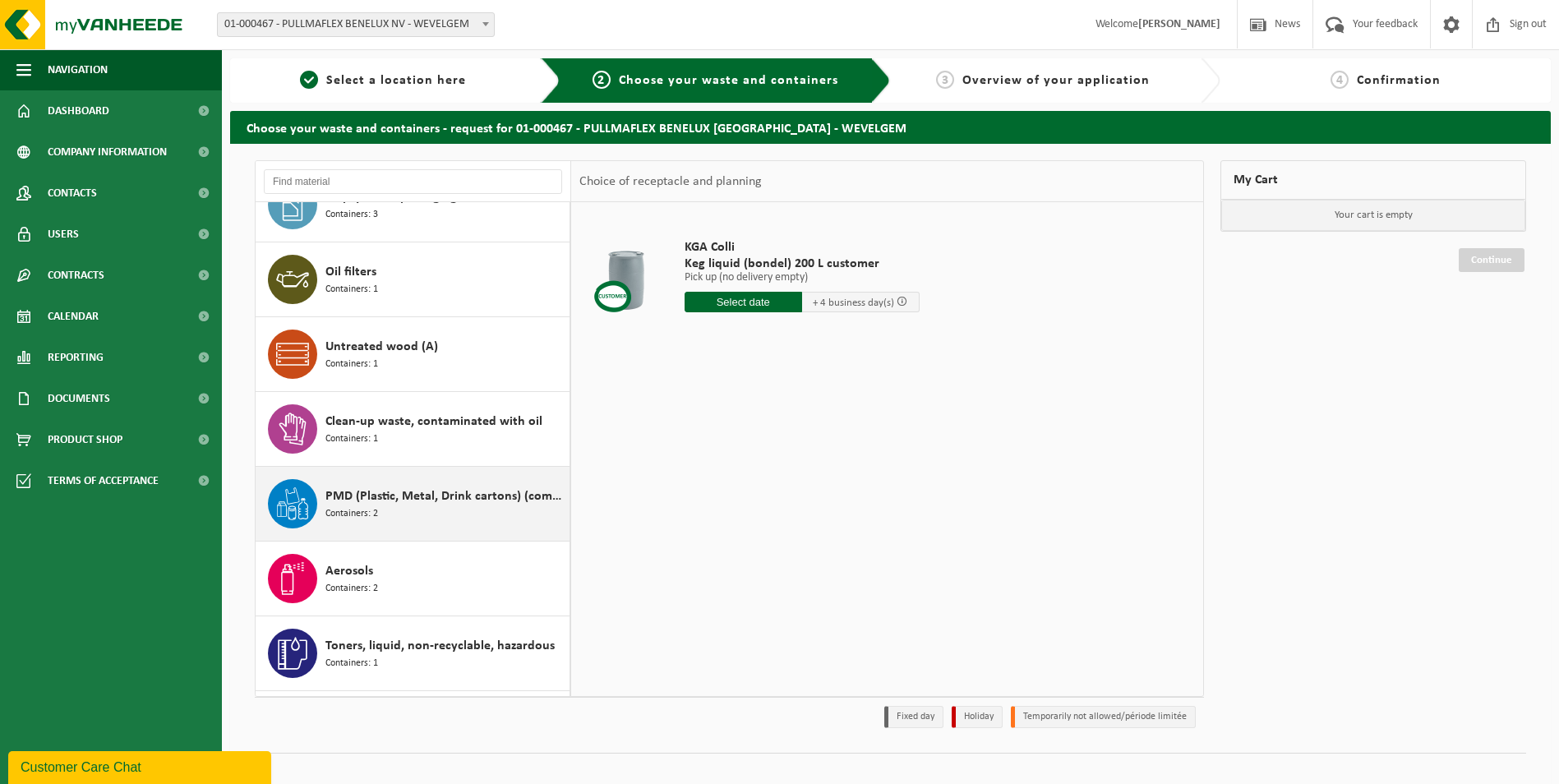
click at [355, 506] on span "Containers: 2" at bounding box center [351, 514] width 53 height 16
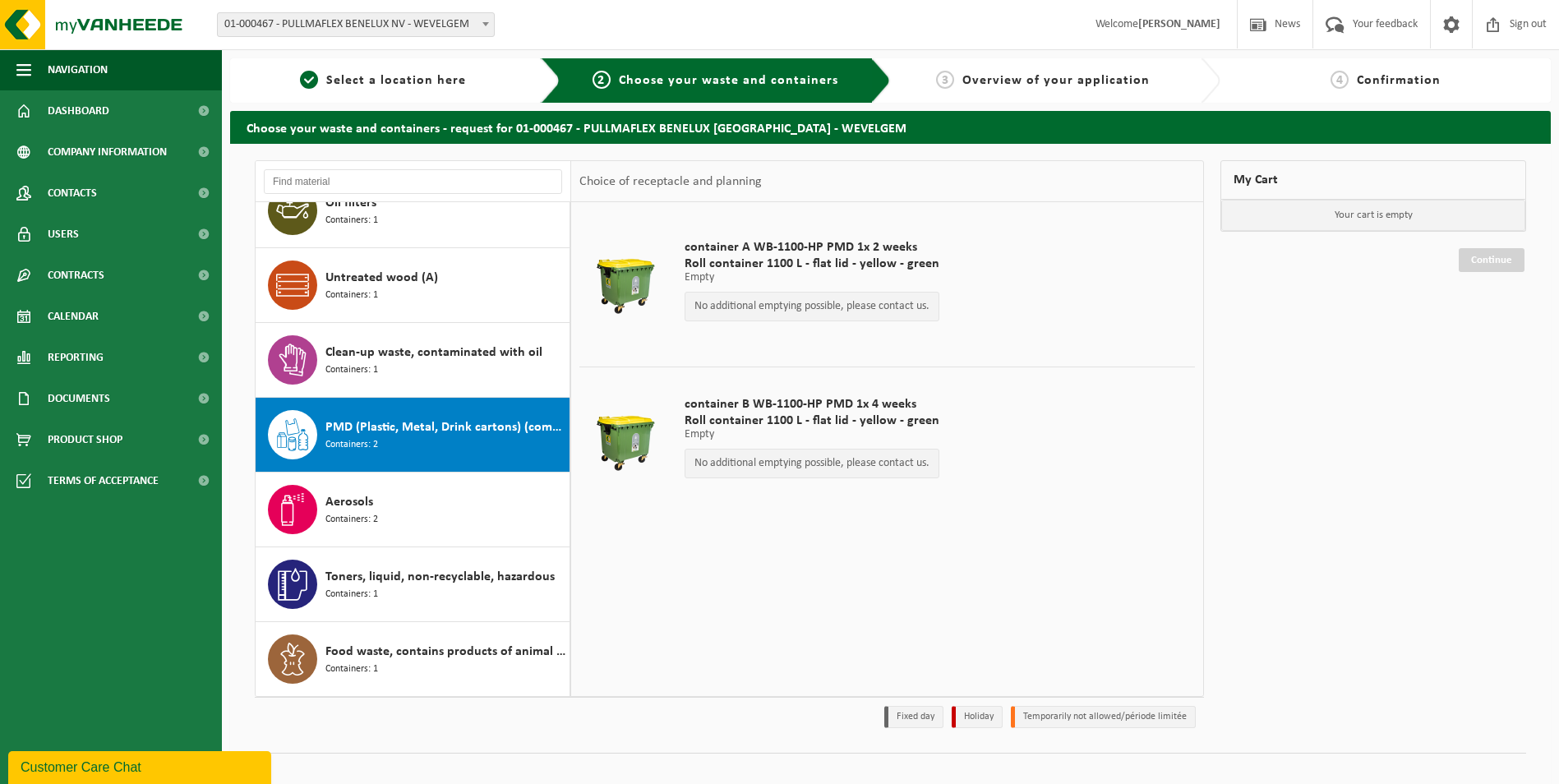
click at [685, 250] on span "container A WB-1100-HP PMD 1x 2 weeks" at bounding box center [812, 247] width 255 height 17
drag, startPoint x: 685, startPoint y: 250, endPoint x: 934, endPoint y: 266, distance: 249.5
click at [934, 266] on div "container A WB-1100-HP PMD 1x 2 weeks Roll container 1100 L - flat lid - yellow…" at bounding box center [812, 284] width 271 height 124
copy div "container A WB-1100-HP PMD 1x 2 weeks Roll container 1100 L - flat lid - yellow…"
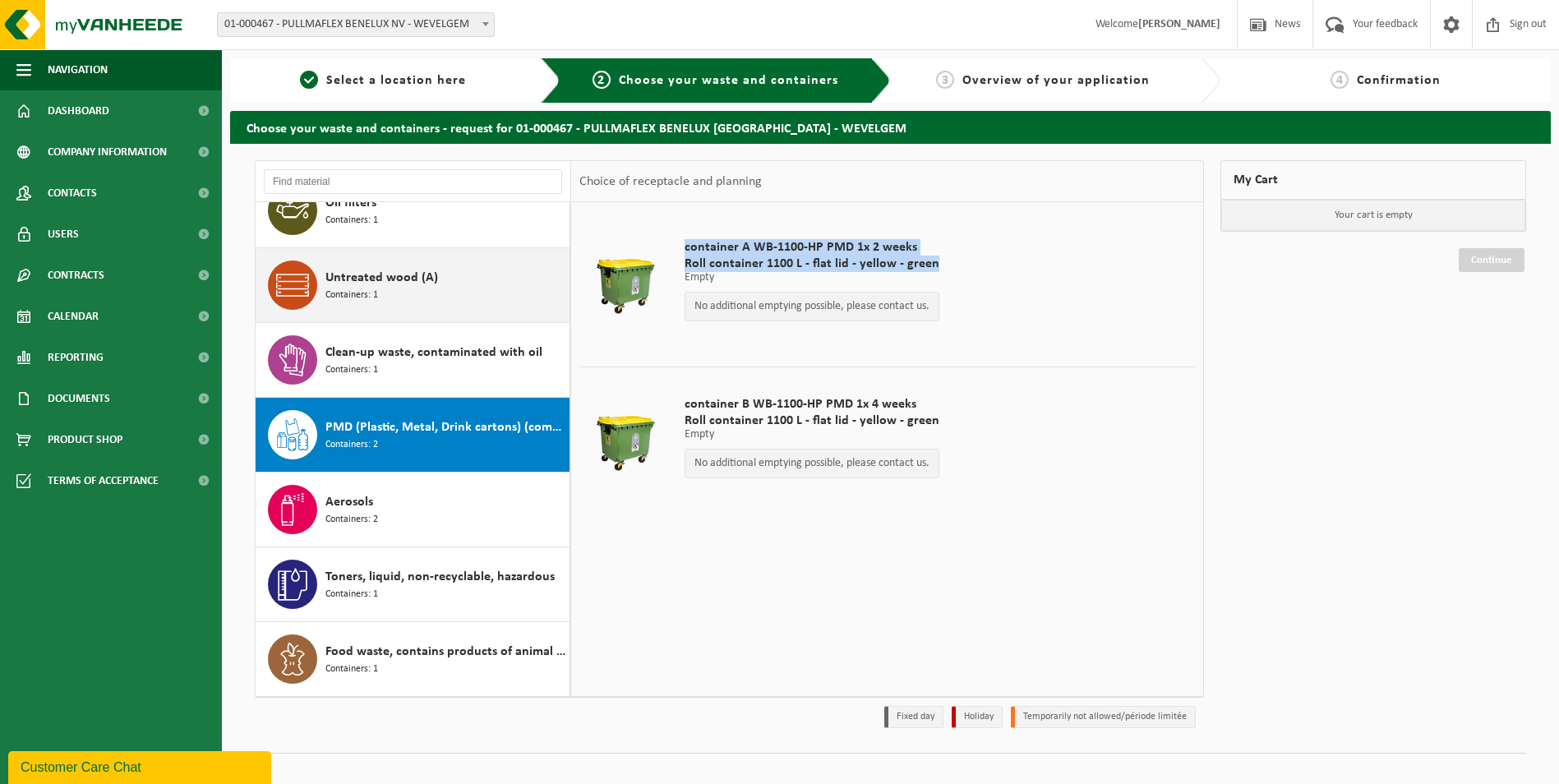
click at [335, 284] on span "Untreated wood (A)" at bounding box center [382, 277] width 113 height 19
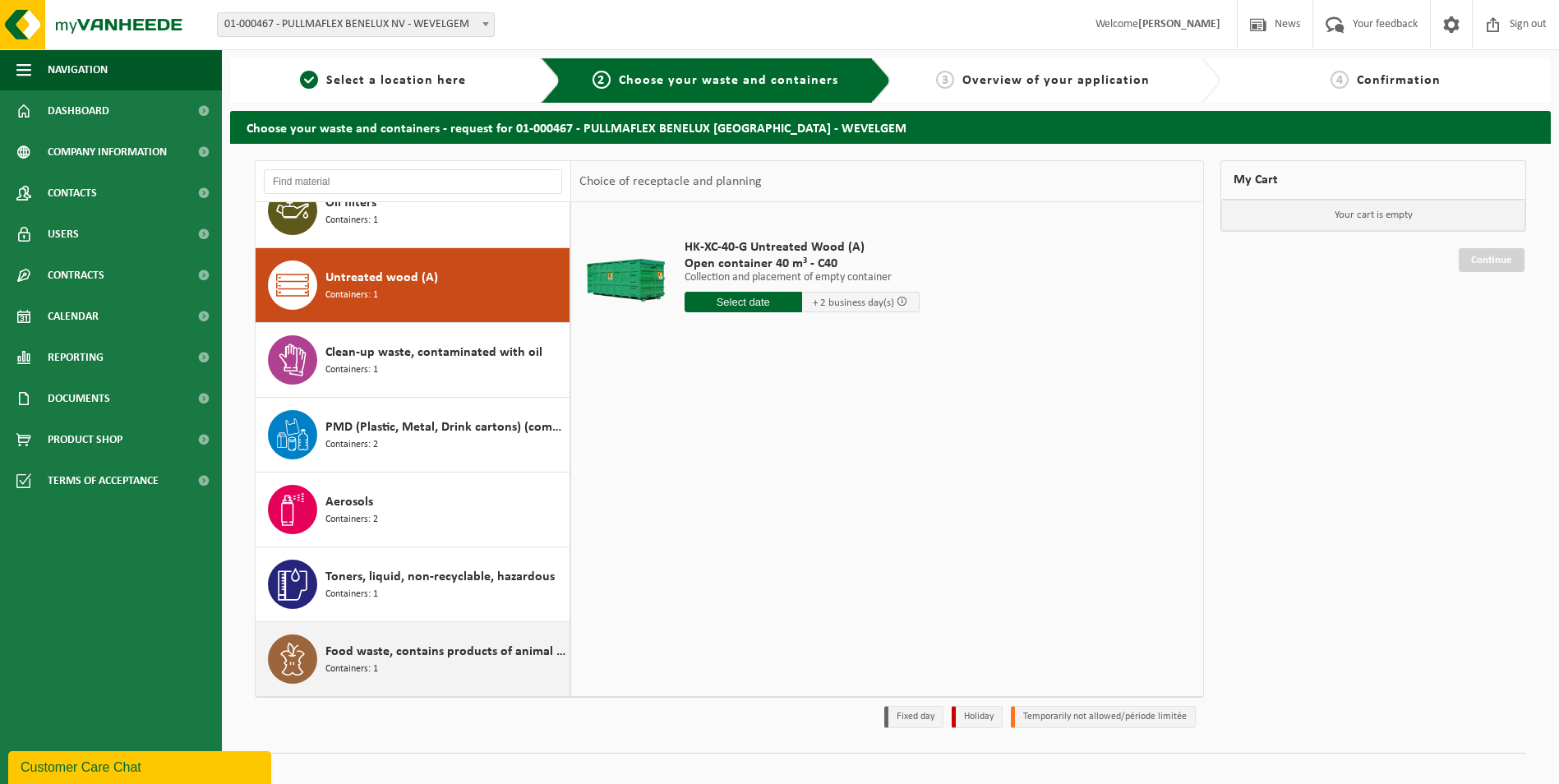
click at [378, 650] on span "Food waste, contains products of animal origin, unpackaged, category 3" at bounding box center [446, 651] width 240 height 19
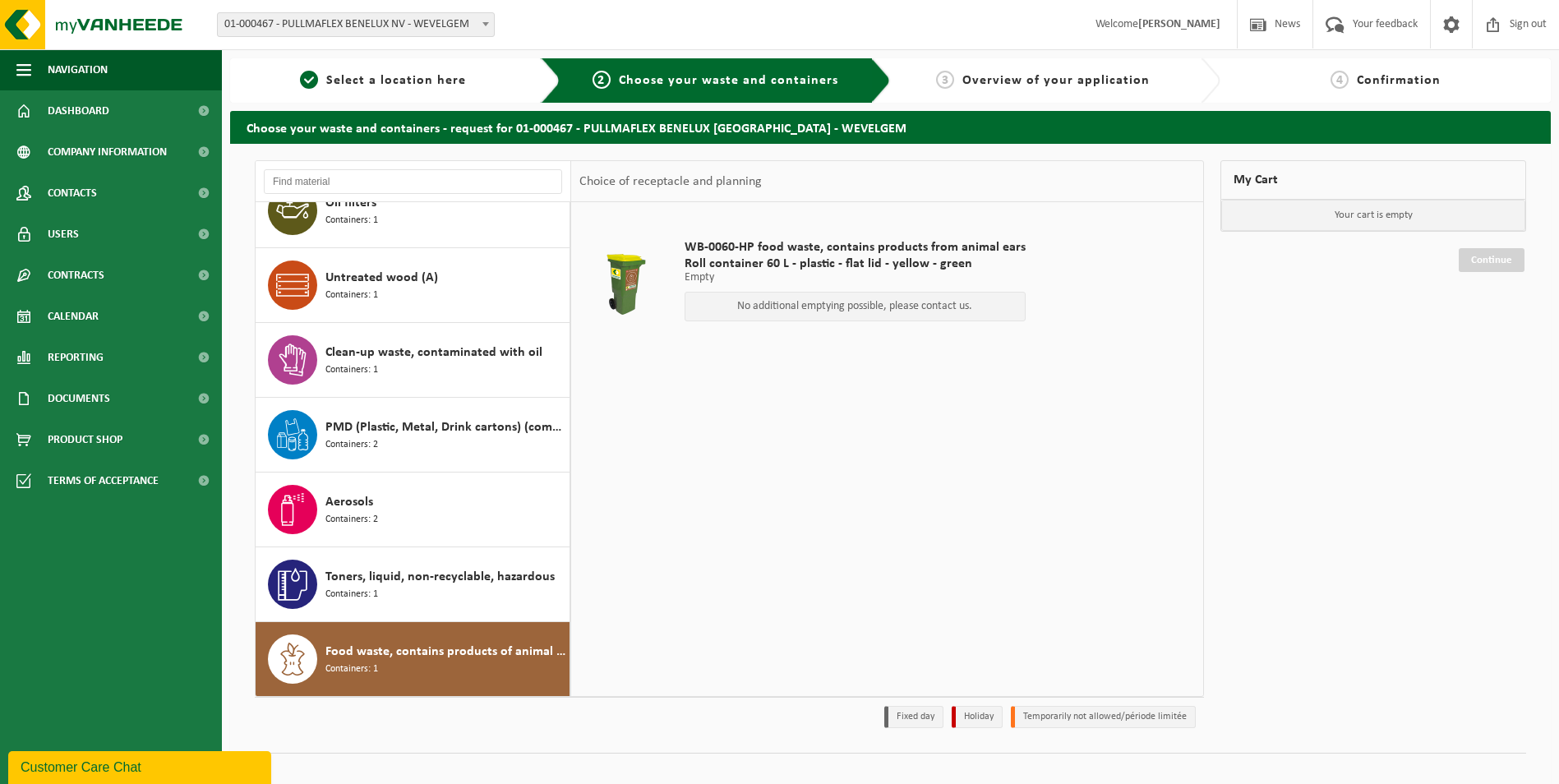
click at [685, 248] on span "WB-0060-HP food waste, contains products from animal ears" at bounding box center [855, 247] width 341 height 17
drag, startPoint x: 685, startPoint y: 248, endPoint x: 963, endPoint y: 262, distance: 278.4
click at [963, 262] on div "WB-0060-HP food waste, contains products from animal ears Roll container 60 L -…" at bounding box center [855, 284] width 358 height 124
copy div "WB-0060-HP food waste, contains products from animal ears Roll container 60 L -…"
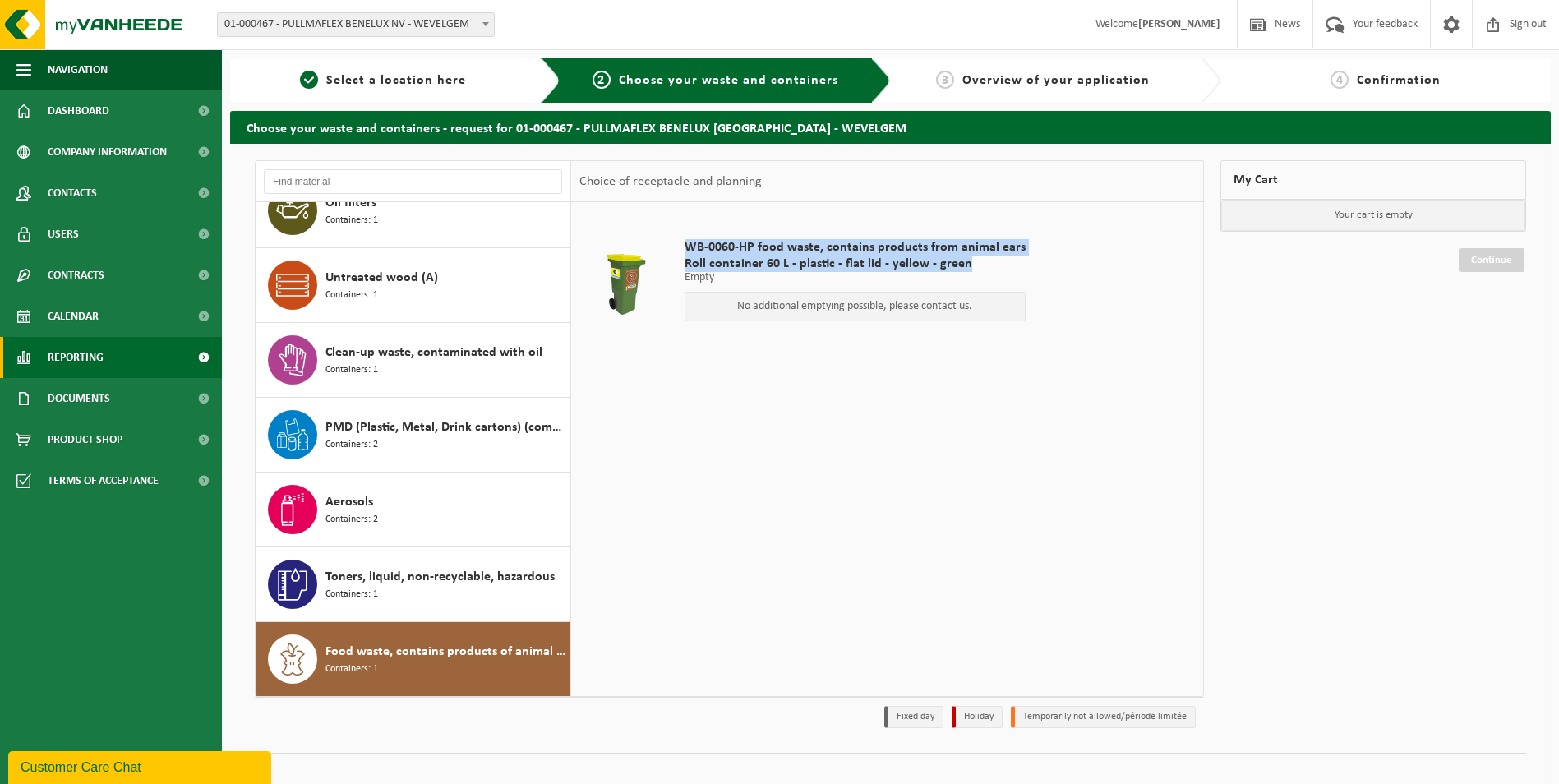
click at [83, 359] on span "Reporting" at bounding box center [76, 357] width 56 height 42
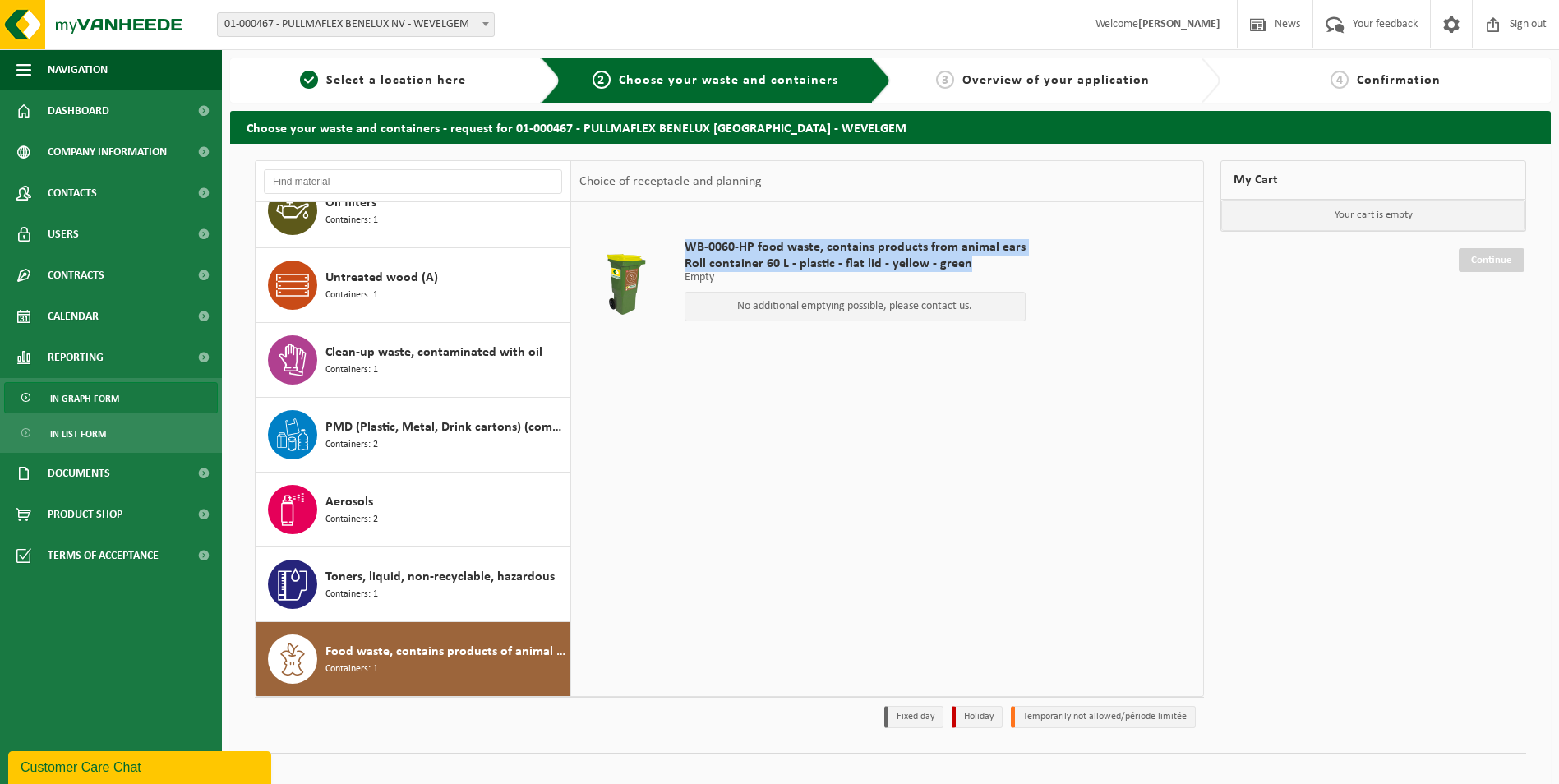
click at [83, 394] on span "In graph form" at bounding box center [84, 398] width 69 height 31
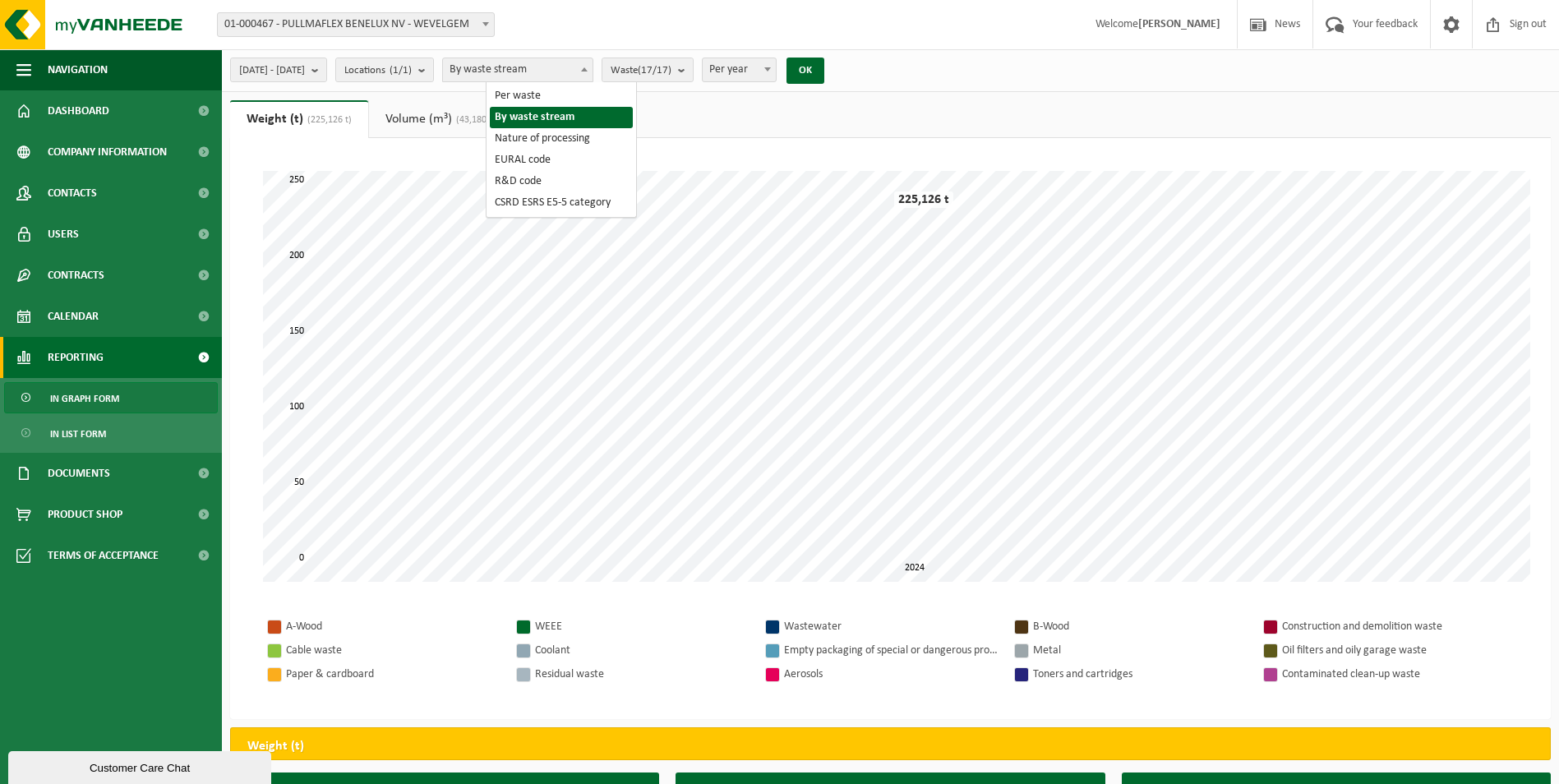
click at [546, 77] on span "By waste stream" at bounding box center [518, 69] width 149 height 23
select select "1"
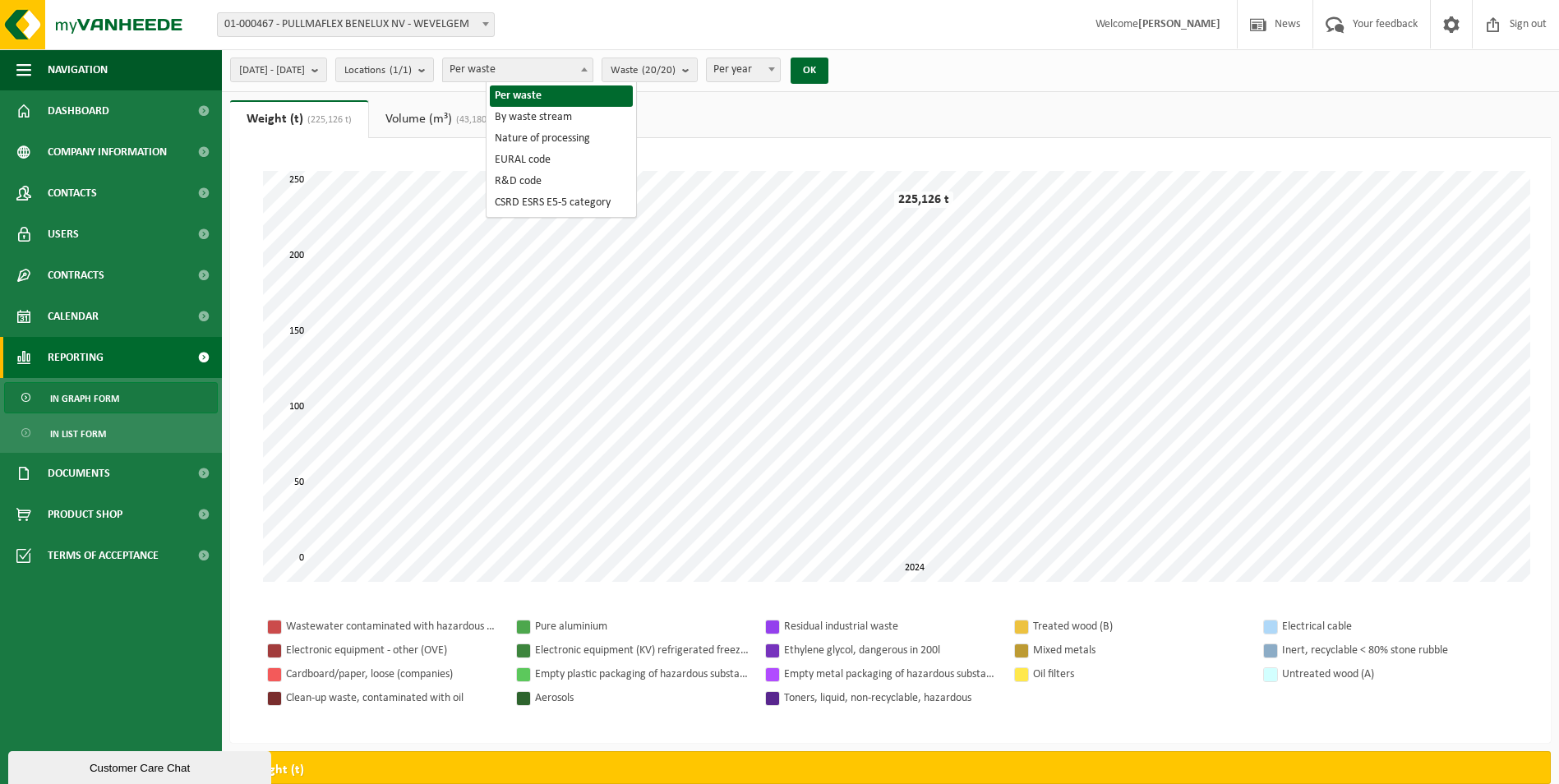
click at [545, 69] on span "Per waste" at bounding box center [518, 69] width 149 height 23
click at [667, 58] on span "Waste (20/20)" at bounding box center [643, 70] width 65 height 25
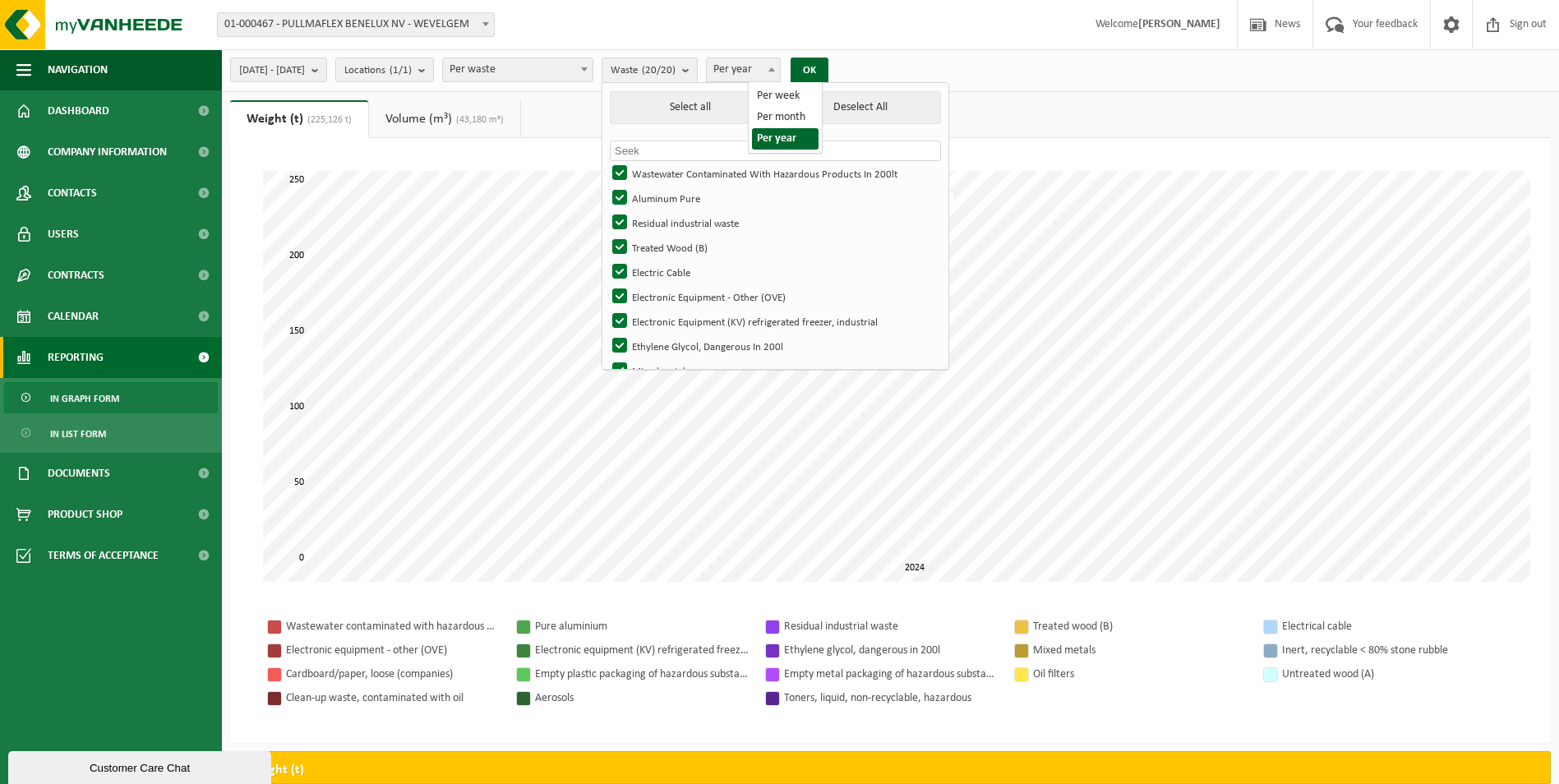
click at [768, 66] on span "Per year" at bounding box center [743, 69] width 73 height 23
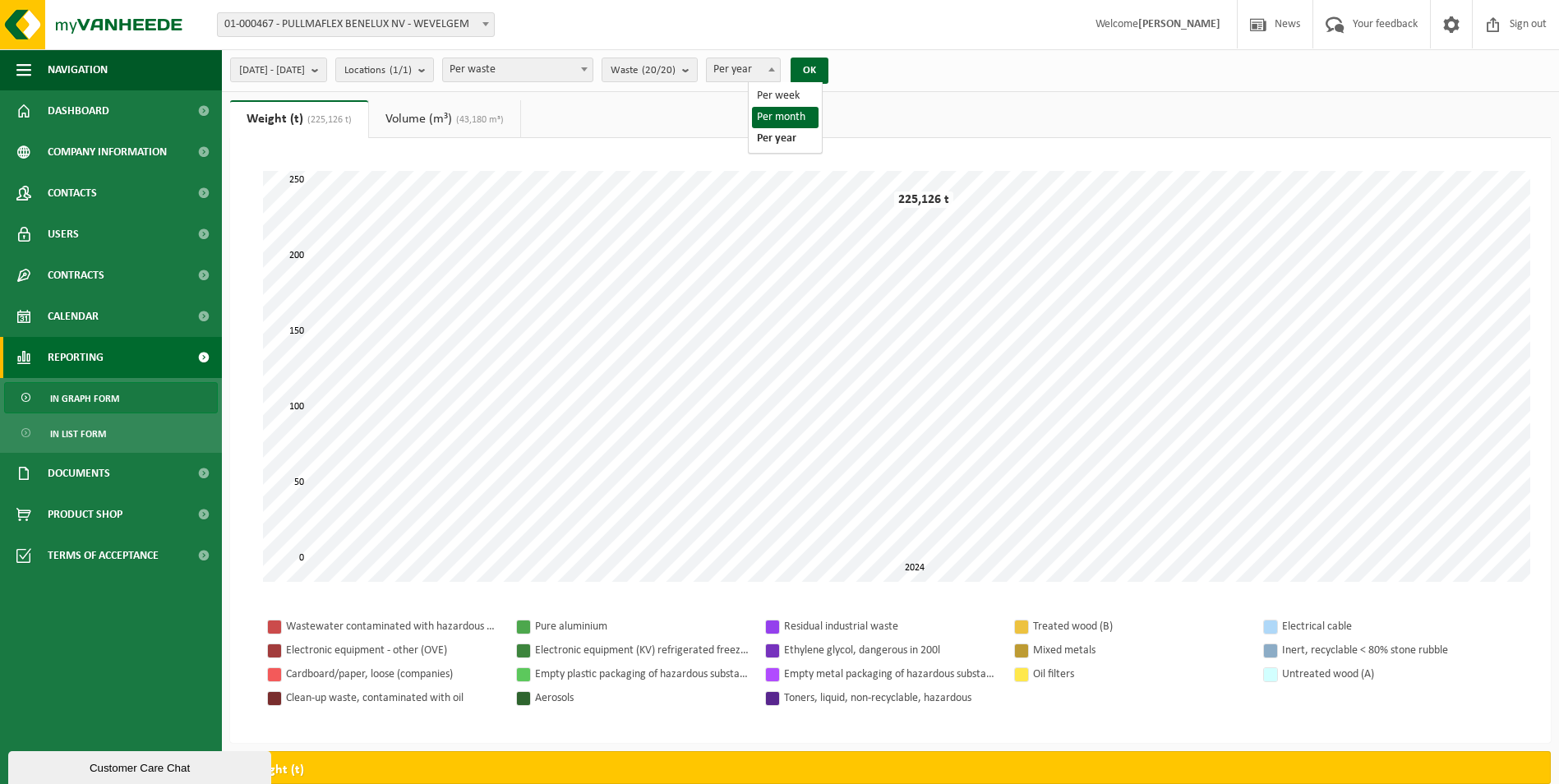
select select "2"
click at [828, 75] on button "OK" at bounding box center [809, 70] width 38 height 27
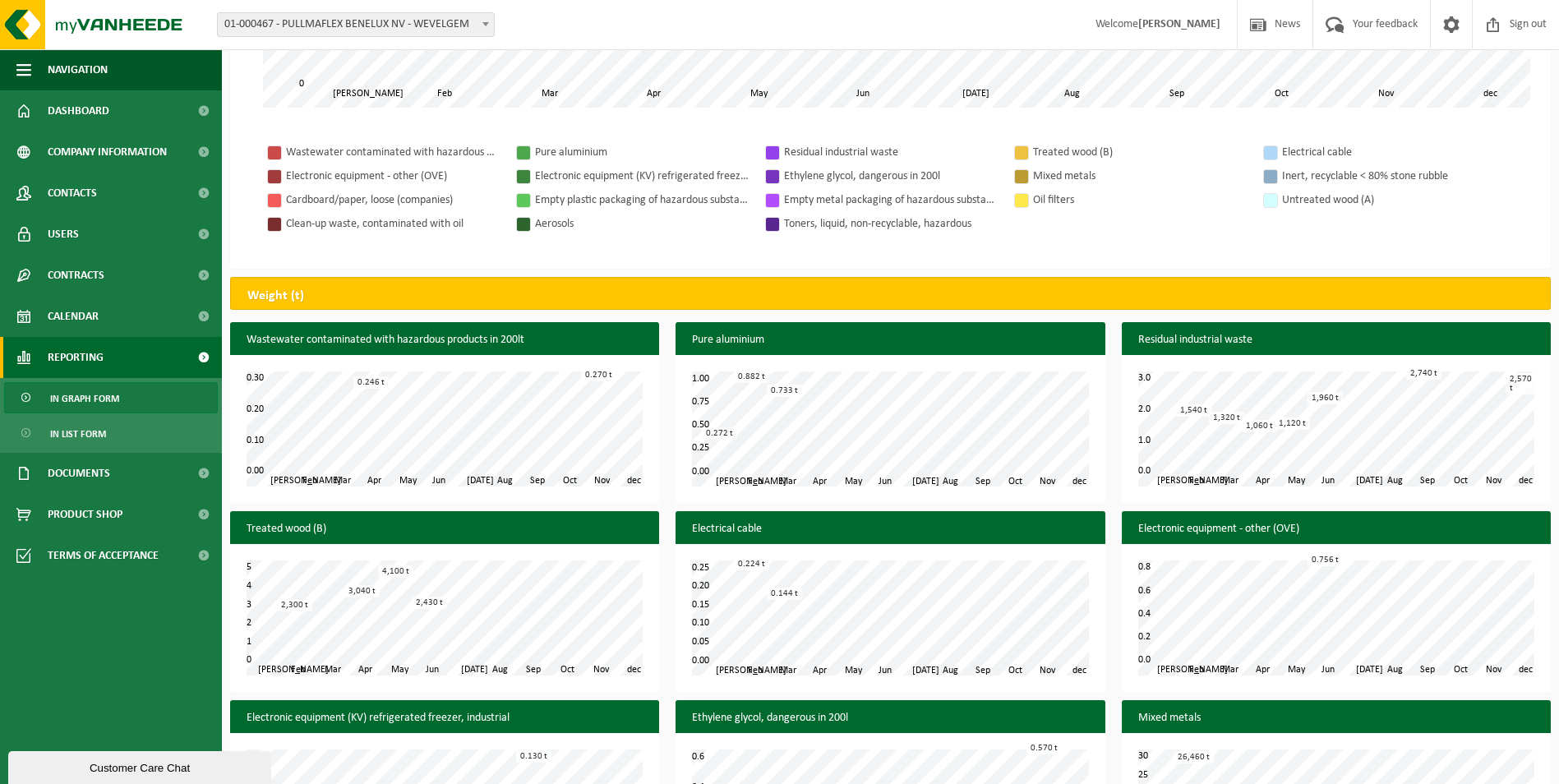
scroll to position [447, 0]
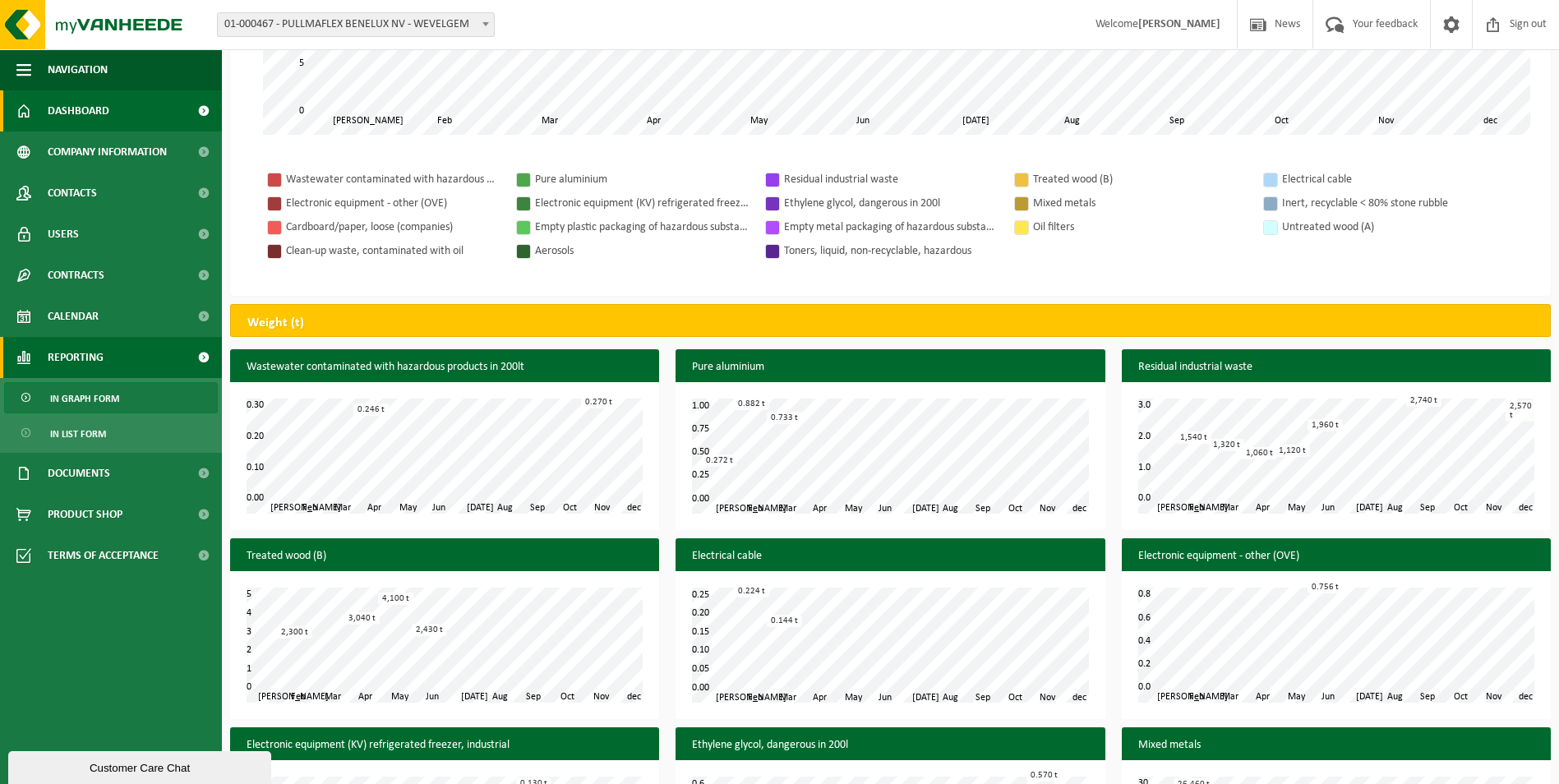
click at [75, 113] on span "Dashboard" at bounding box center [78, 111] width 62 height 42
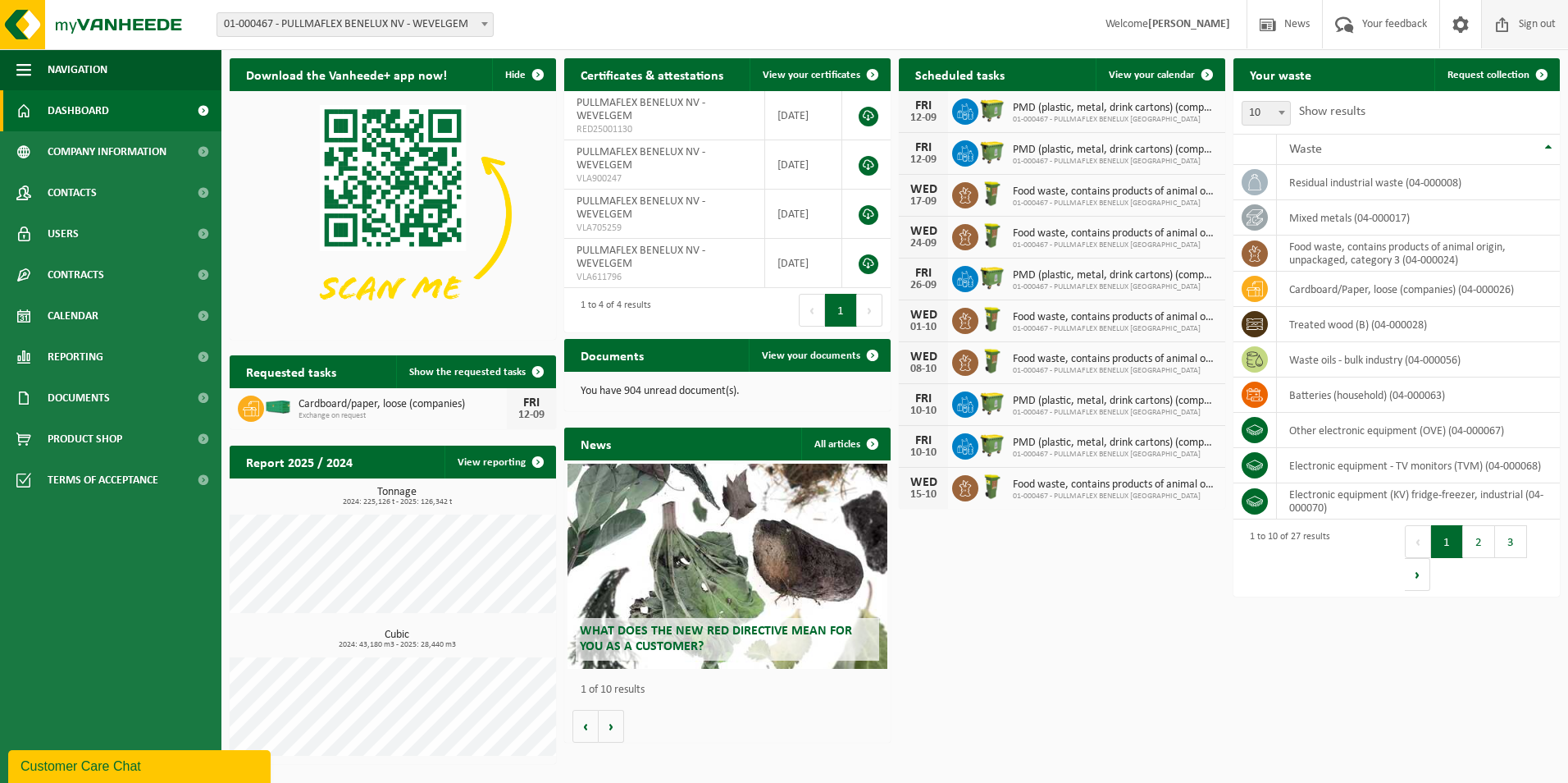
click at [1532, 18] on span "Sign out" at bounding box center [1537, 24] width 45 height 49
